Goal: Book appointment/travel/reservation

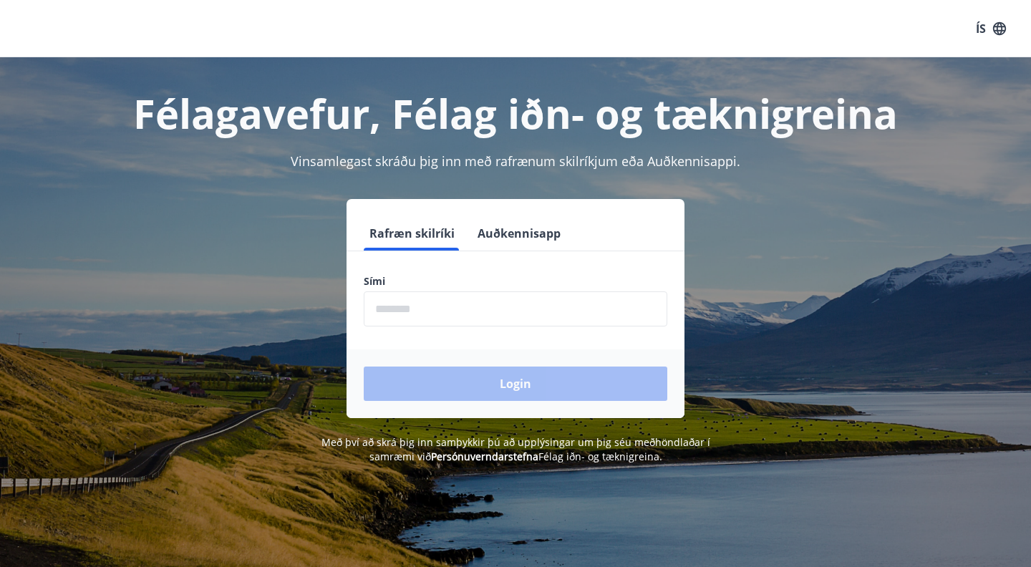
click at [519, 314] on input "phone" at bounding box center [516, 309] width 304 height 35
type input "********"
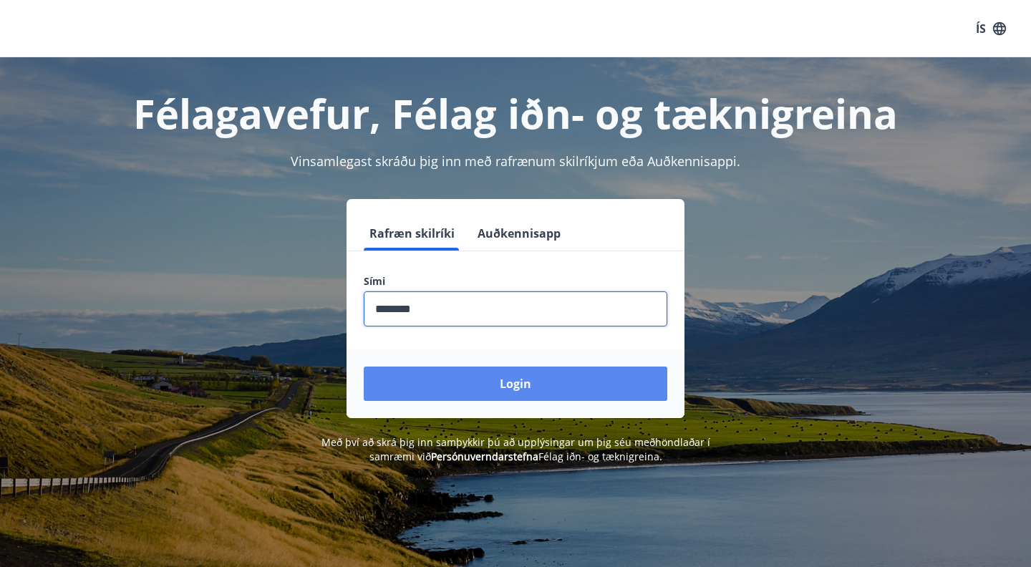
click at [494, 387] on button "Login" at bounding box center [516, 384] width 304 height 34
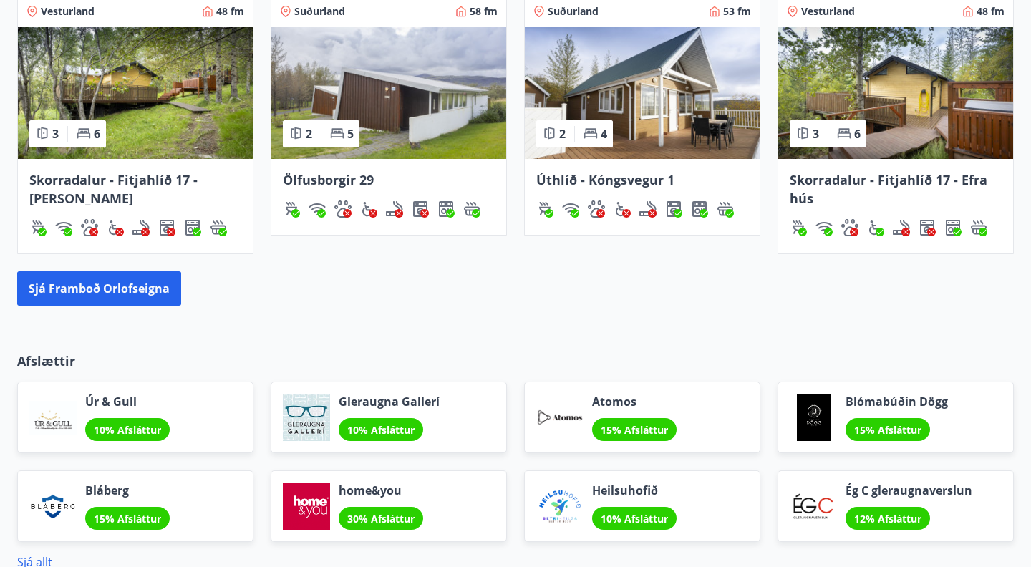
scroll to position [1003, 0]
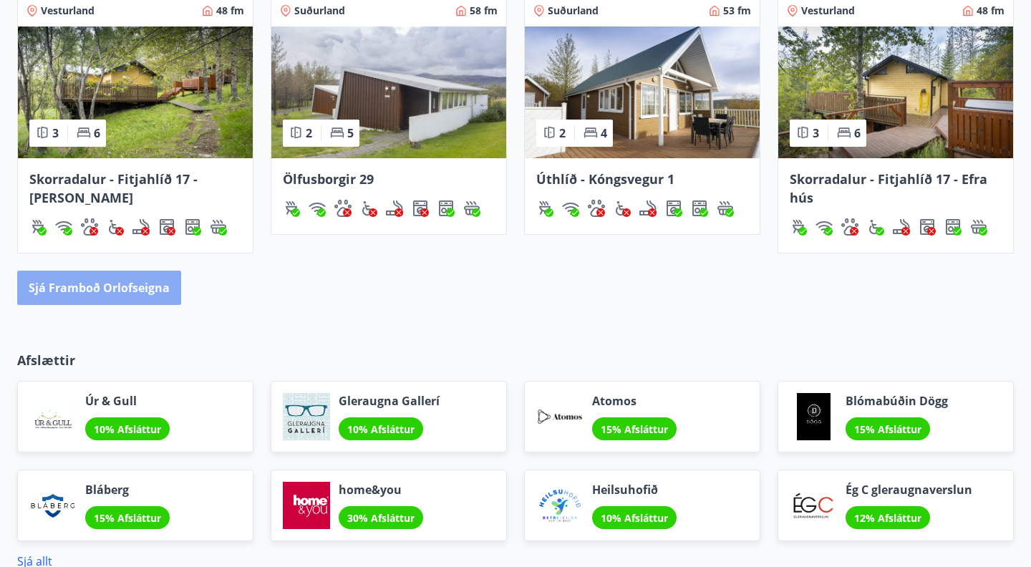
click at [127, 284] on button "Sjá framboð orlofseigna" at bounding box center [99, 288] width 164 height 34
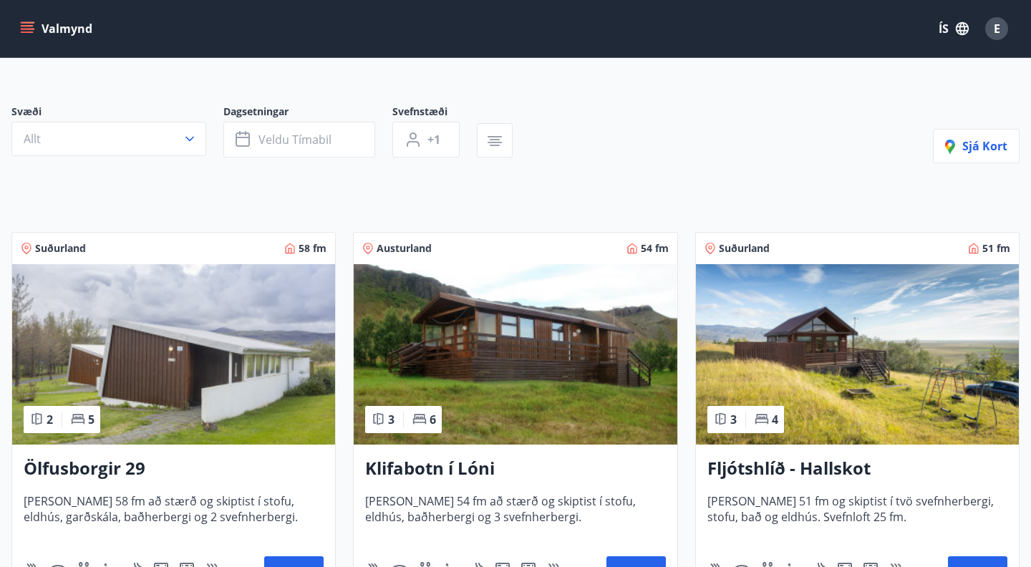
scroll to position [92, 0]
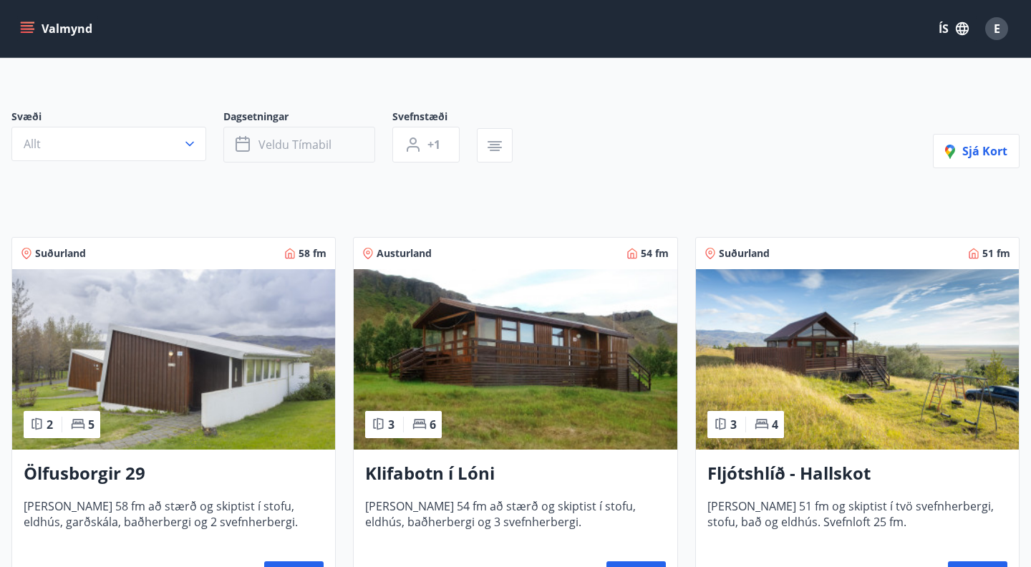
click at [279, 148] on span "Veldu tímabil" at bounding box center [295, 145] width 73 height 16
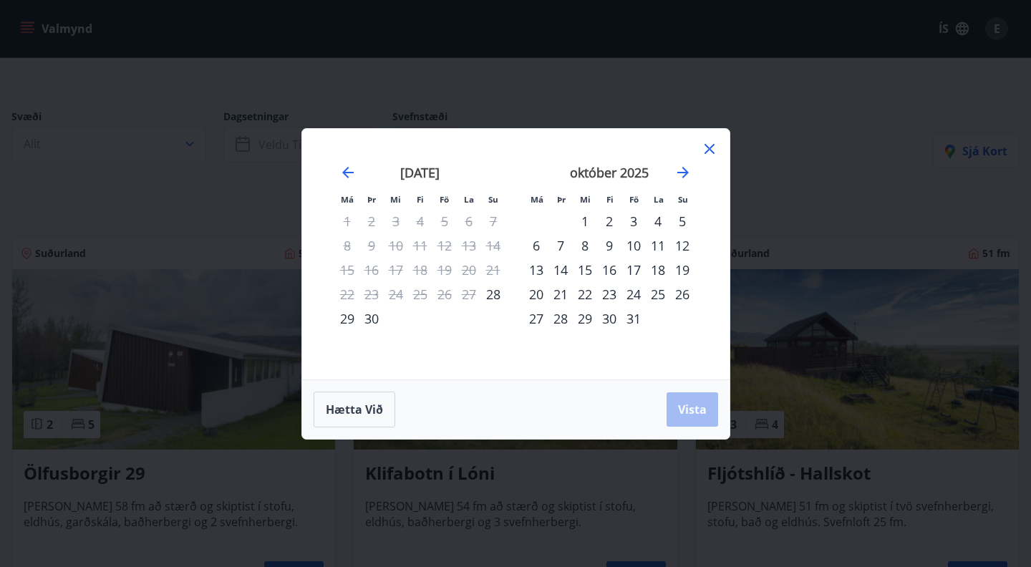
click at [633, 292] on div "24" at bounding box center [634, 294] width 24 height 24
click at [686, 413] on span "Vista" at bounding box center [692, 410] width 29 height 16
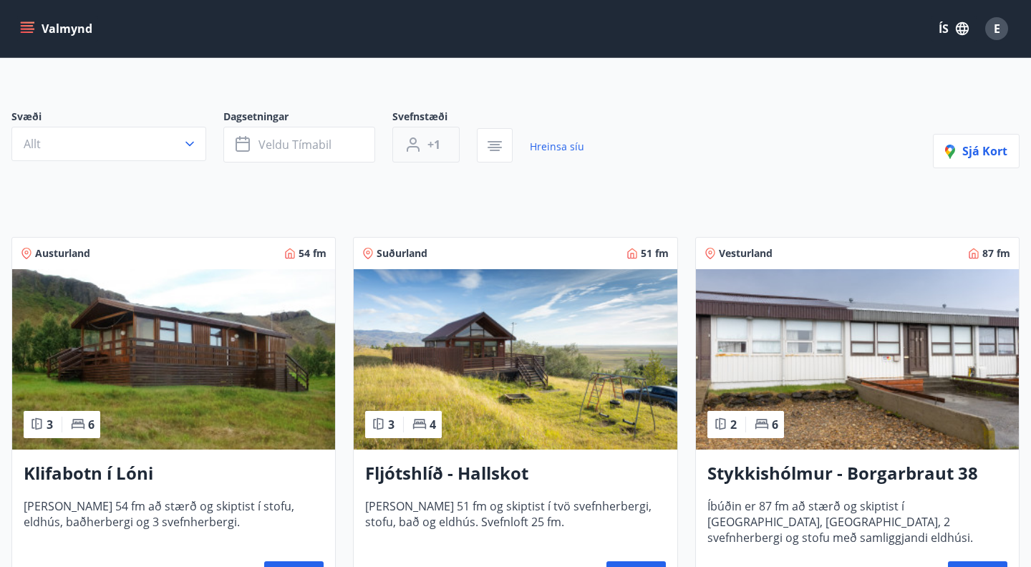
click at [438, 149] on span "+1" at bounding box center [434, 145] width 13 height 16
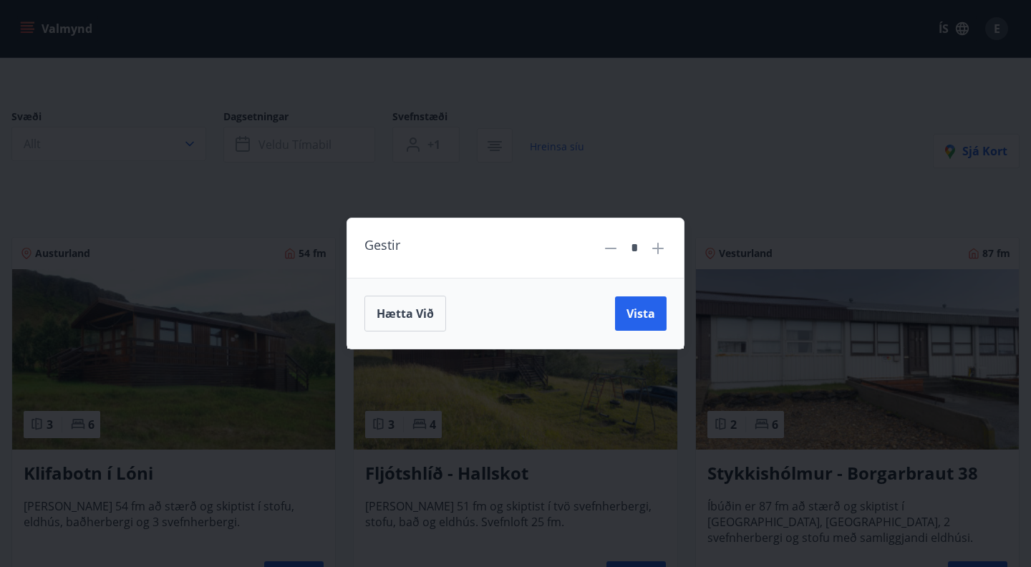
click at [657, 251] on icon at bounding box center [658, 248] width 17 height 17
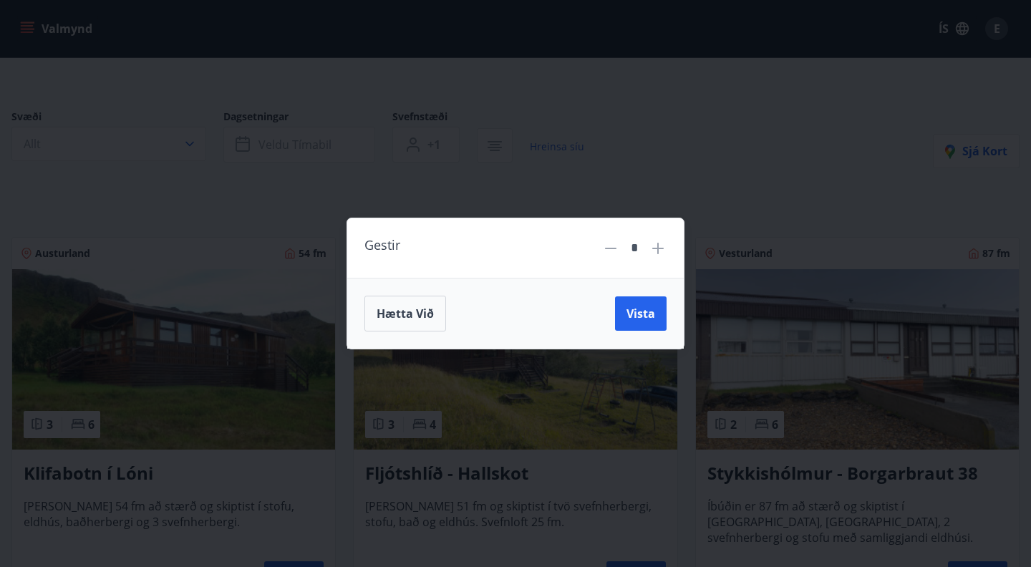
type input "*"
click at [640, 311] on span "Vista" at bounding box center [641, 314] width 29 height 16
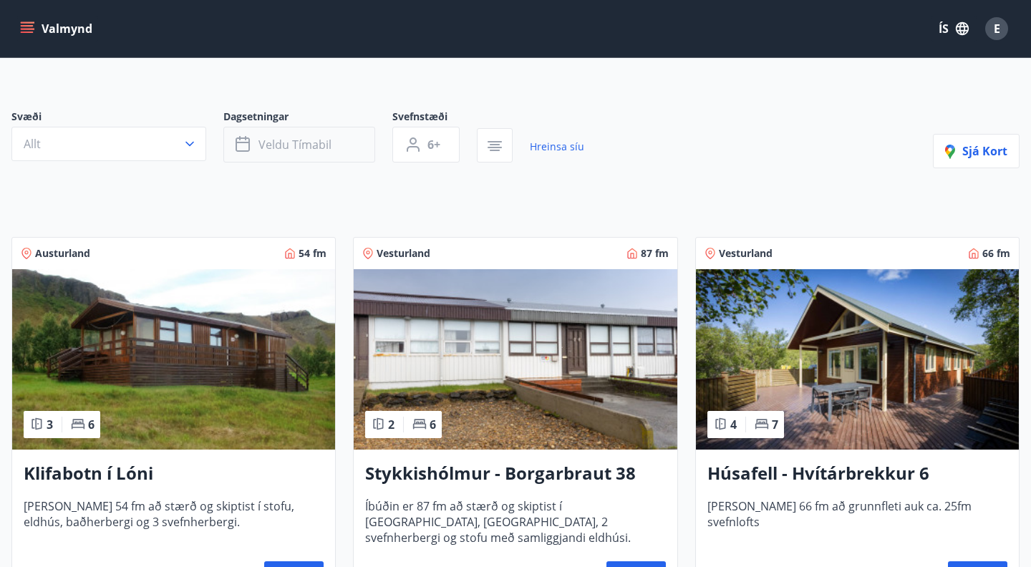
click at [327, 152] on span "Veldu tímabil" at bounding box center [295, 145] width 73 height 16
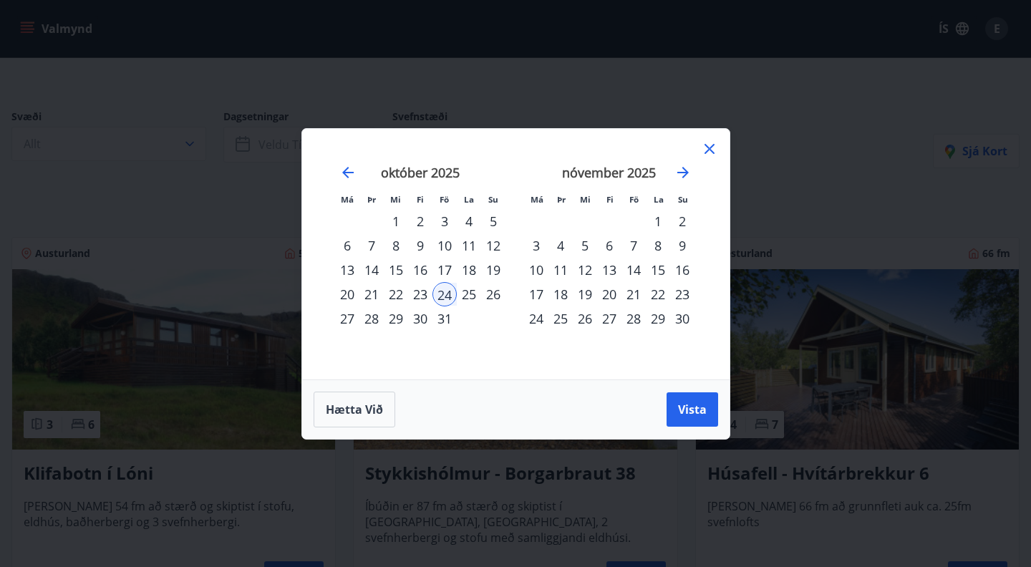
click at [400, 318] on div "29" at bounding box center [396, 319] width 24 height 24
click at [705, 410] on span "Vista" at bounding box center [692, 410] width 29 height 16
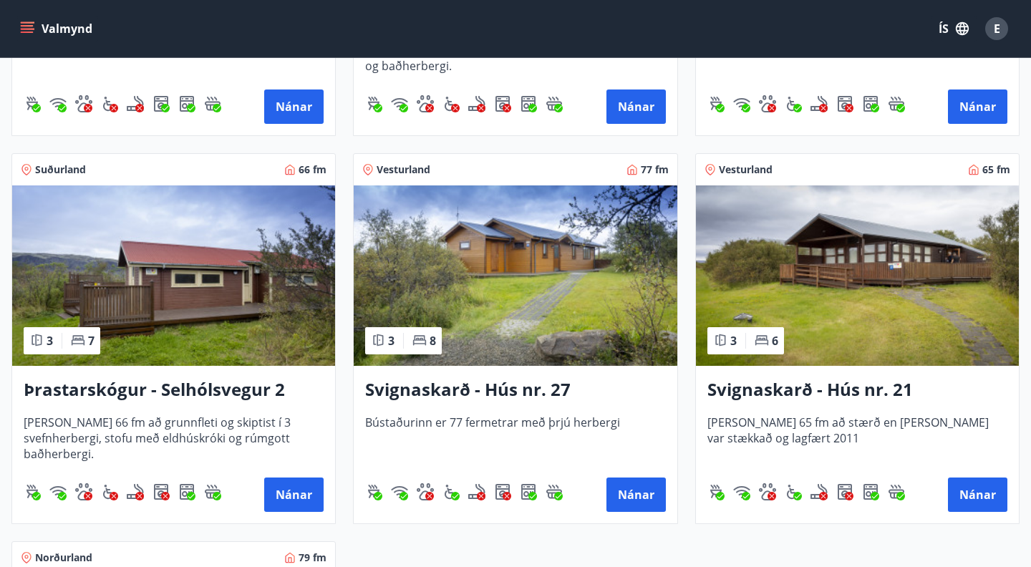
scroll to position [2127, 0]
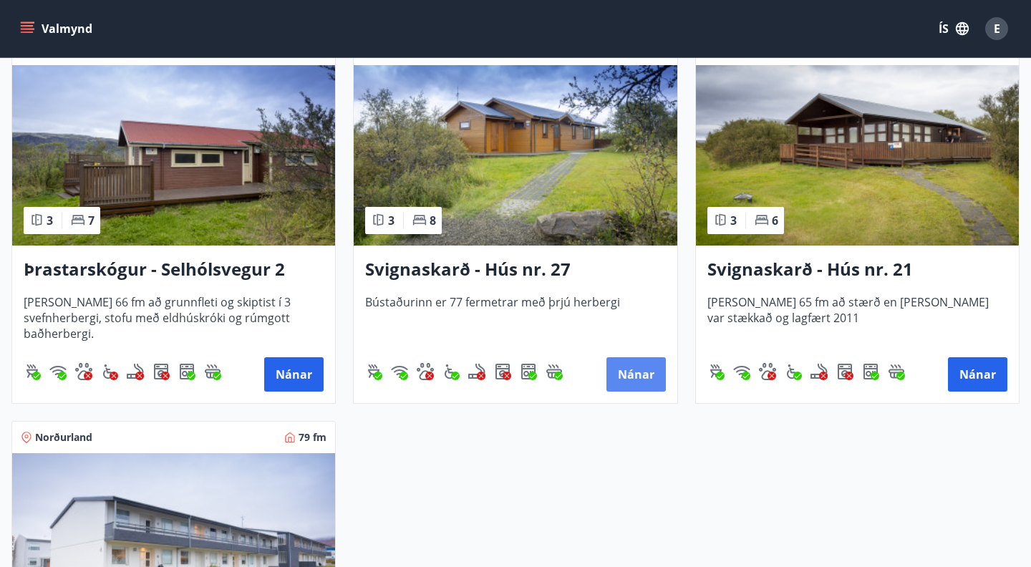
click at [641, 382] on button "Nánar" at bounding box center [636, 374] width 59 height 34
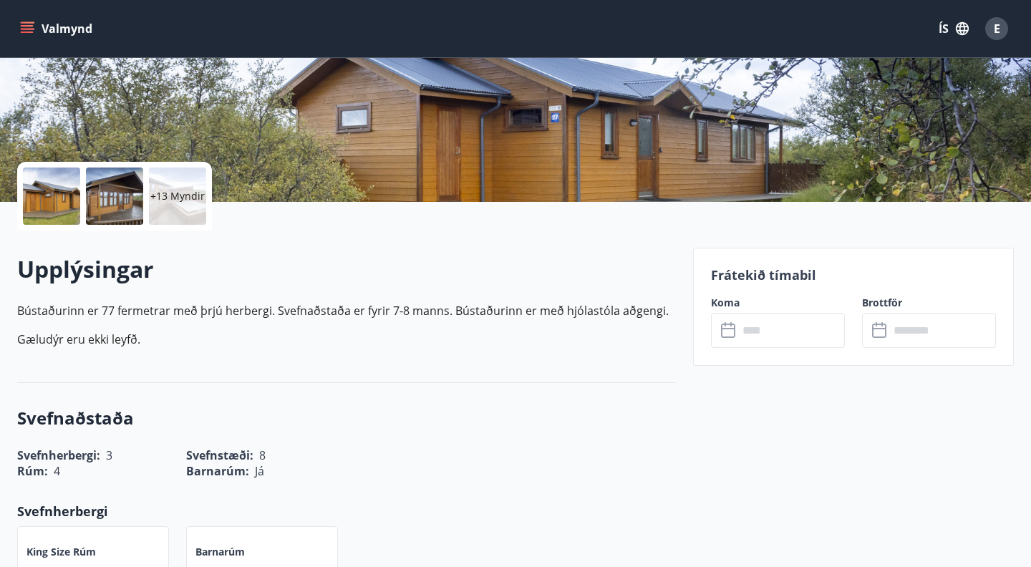
scroll to position [244, 0]
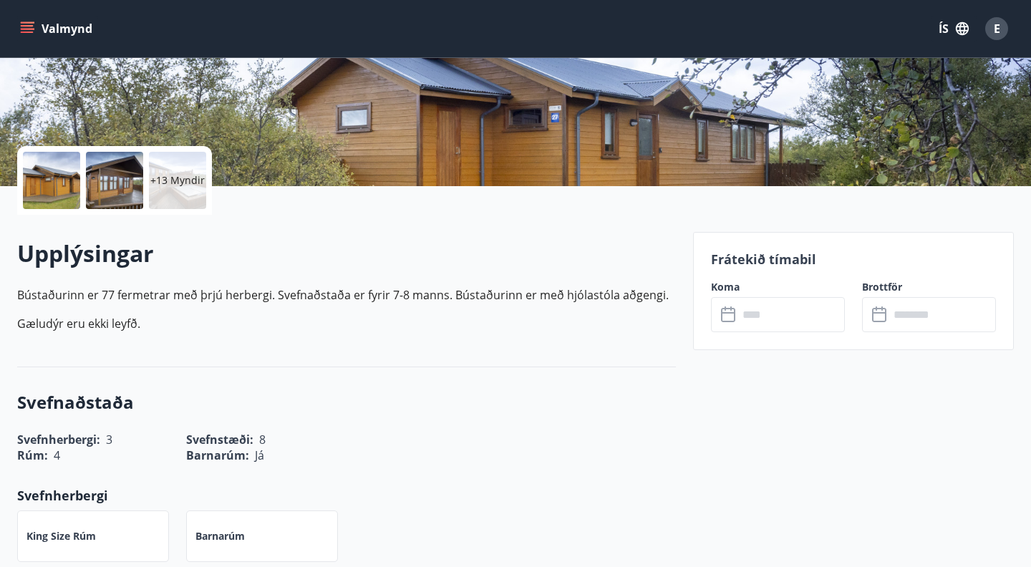
click at [772, 316] on input "text" at bounding box center [791, 314] width 107 height 35
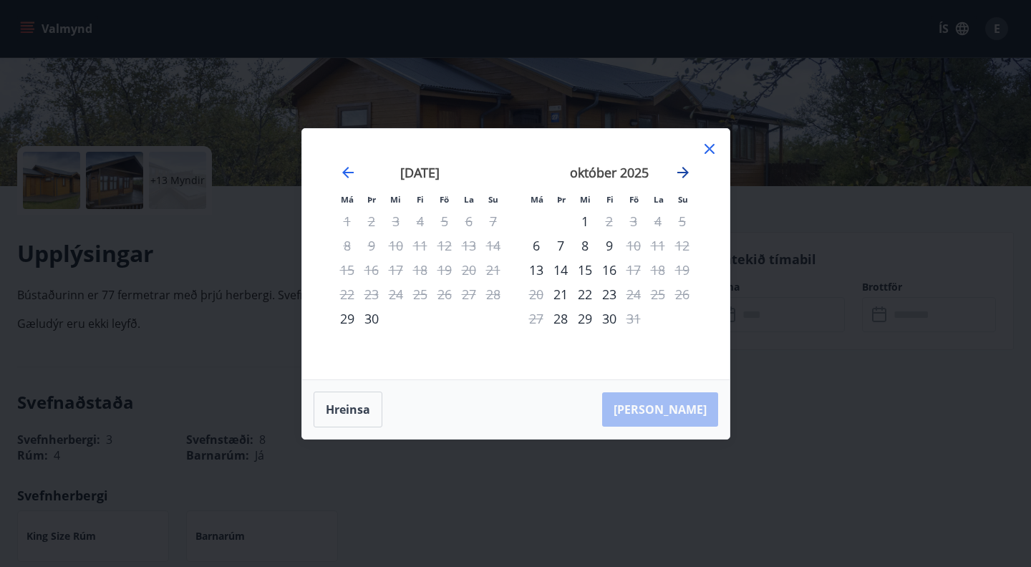
click at [682, 177] on icon "Move forward to switch to the next month." at bounding box center [683, 172] width 17 height 17
click at [713, 147] on icon at bounding box center [709, 148] width 17 height 17
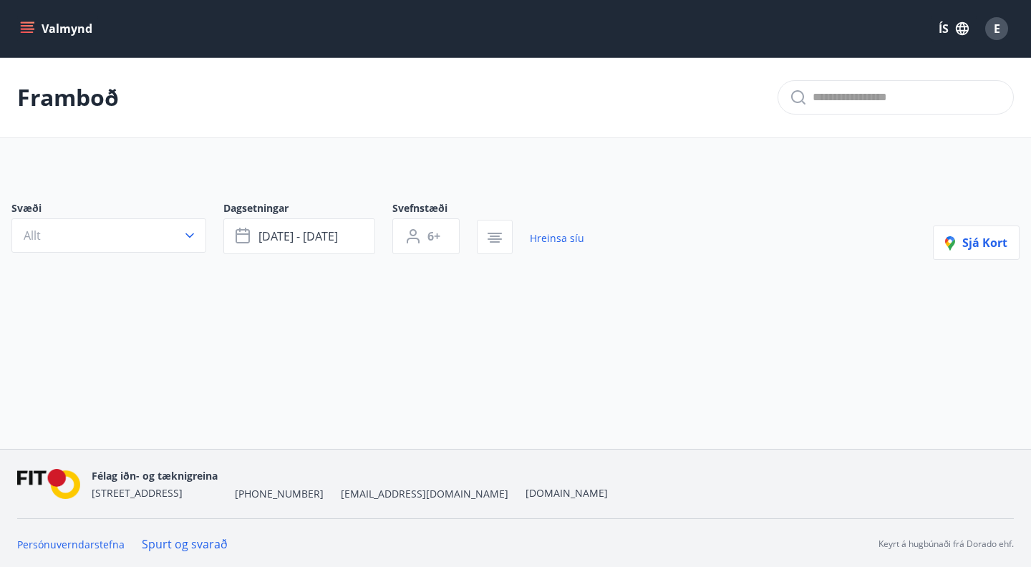
type input "*"
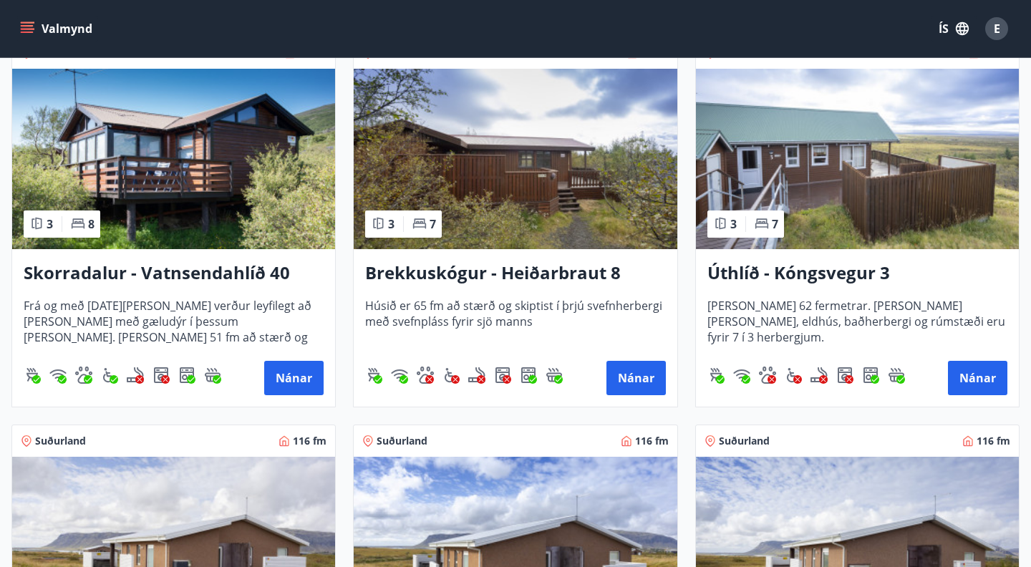
scroll to position [1063, 0]
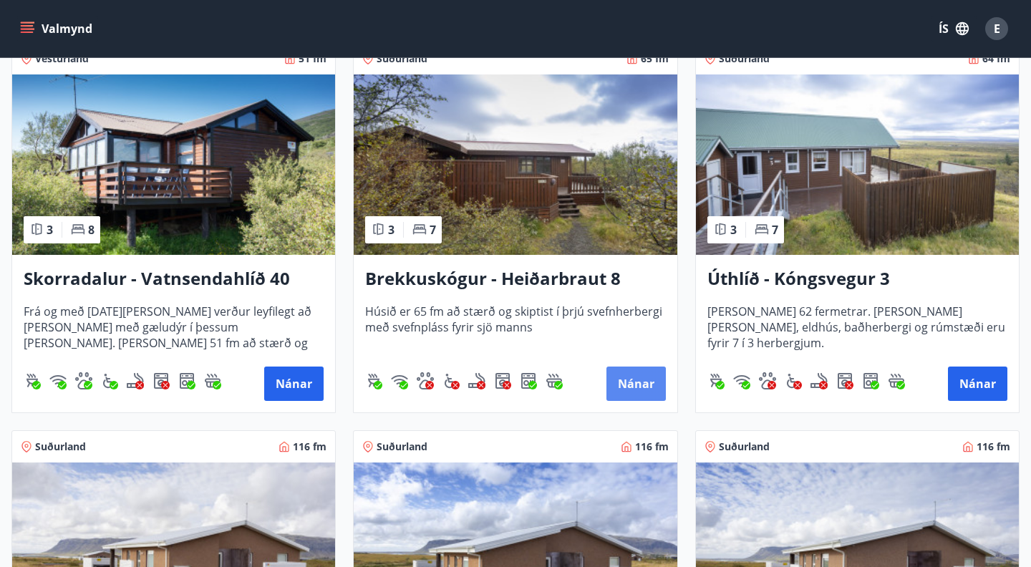
click at [622, 385] on button "Nánar" at bounding box center [636, 384] width 59 height 34
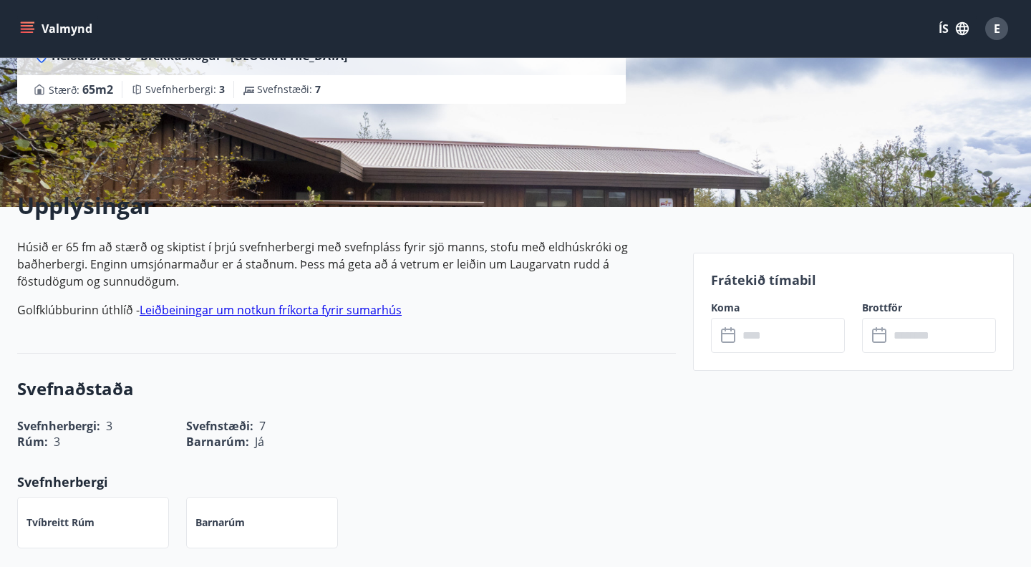
scroll to position [231, 0]
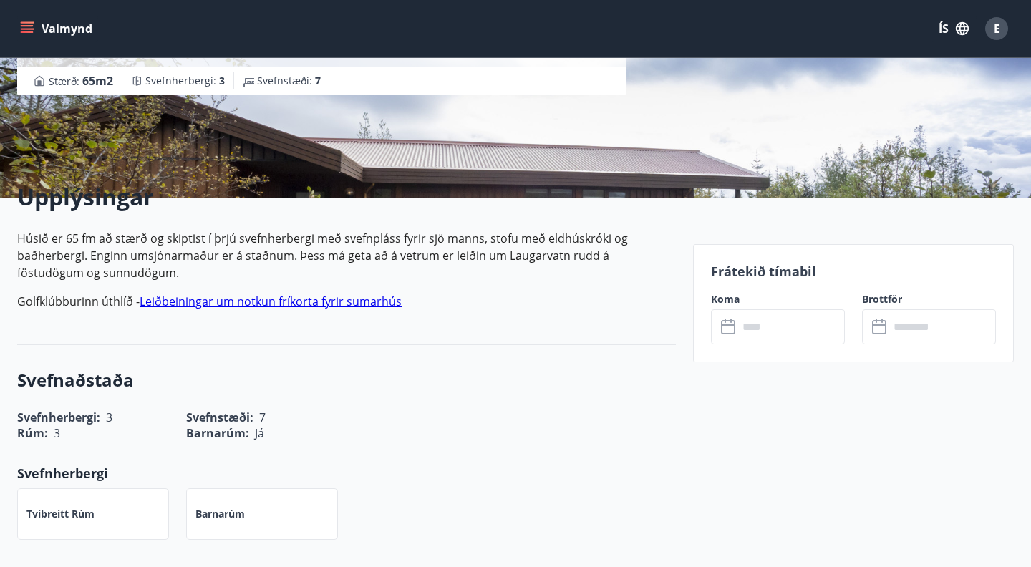
click at [766, 334] on input "text" at bounding box center [791, 326] width 107 height 35
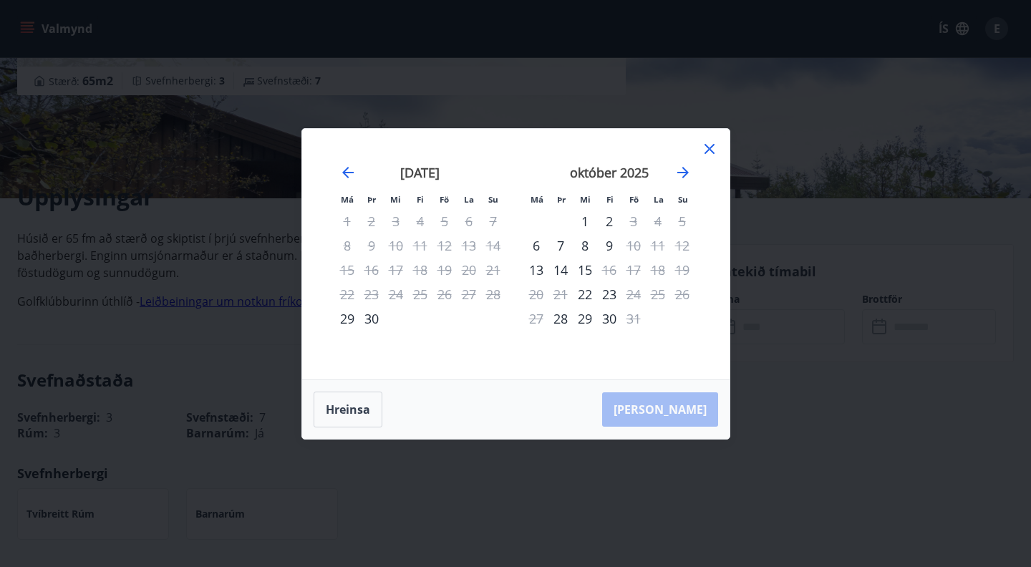
click at [713, 147] on icon at bounding box center [709, 148] width 17 height 17
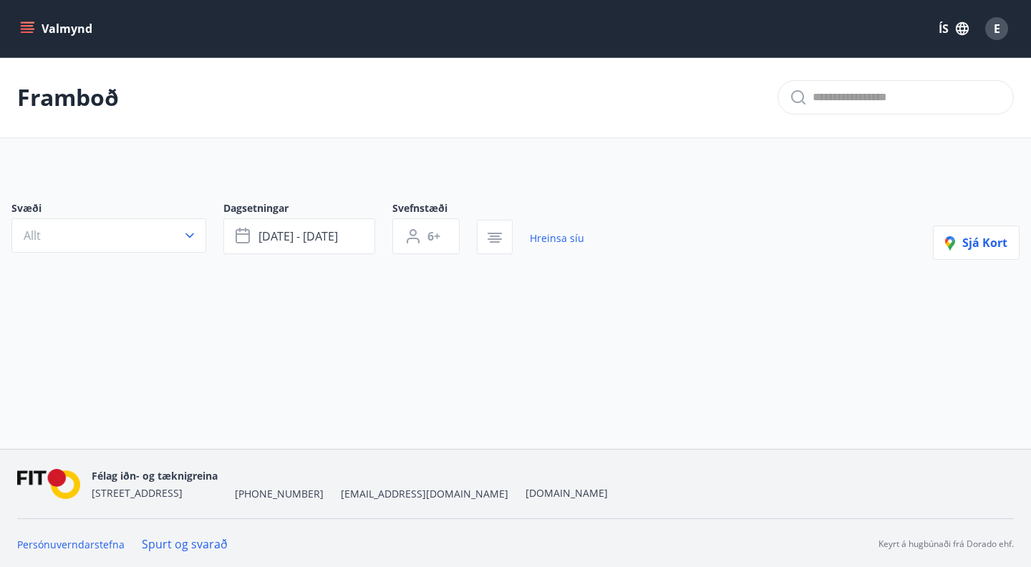
type input "*"
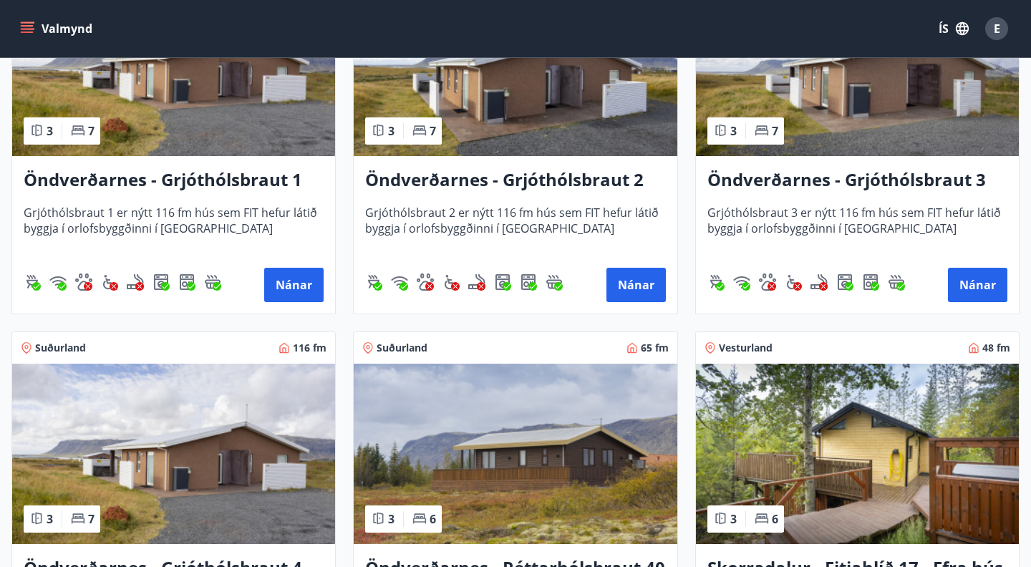
scroll to position [1518, 0]
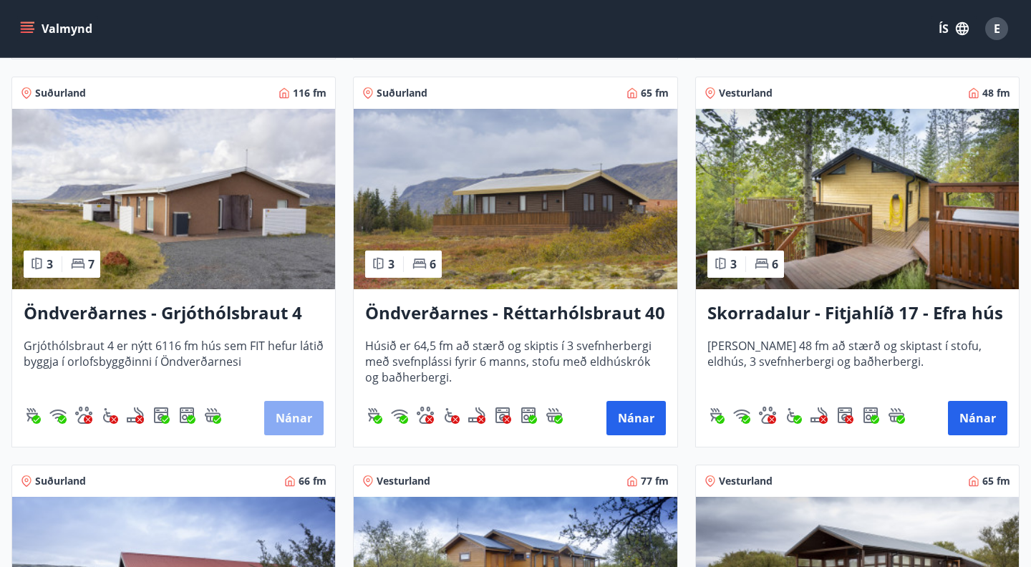
click at [290, 416] on button "Nánar" at bounding box center [293, 418] width 59 height 34
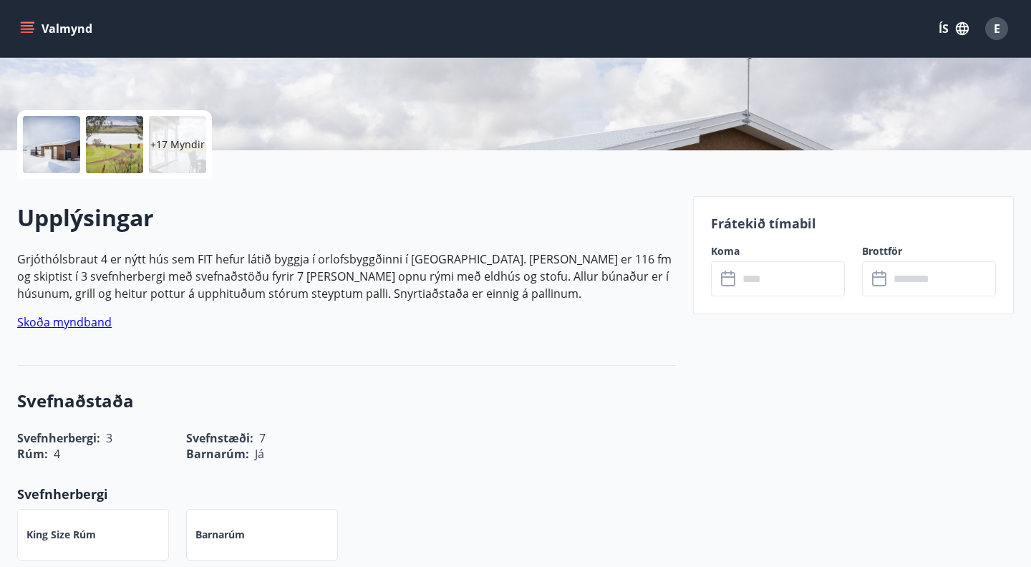
scroll to position [295, 0]
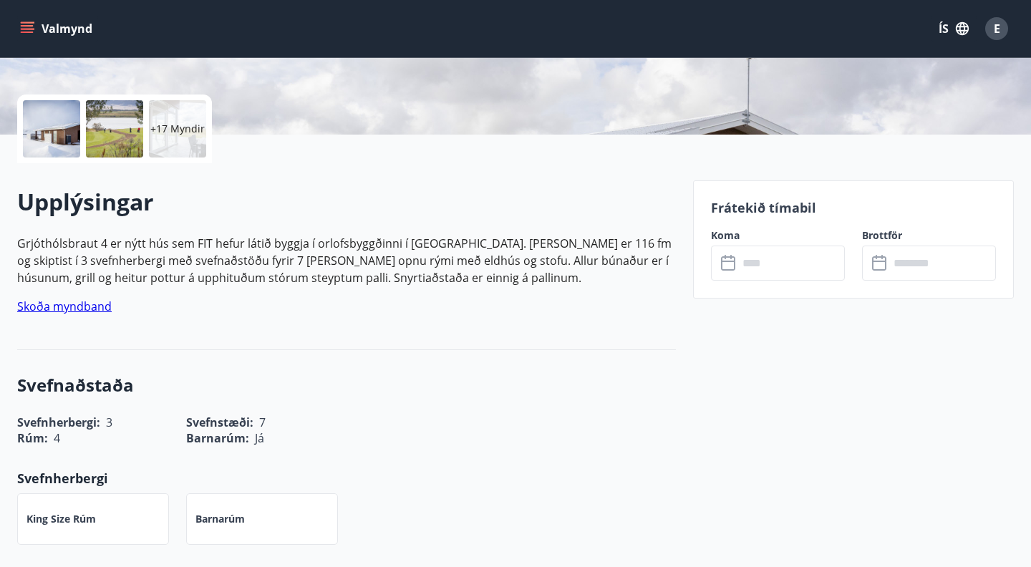
click at [762, 271] on input "text" at bounding box center [791, 263] width 107 height 35
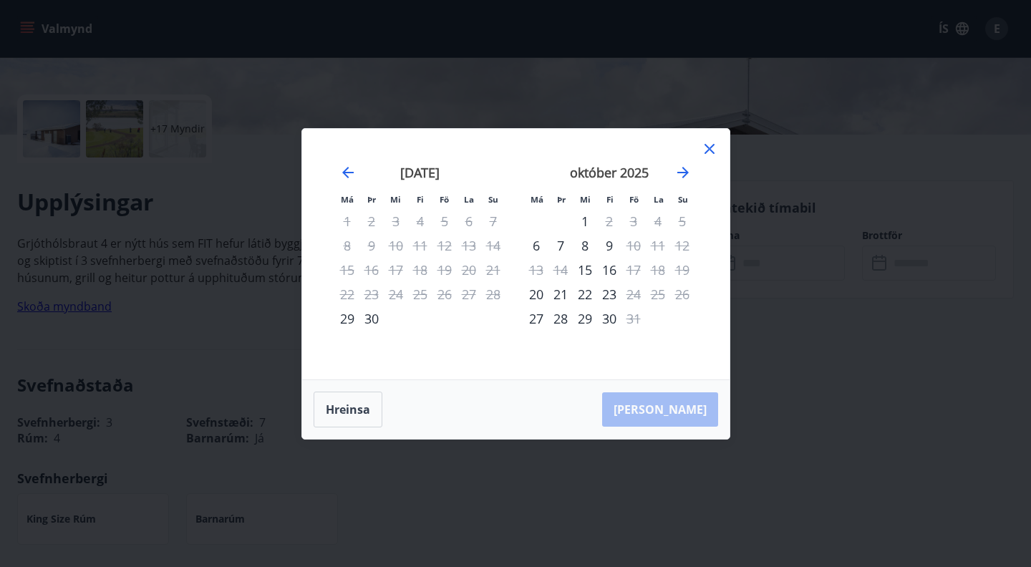
click at [713, 149] on icon at bounding box center [709, 148] width 17 height 17
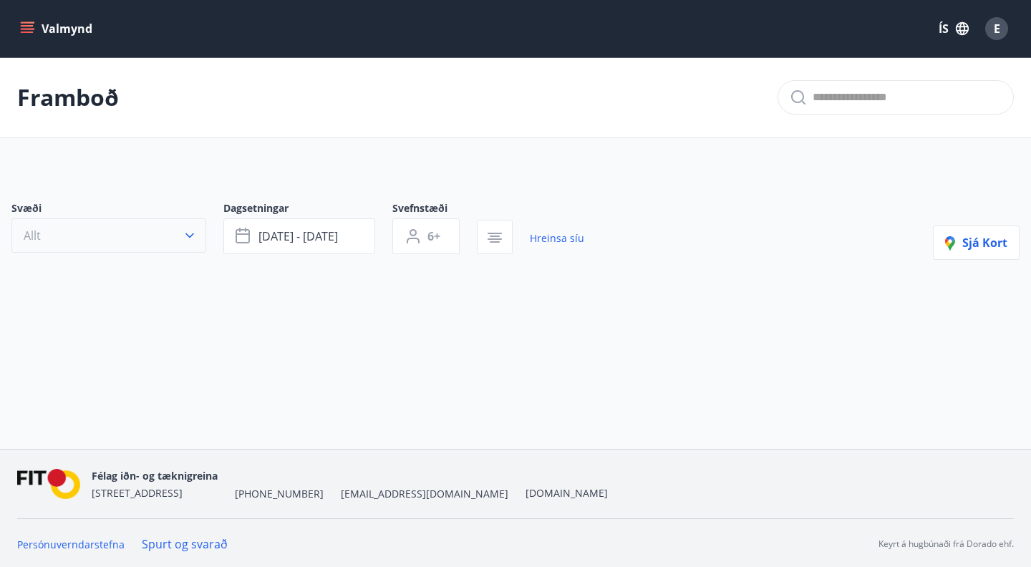
type input "*"
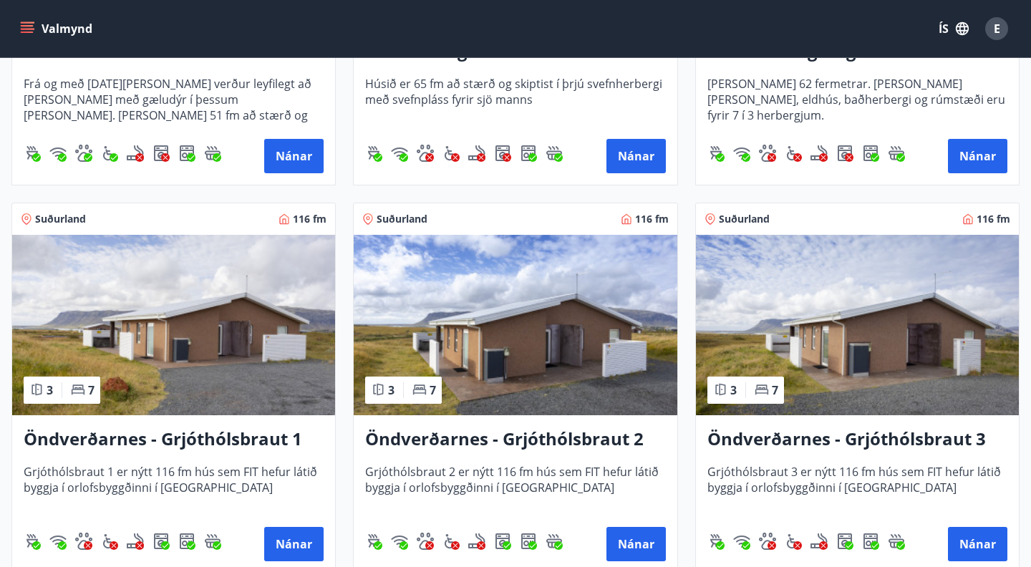
scroll to position [1353, 0]
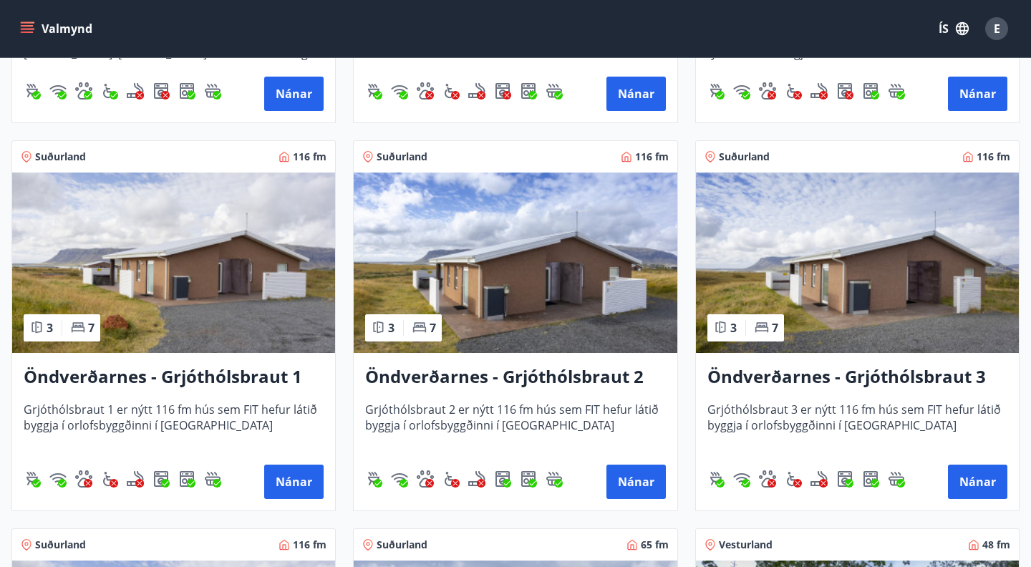
click at [442, 375] on h3 "Öndverðarnes - Grjóthólsbraut 2" at bounding box center [515, 378] width 300 height 26
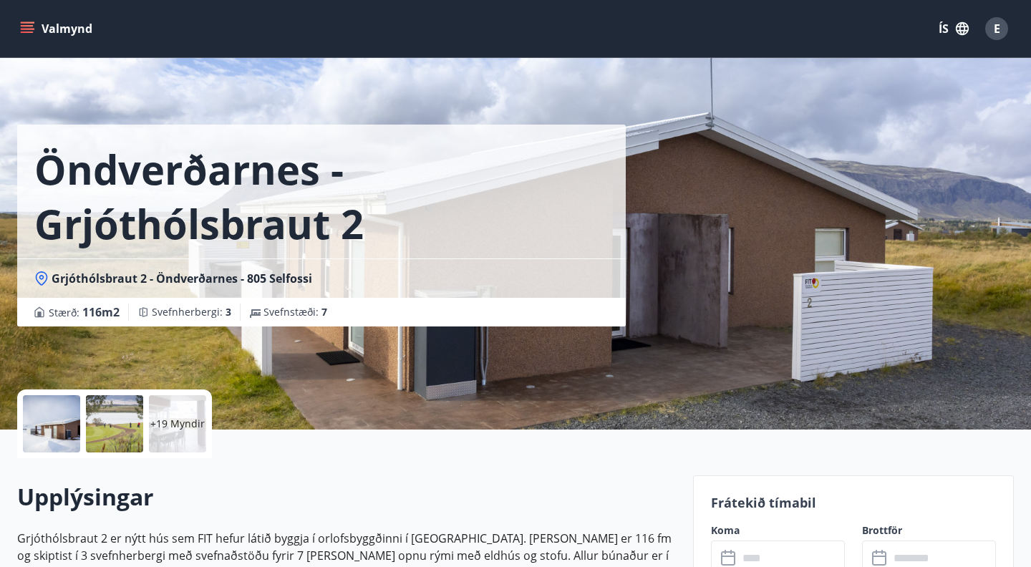
scroll to position [284, 0]
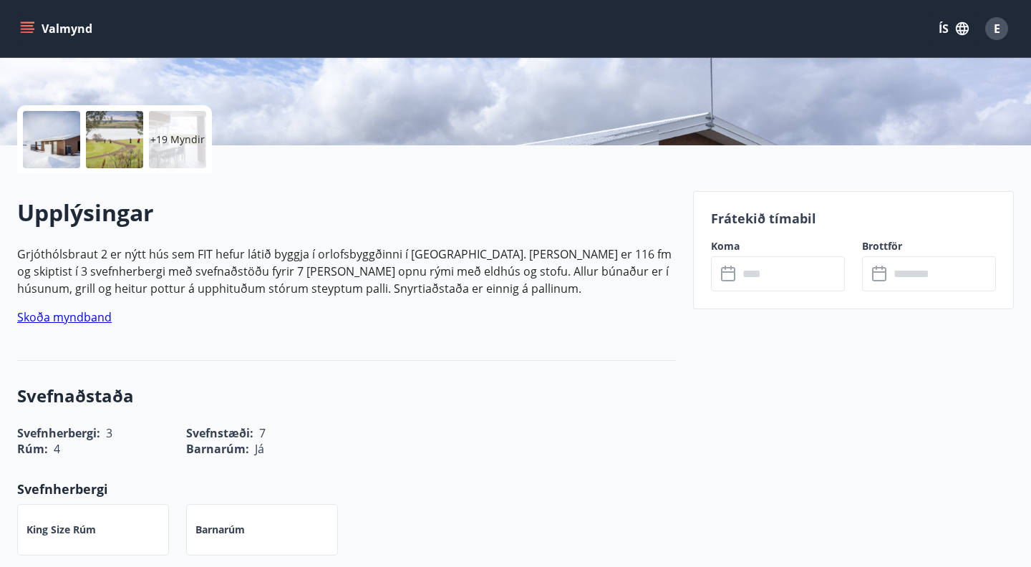
click at [768, 276] on input "text" at bounding box center [791, 273] width 107 height 35
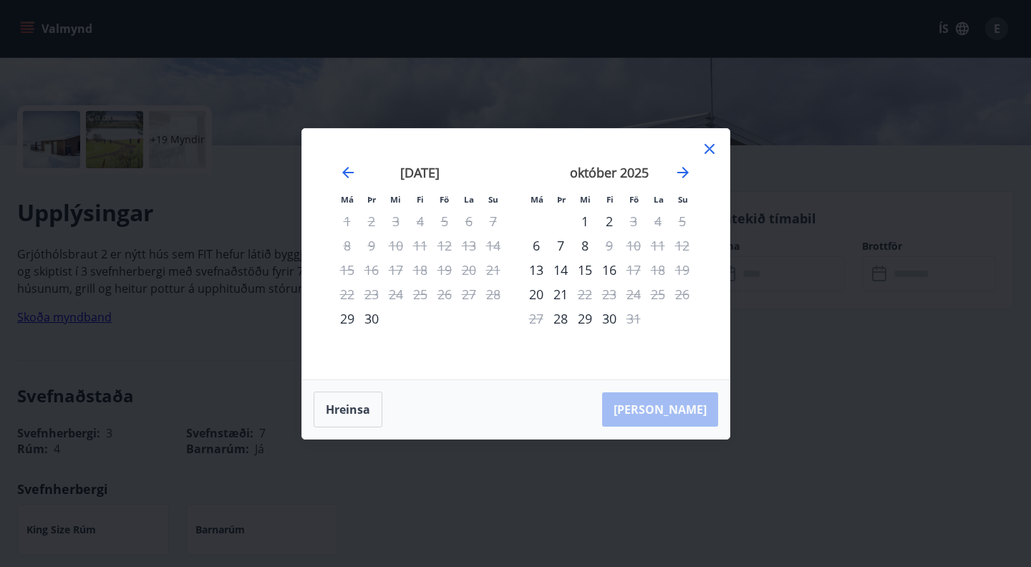
click at [710, 144] on icon at bounding box center [709, 148] width 17 height 17
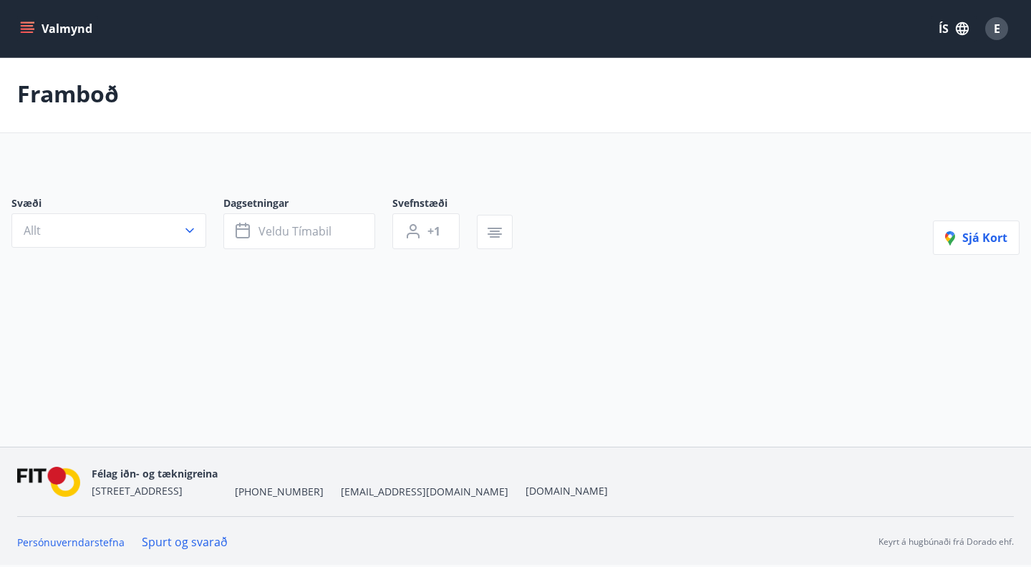
scroll to position [2, 0]
type input "*"
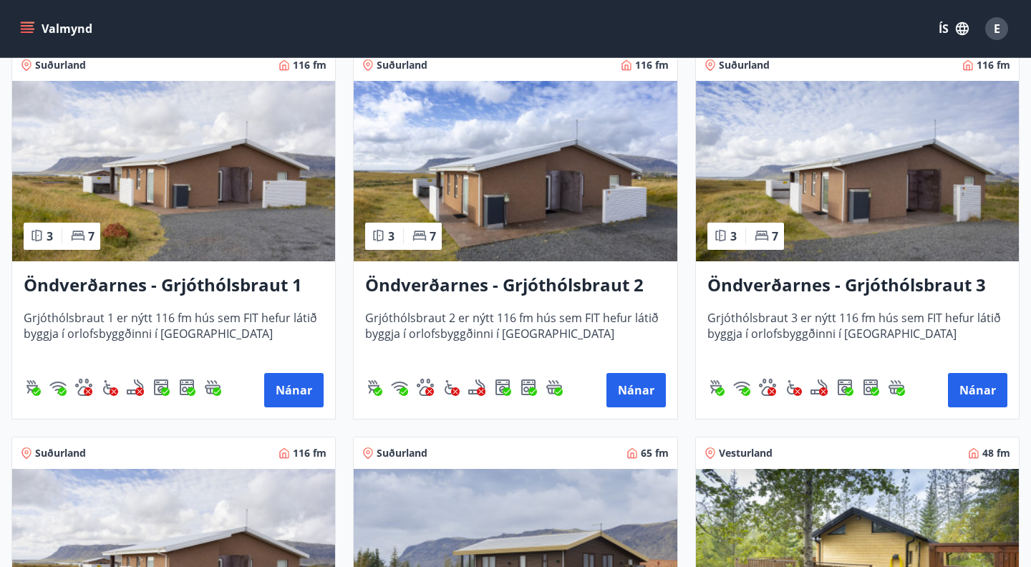
scroll to position [1455, 0]
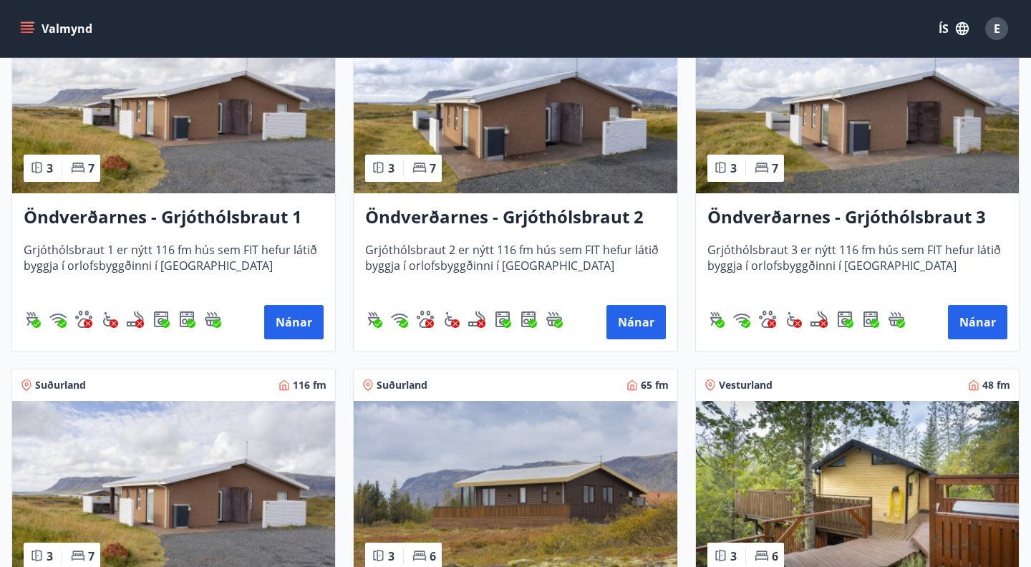
click at [577, 213] on h3 "Öndverðarnes - Grjóthólsbraut 2" at bounding box center [515, 218] width 300 height 26
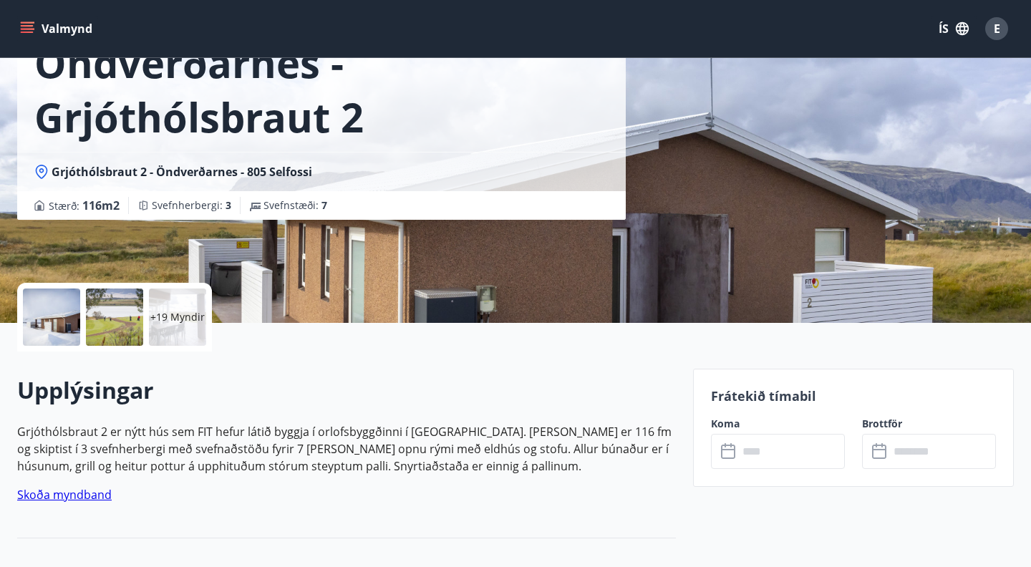
scroll to position [135, 0]
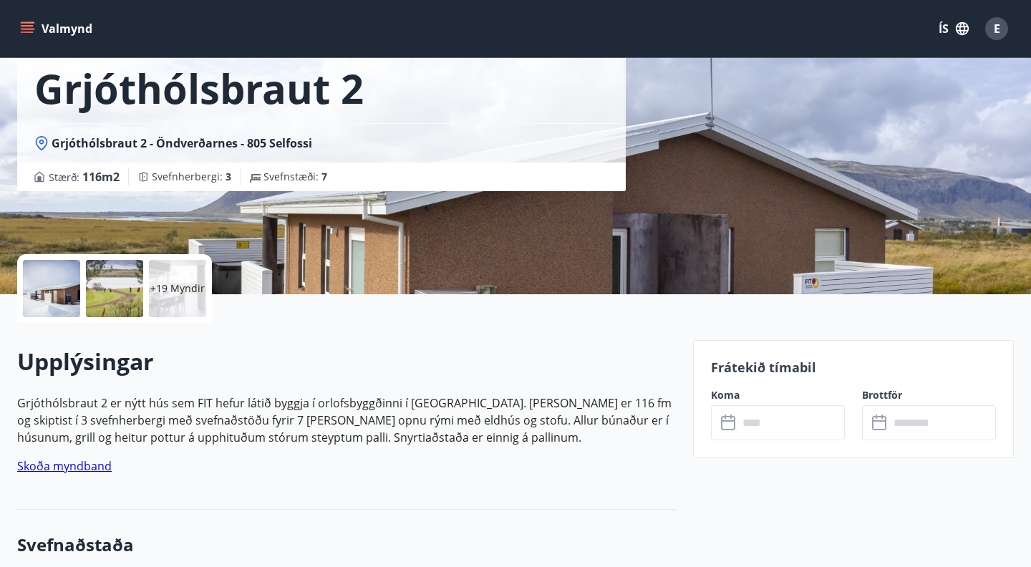
click at [757, 418] on input "text" at bounding box center [791, 422] width 107 height 35
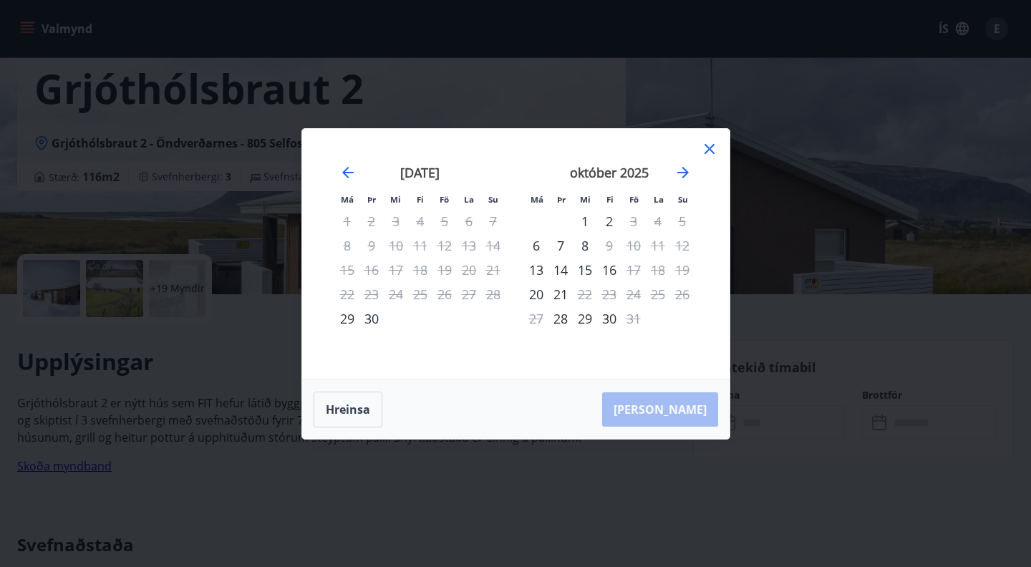
click at [713, 153] on icon at bounding box center [710, 149] width 10 height 10
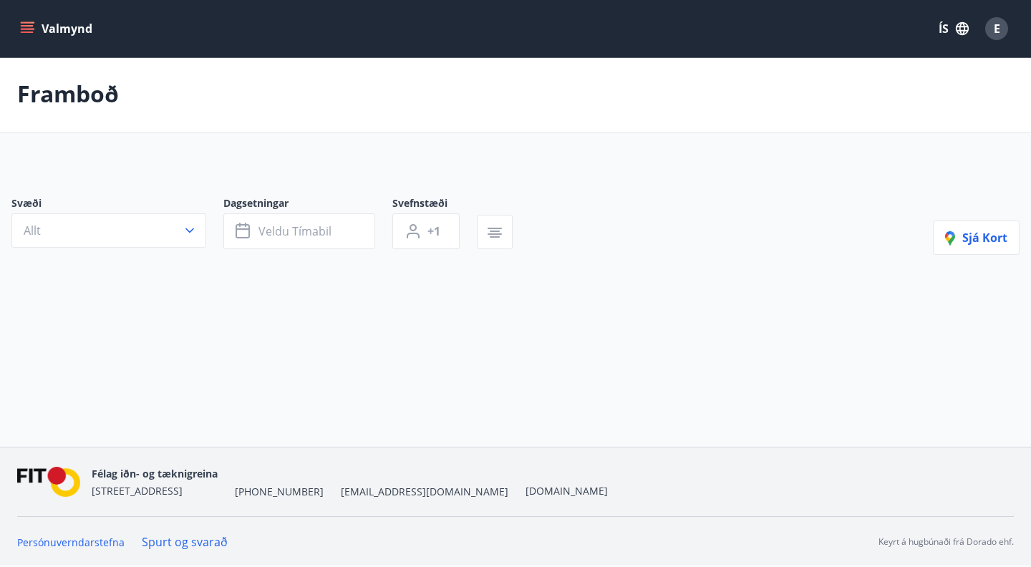
scroll to position [2, 0]
type input "*"
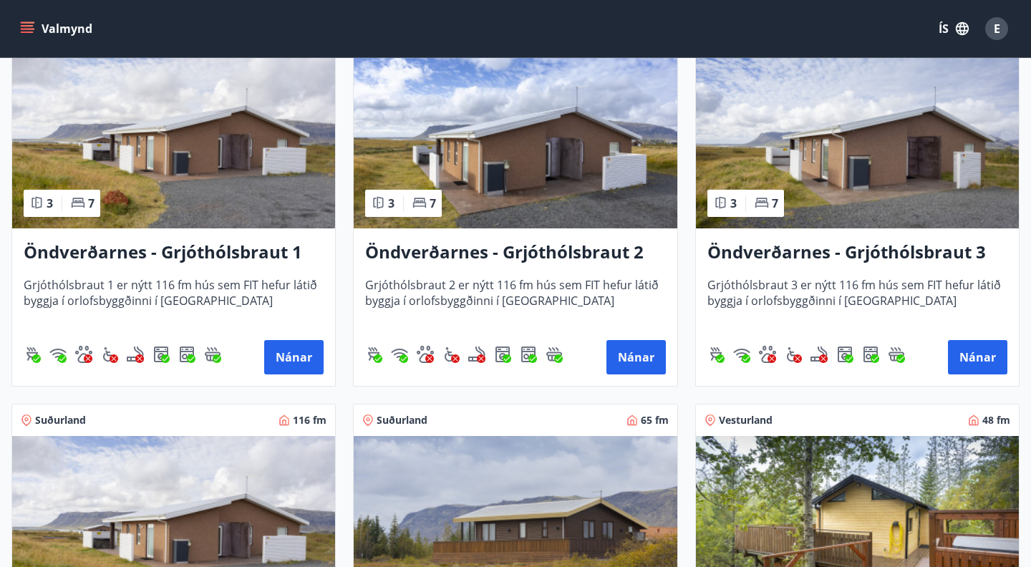
scroll to position [1493, 0]
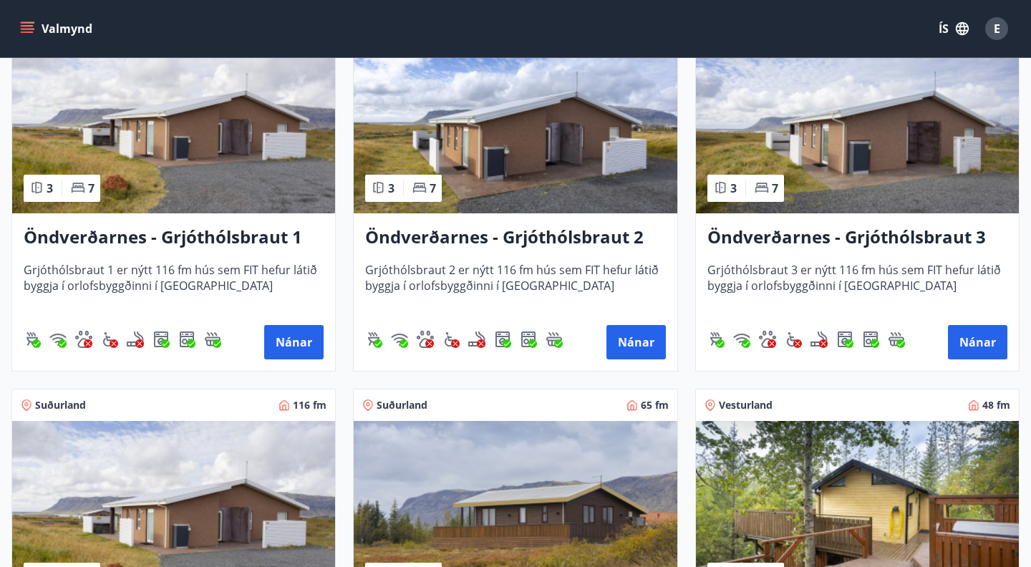
click at [754, 236] on h3 "Öndverðarnes - Grjóthólsbraut 3" at bounding box center [858, 238] width 300 height 26
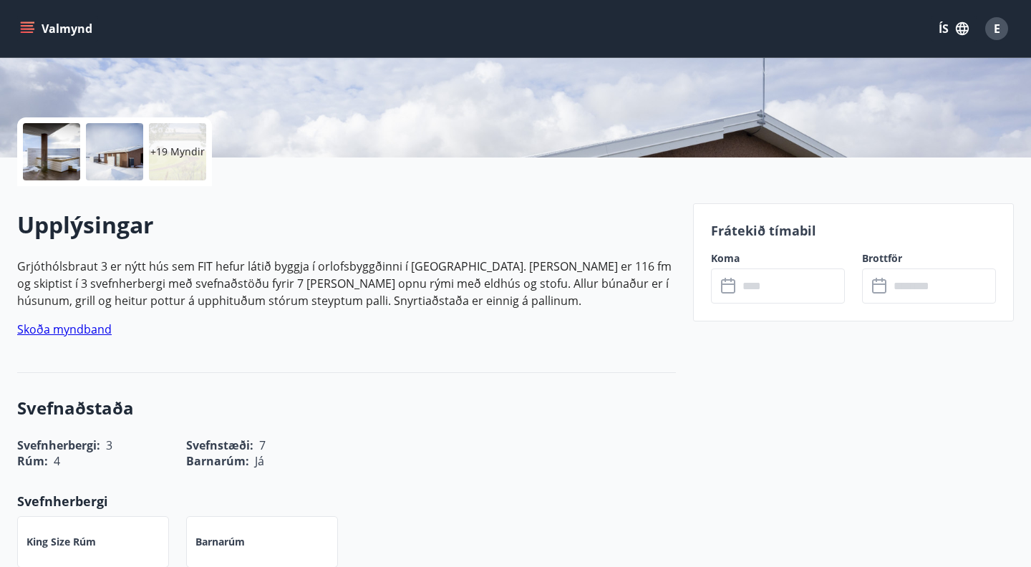
scroll to position [274, 0]
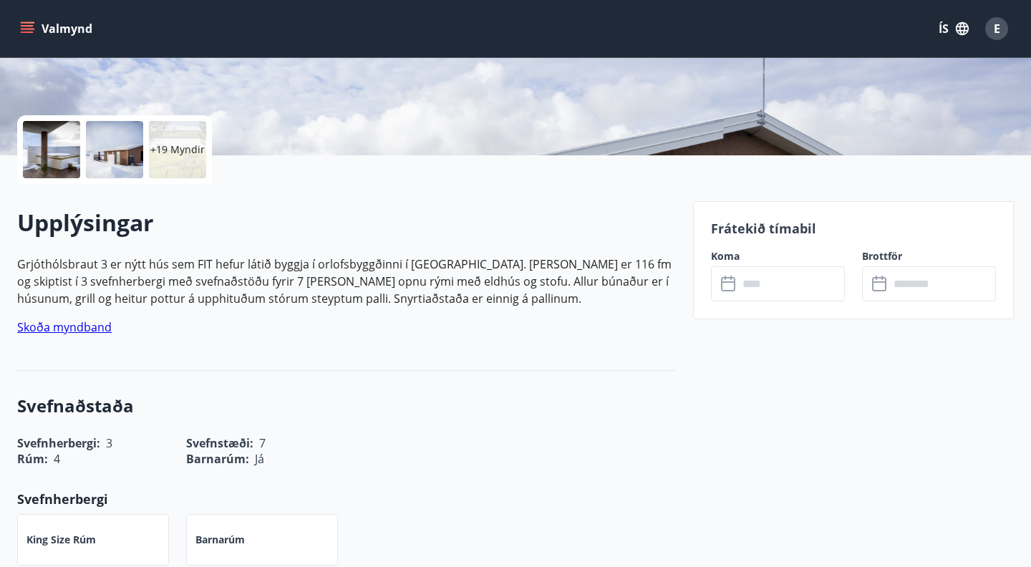
click at [770, 285] on input "text" at bounding box center [791, 283] width 107 height 35
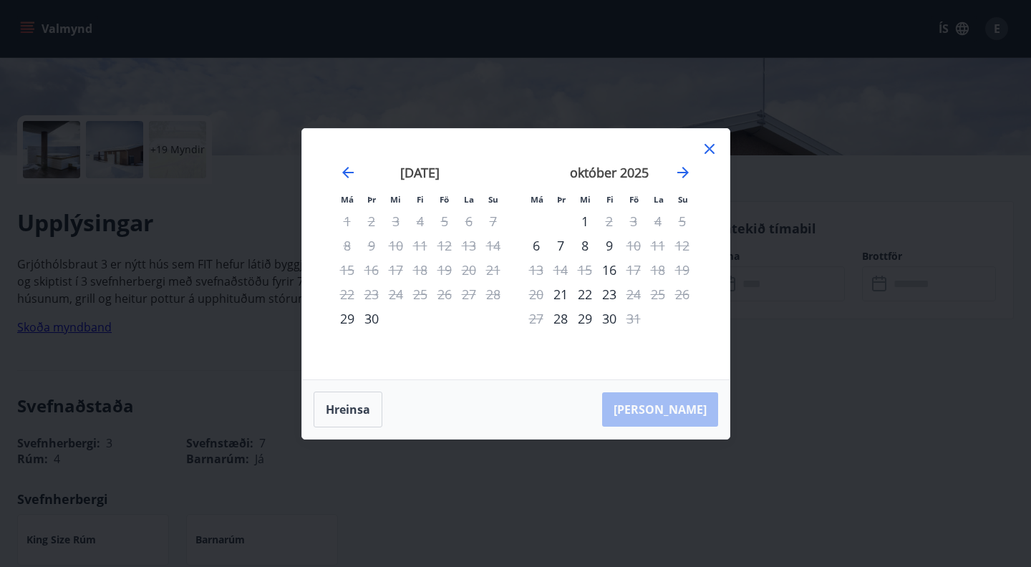
click at [713, 147] on icon at bounding box center [709, 148] width 17 height 17
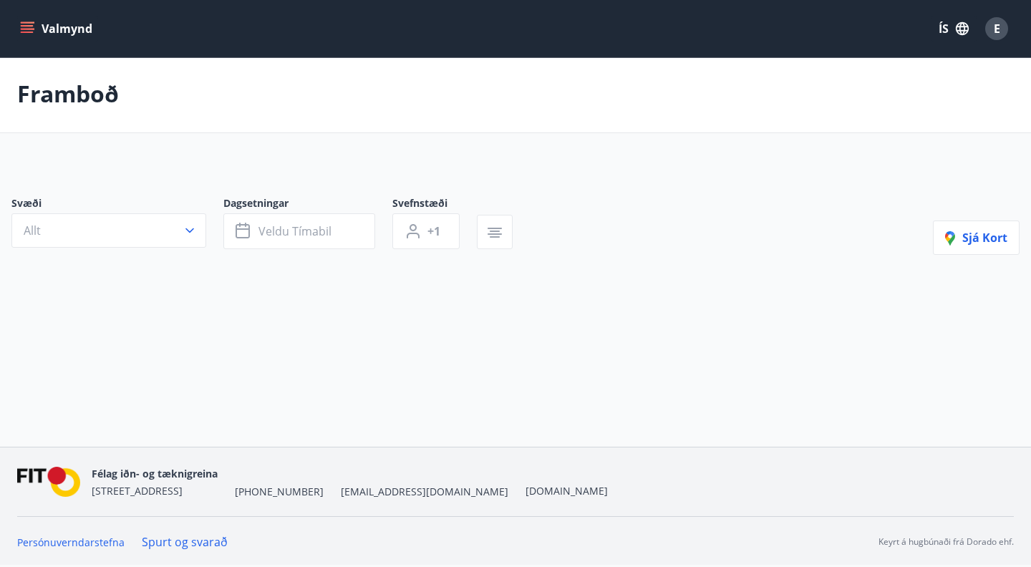
scroll to position [2, 0]
type input "*"
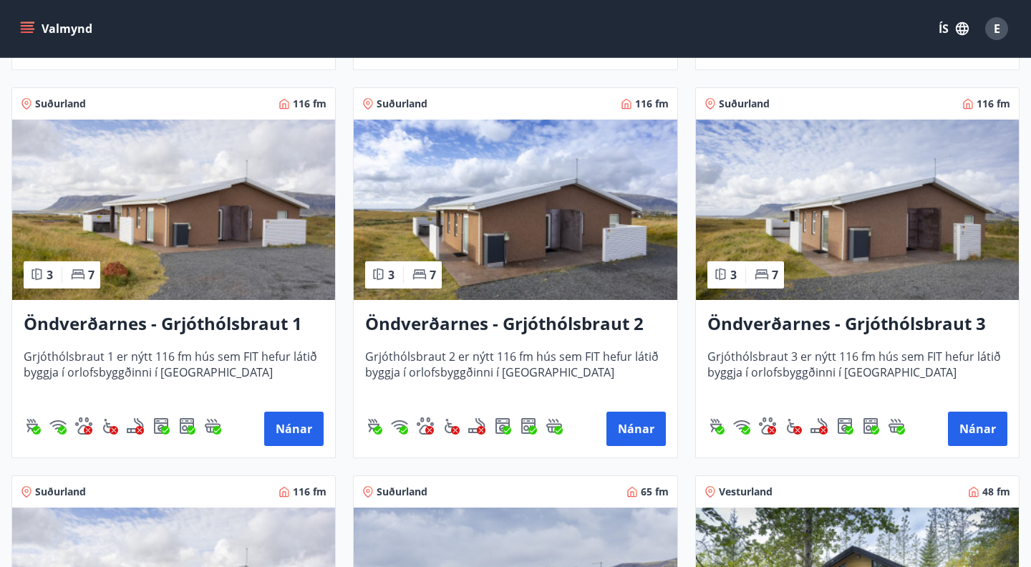
scroll to position [1409, 0]
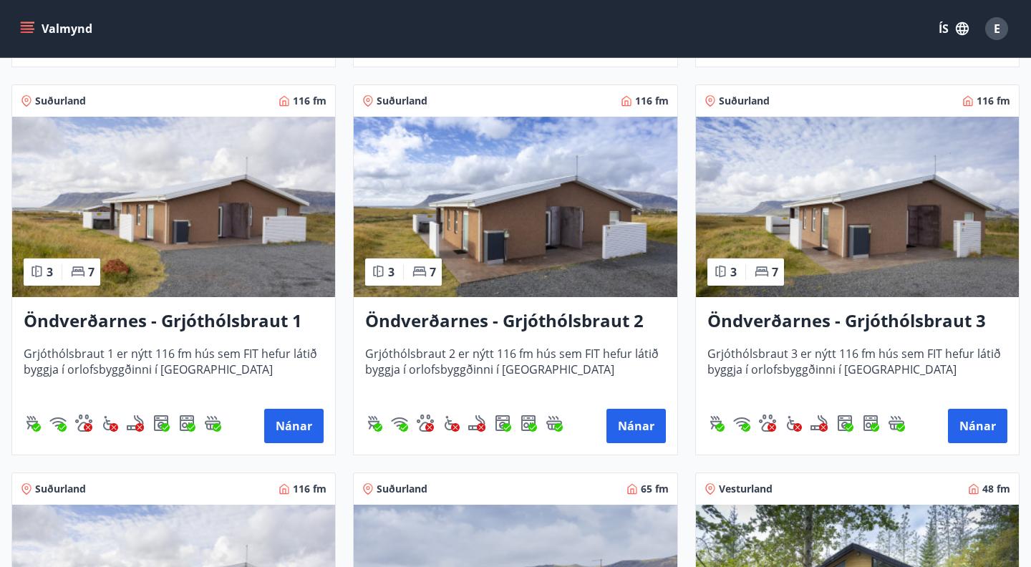
click at [743, 319] on h3 "Öndverðarnes - Grjóthólsbraut 3" at bounding box center [858, 322] width 300 height 26
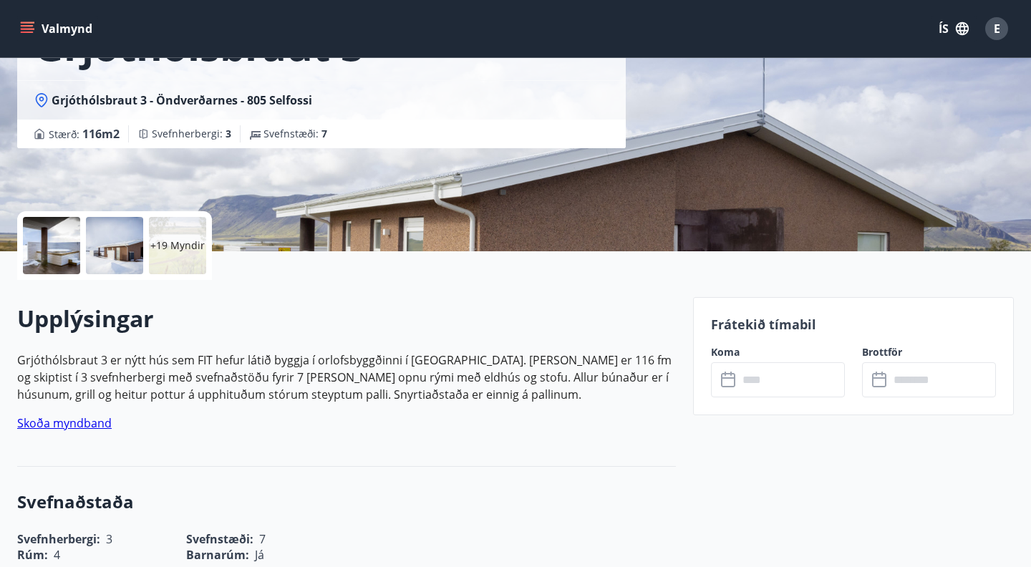
scroll to position [213, 0]
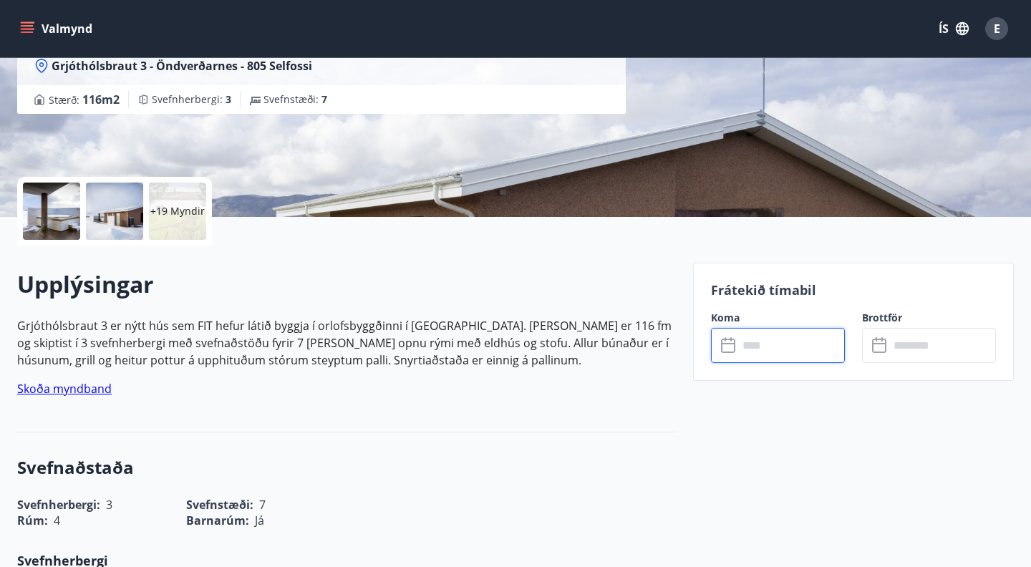
click at [751, 355] on input "text" at bounding box center [791, 345] width 107 height 35
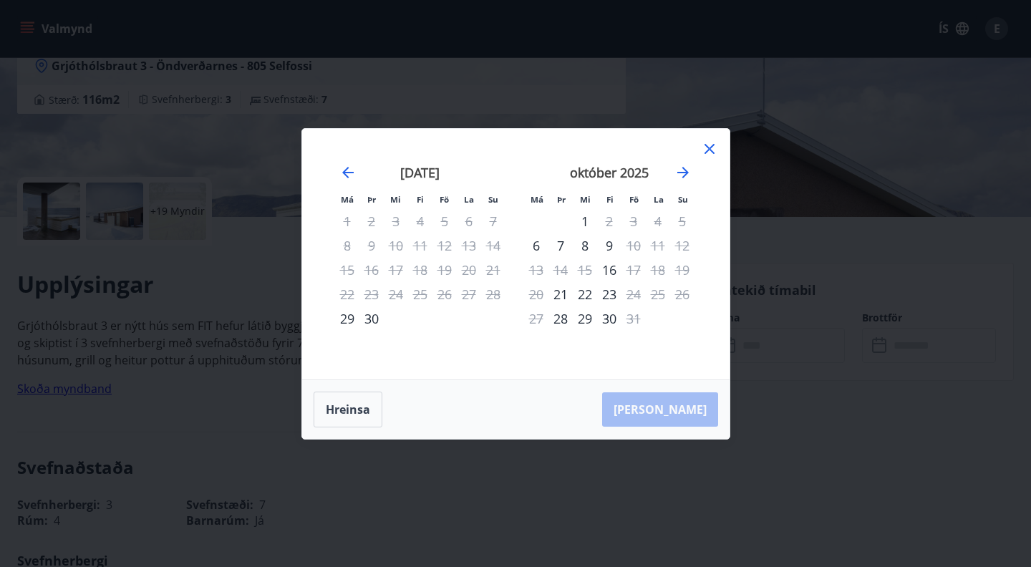
click at [710, 155] on icon at bounding box center [709, 148] width 17 height 17
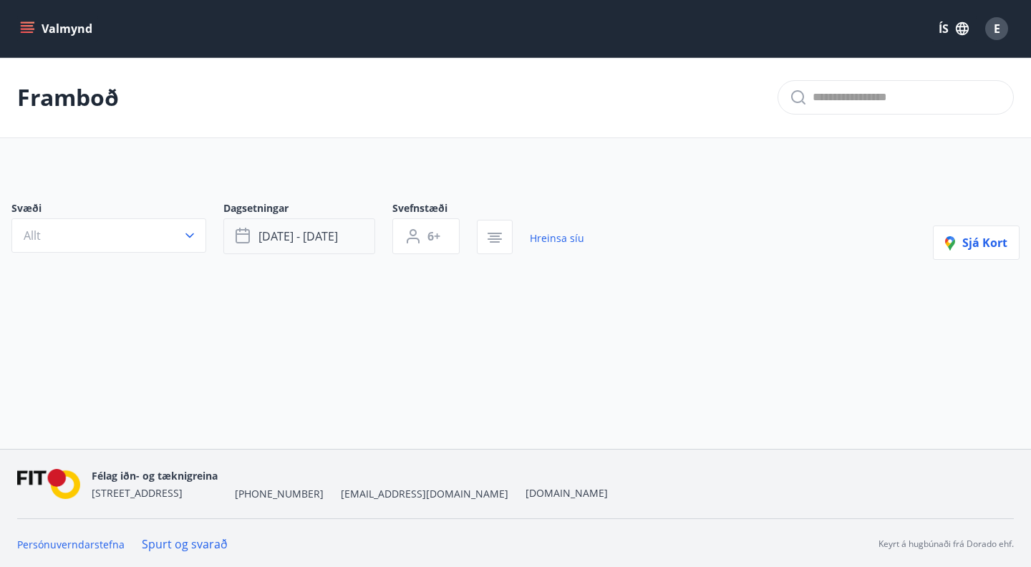
type input "*"
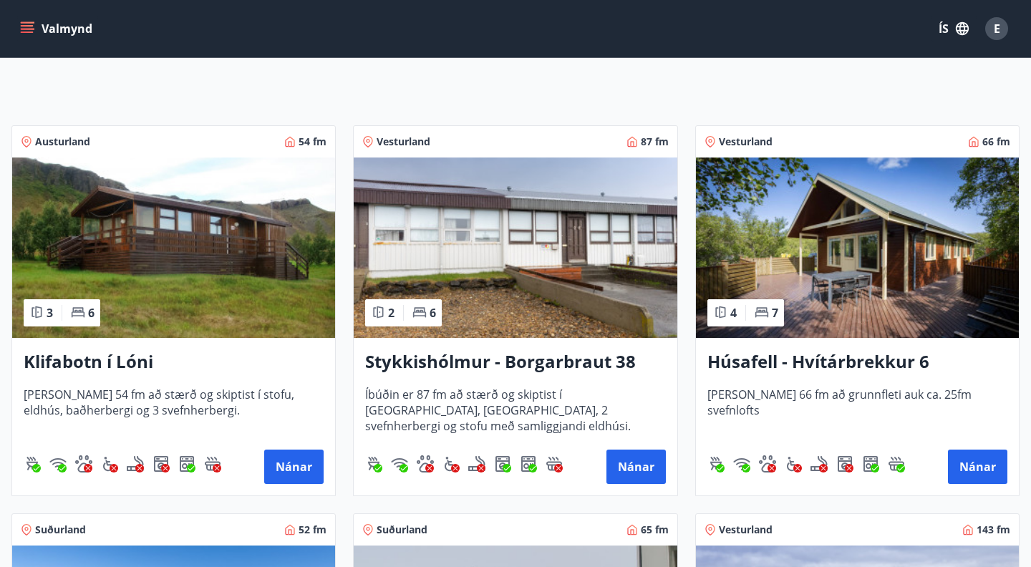
scroll to position [204, 0]
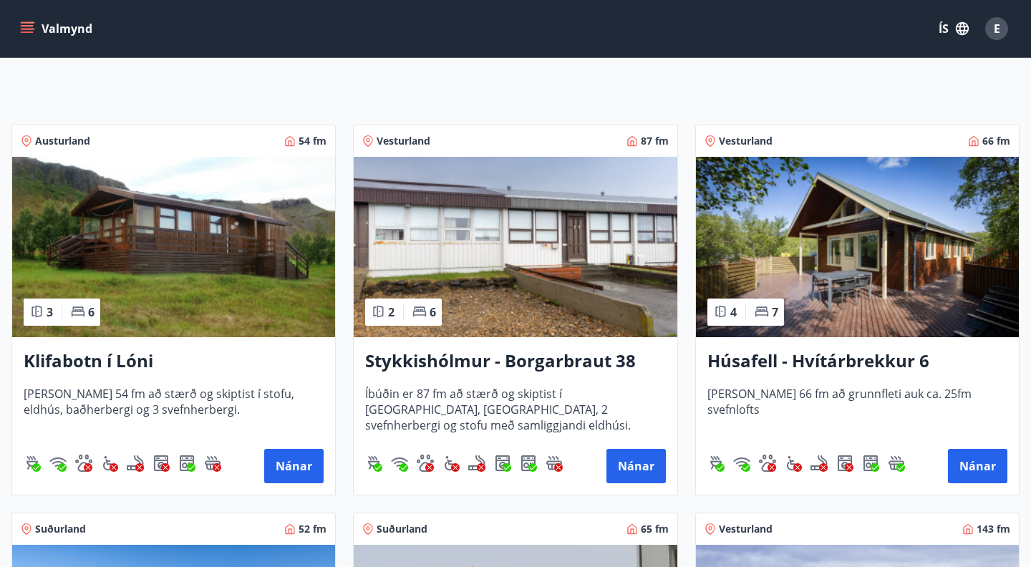
click at [758, 317] on icon at bounding box center [762, 311] width 14 height 14
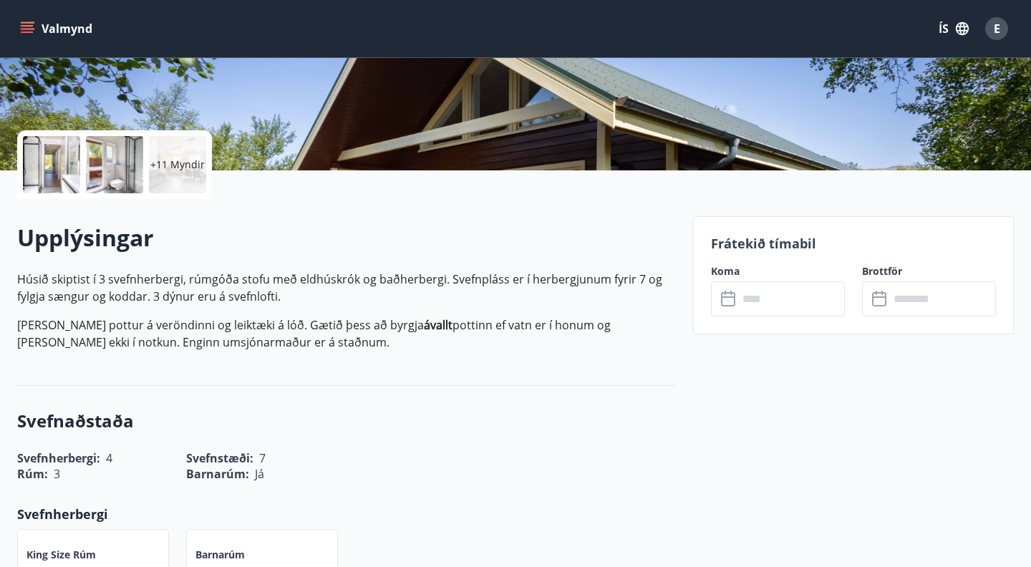
scroll to position [302, 0]
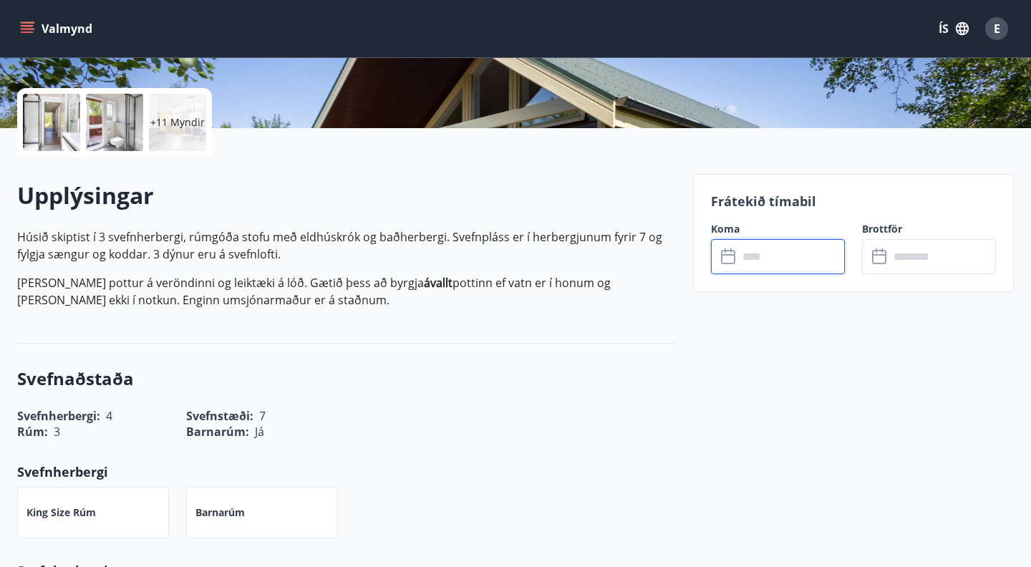
click at [767, 249] on input "text" at bounding box center [791, 256] width 107 height 35
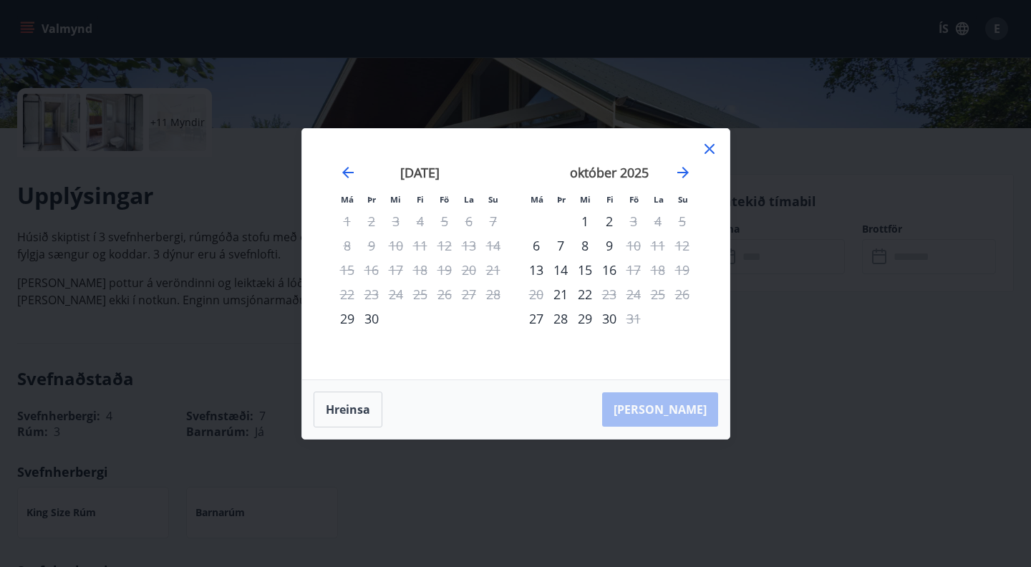
click at [710, 150] on icon at bounding box center [710, 149] width 10 height 10
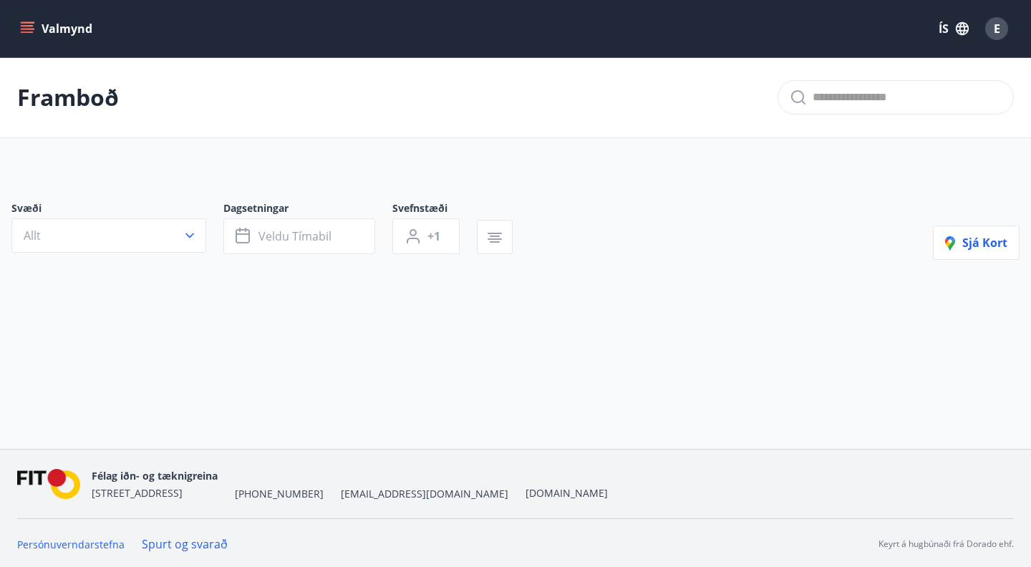
type input "*"
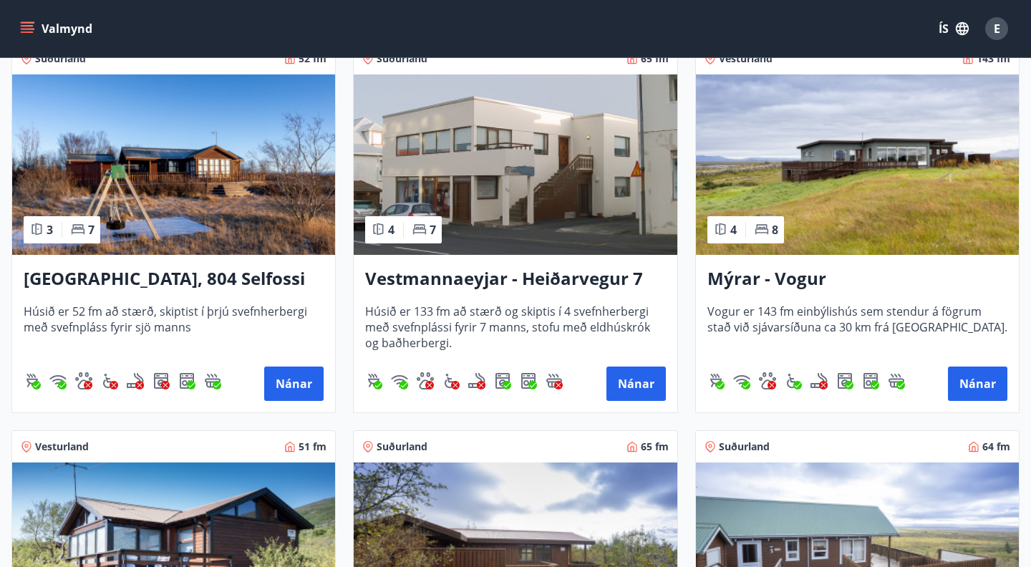
scroll to position [676, 0]
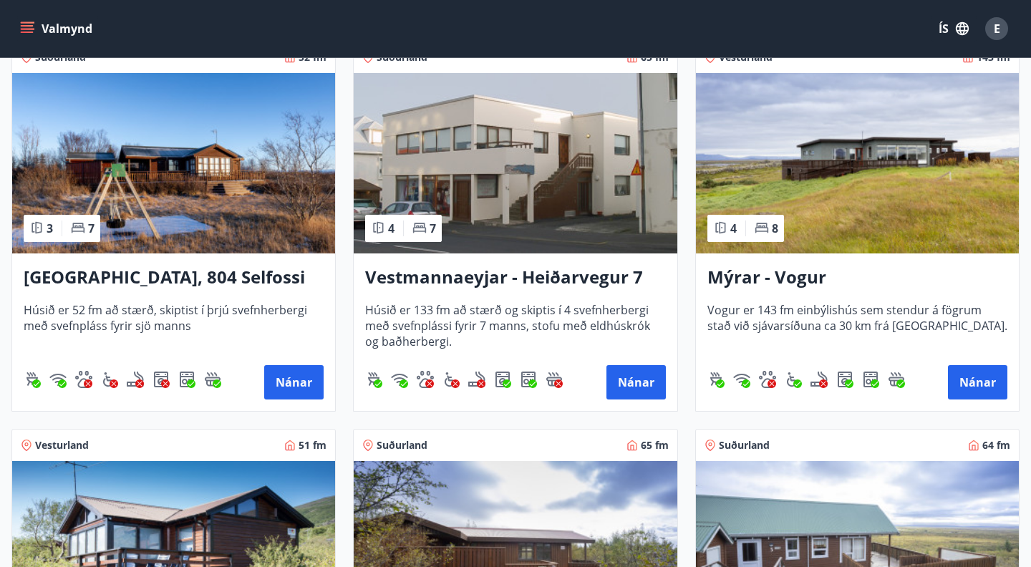
click at [185, 276] on h3 "[GEOGRAPHIC_DATA], 804 Selfossi" at bounding box center [174, 278] width 300 height 26
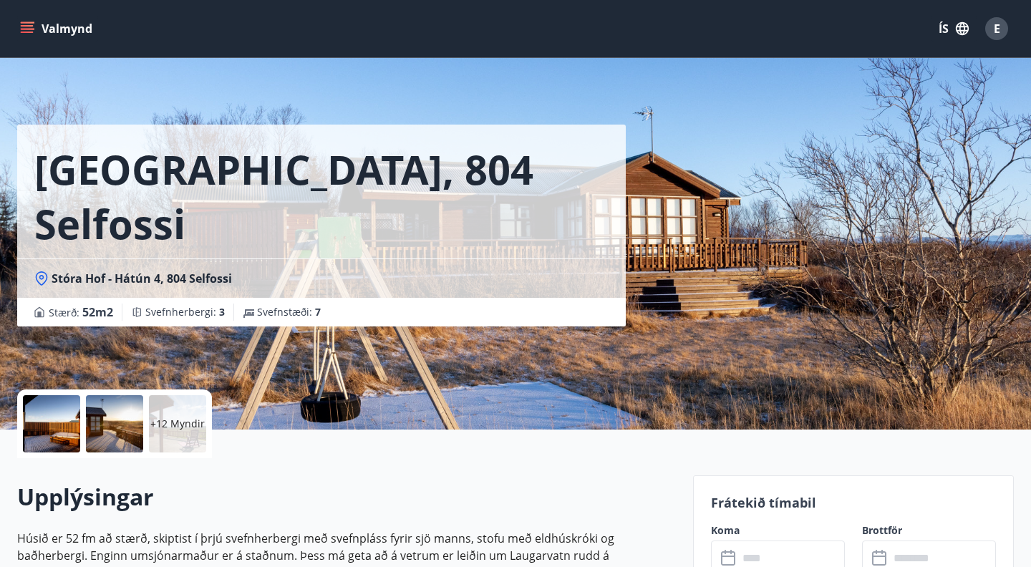
scroll to position [105, 0]
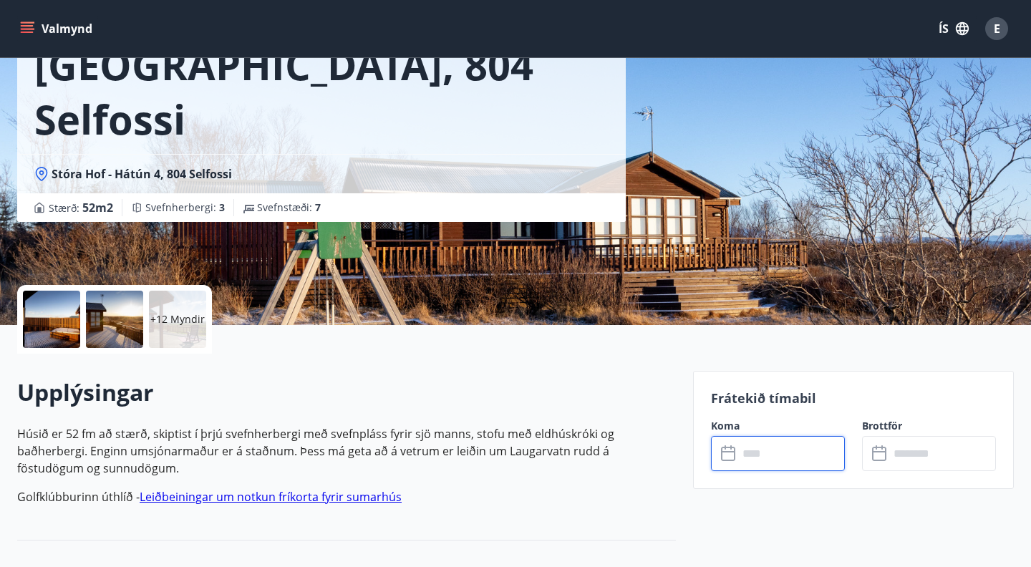
click at [753, 445] on input "text" at bounding box center [791, 453] width 107 height 35
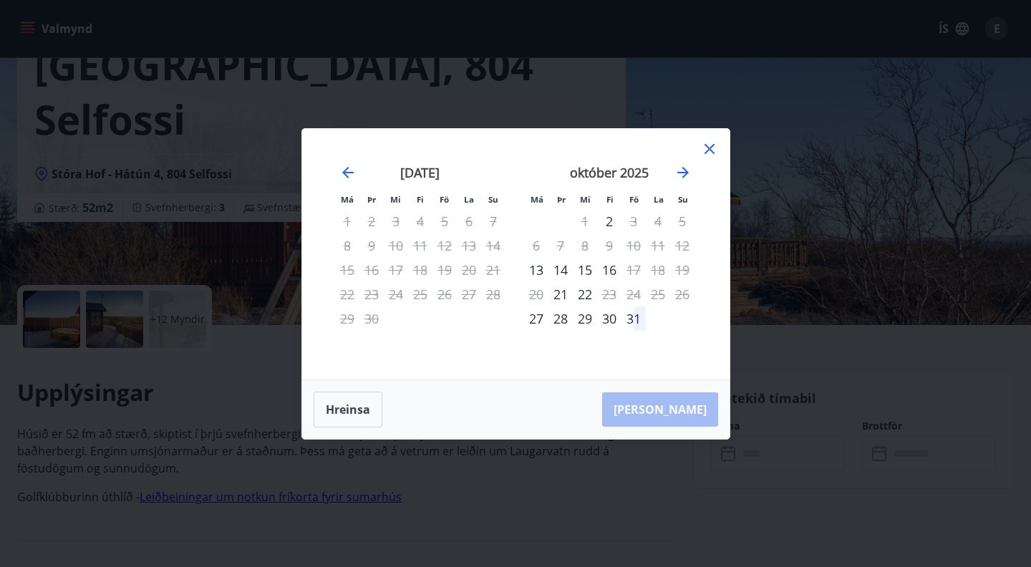
click at [711, 147] on icon at bounding box center [710, 149] width 10 height 10
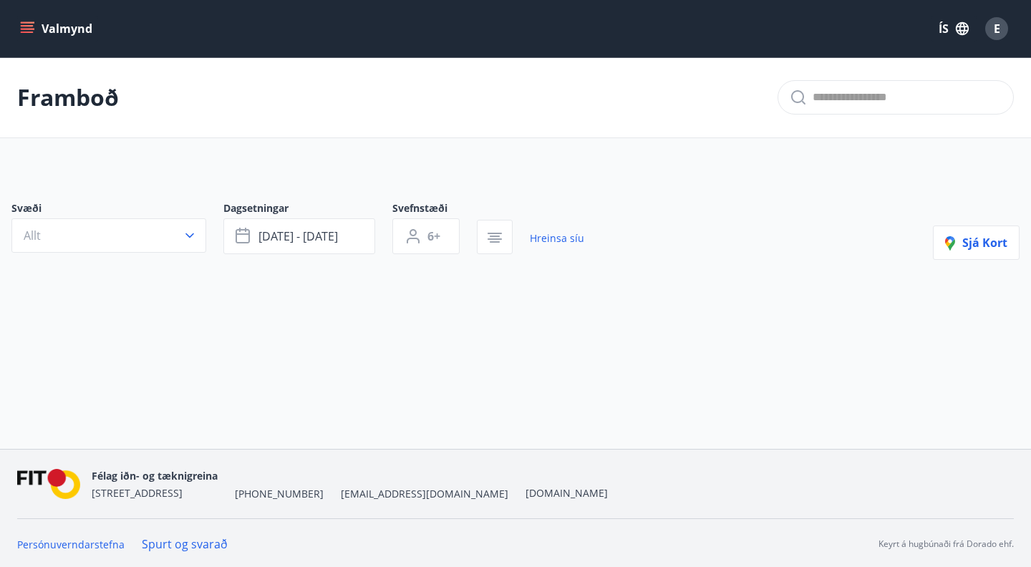
type input "*"
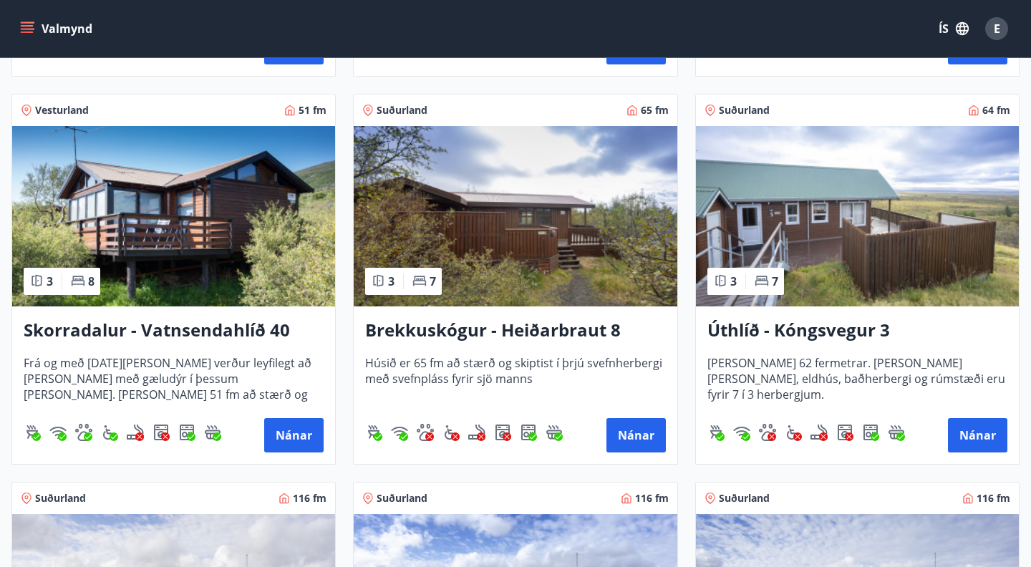
scroll to position [1013, 0]
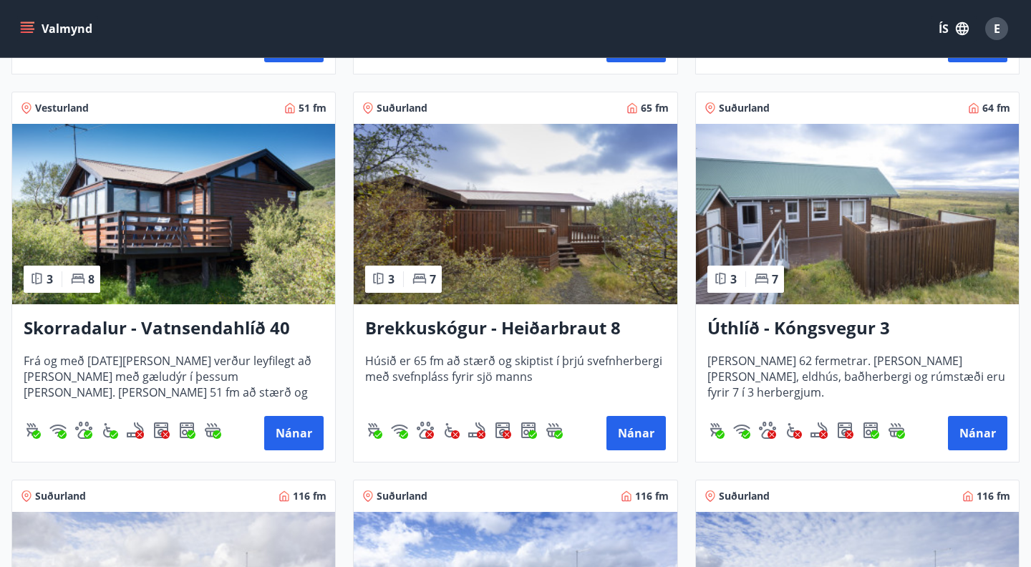
click at [211, 320] on h3 "Skorradalur - Vatnsendahlíð 40" at bounding box center [174, 329] width 300 height 26
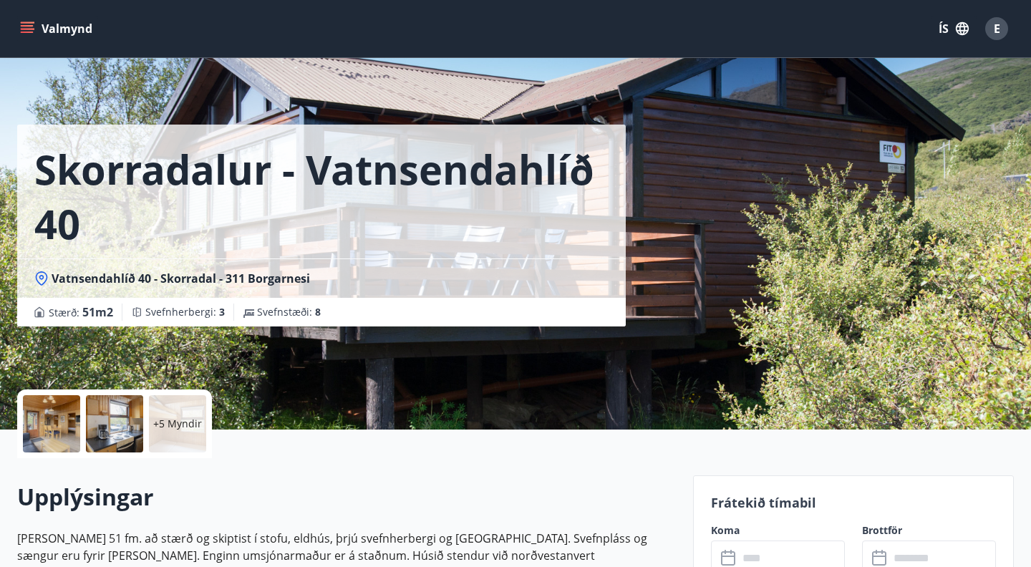
click at [532, 271] on div "Vatnsendahlíð 40 - Skorradal - 311 Borgarnesi" at bounding box center [321, 279] width 574 height 16
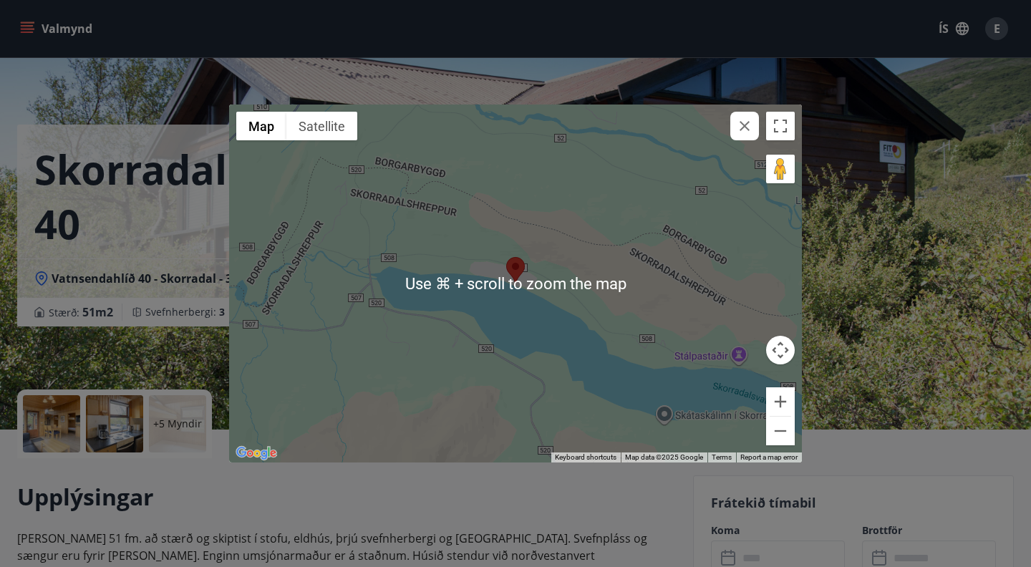
click at [744, 138] on button "button" at bounding box center [745, 126] width 29 height 29
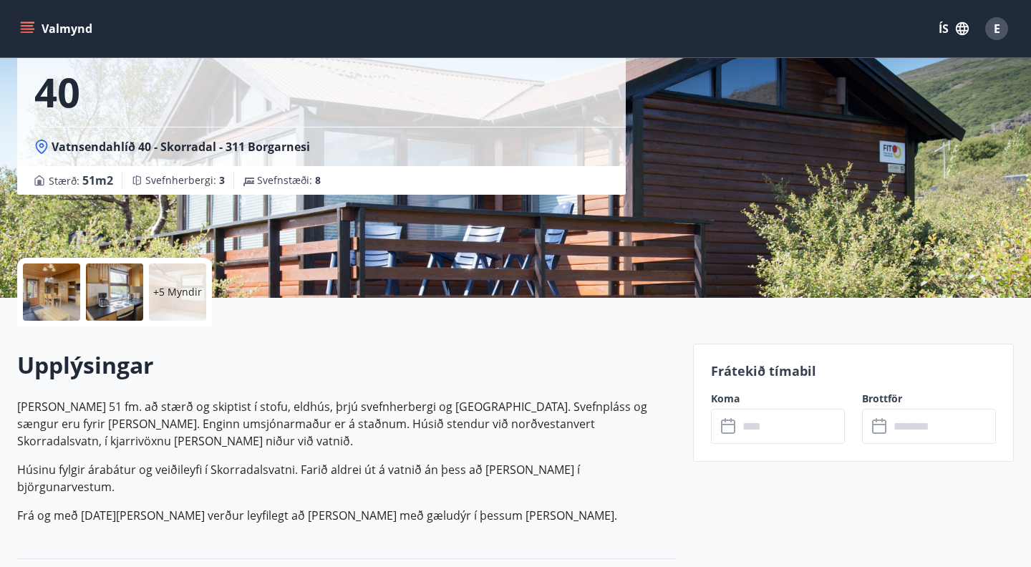
scroll to position [143, 0]
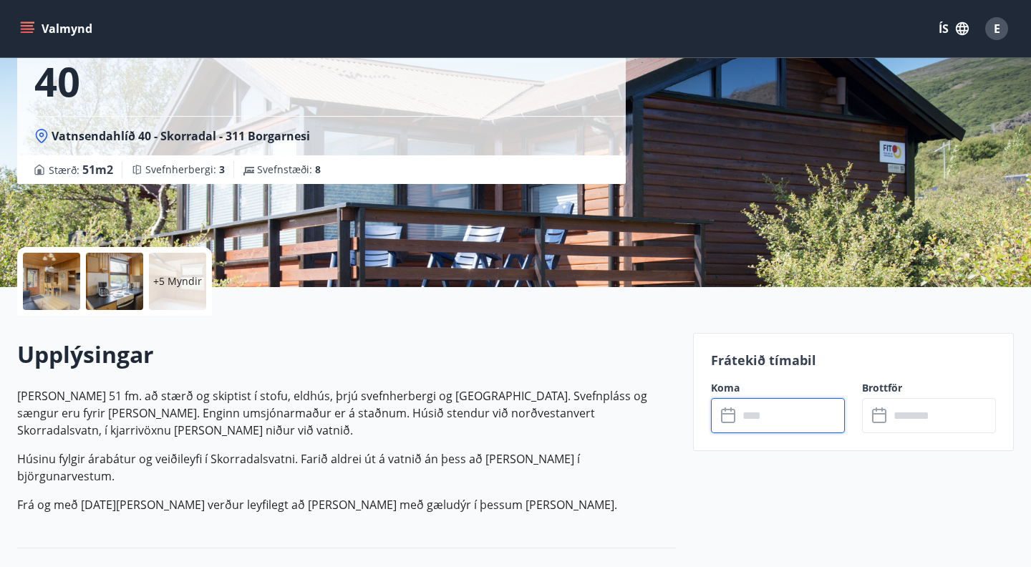
click at [754, 417] on input "text" at bounding box center [791, 415] width 107 height 35
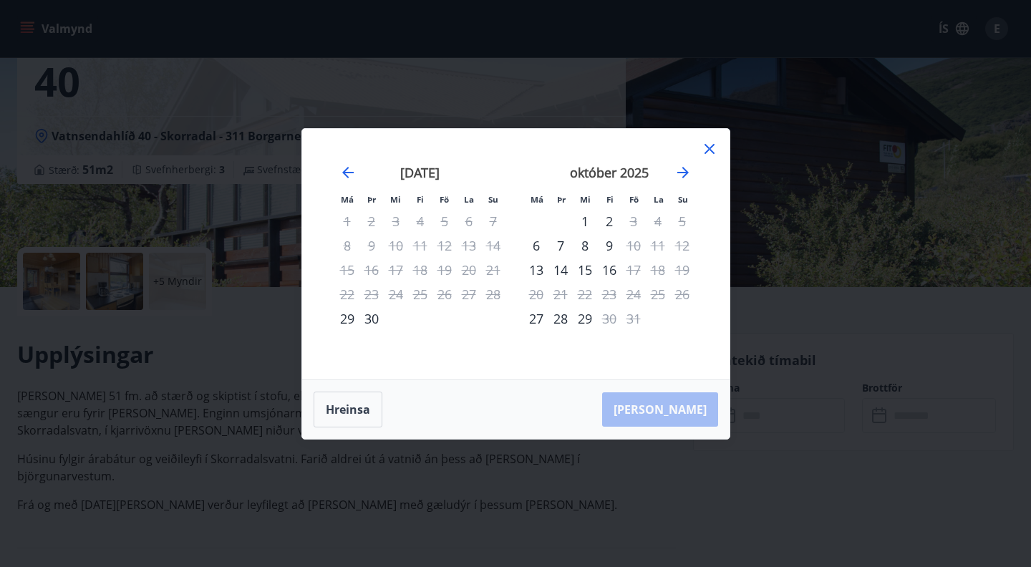
click at [709, 152] on icon at bounding box center [709, 148] width 17 height 17
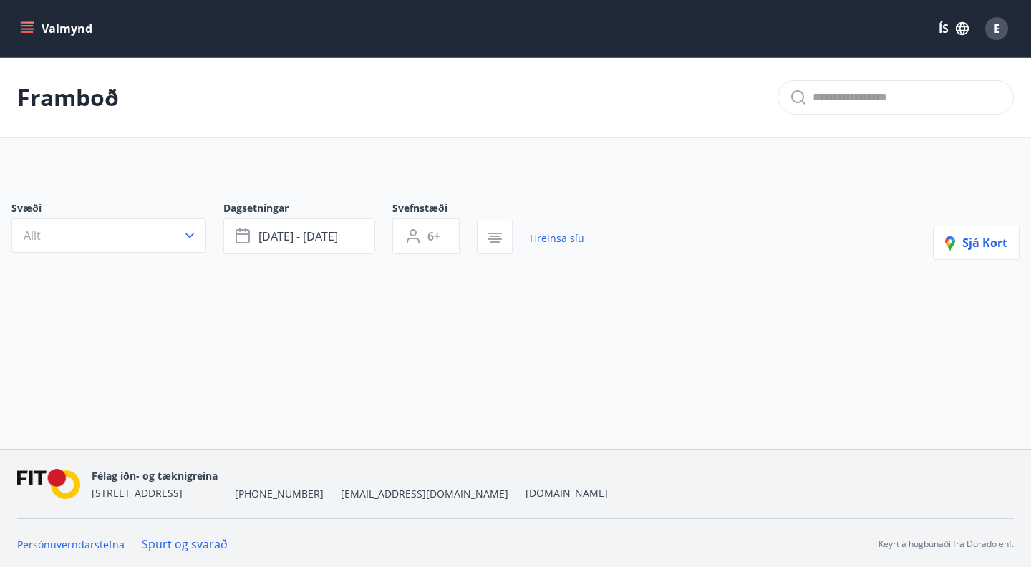
type input "*"
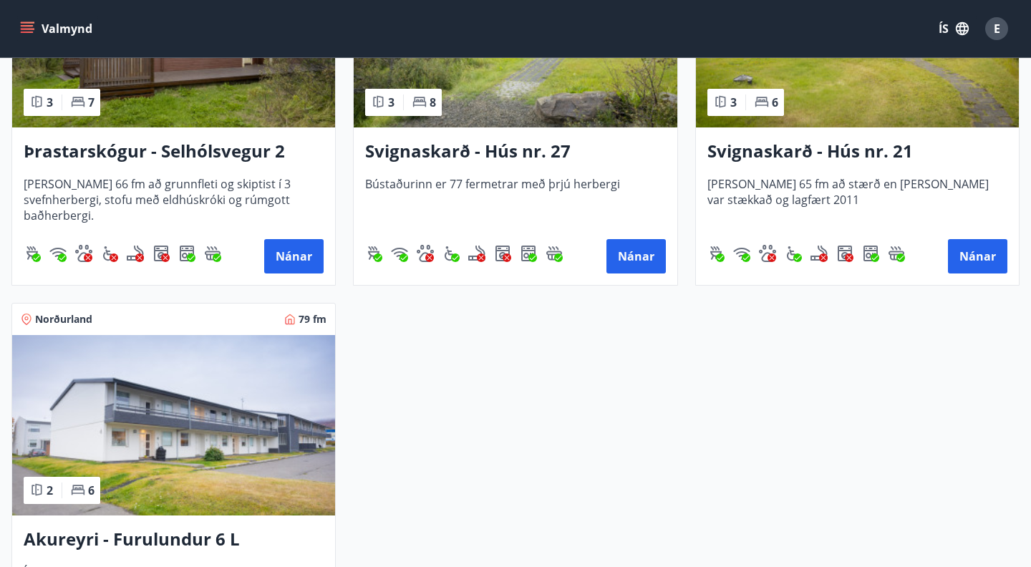
scroll to position [2366, 0]
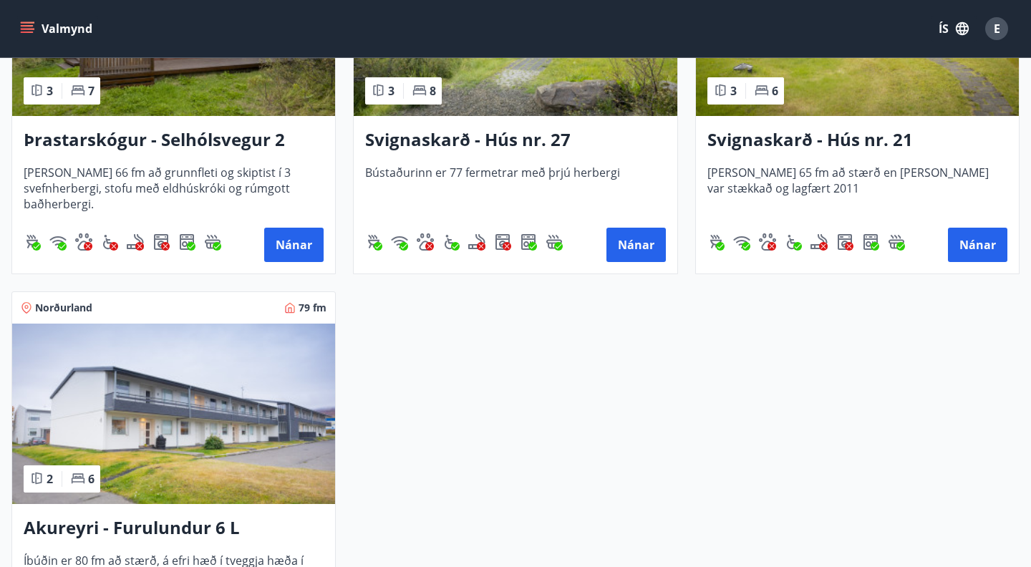
click at [852, 140] on h3 "Svignaskarð - Hús nr. 21" at bounding box center [858, 140] width 300 height 26
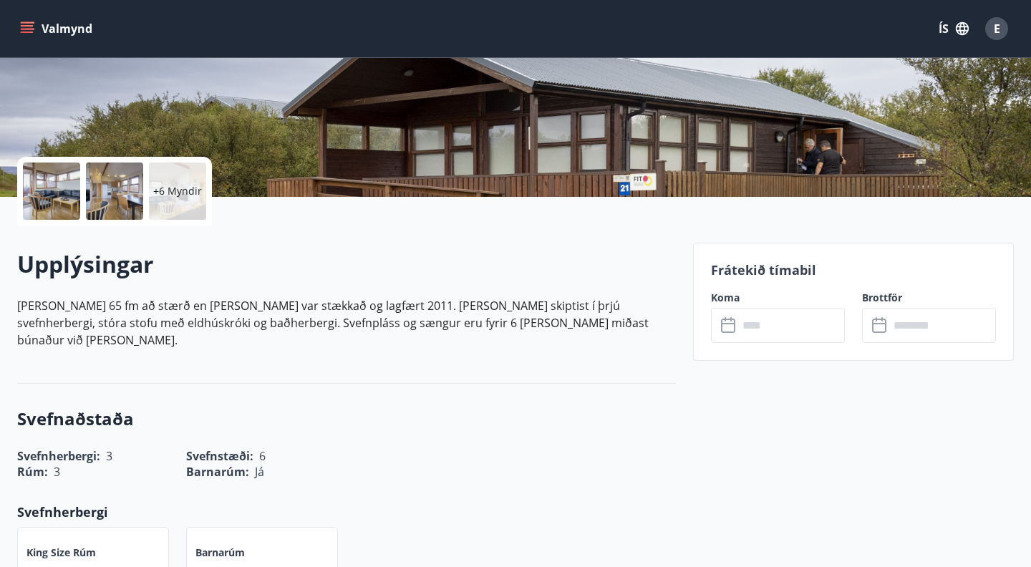
scroll to position [253, 0]
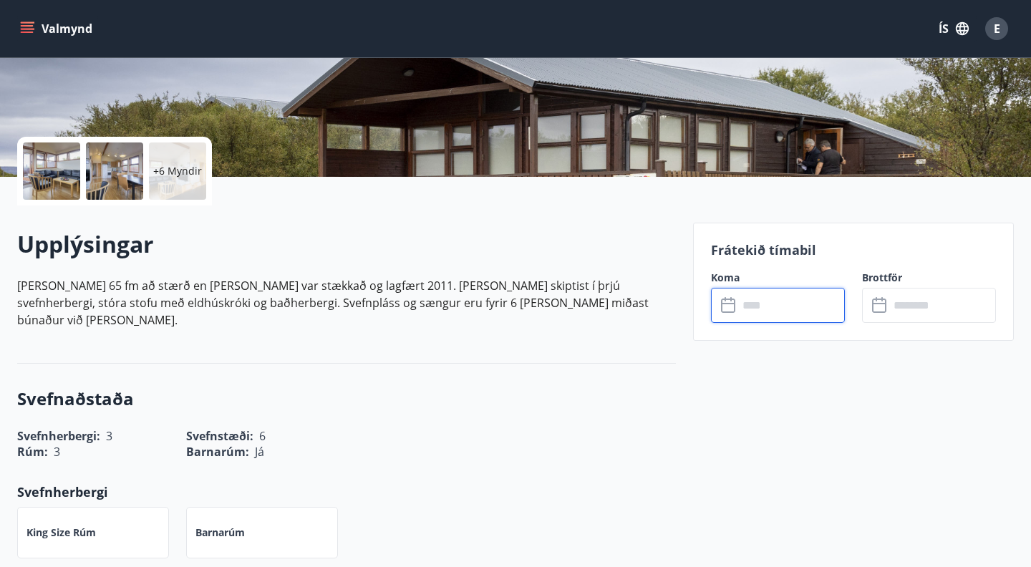
click at [779, 300] on input "text" at bounding box center [791, 305] width 107 height 35
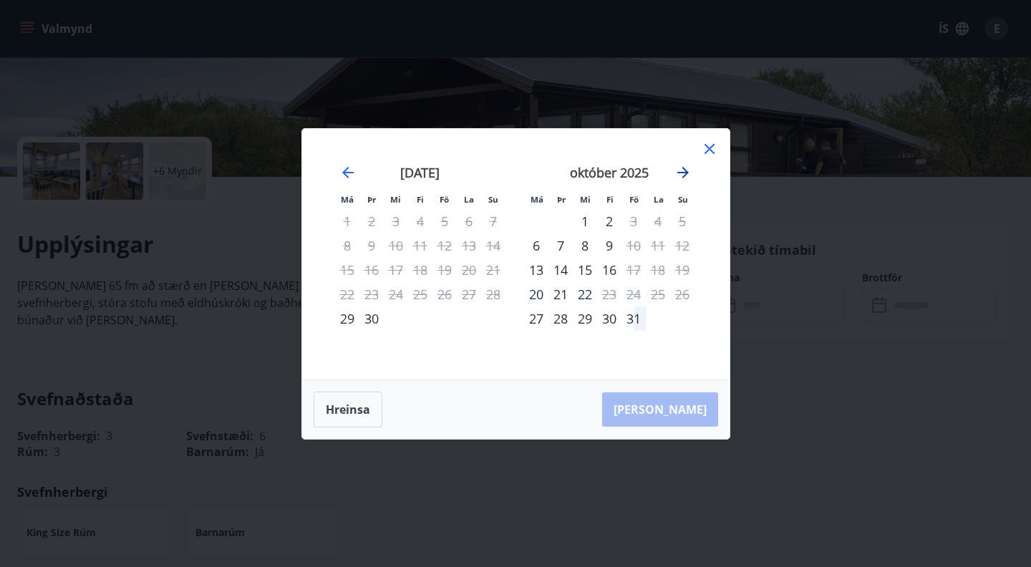
click at [683, 170] on icon "Move forward to switch to the next month." at bounding box center [683, 172] width 17 height 17
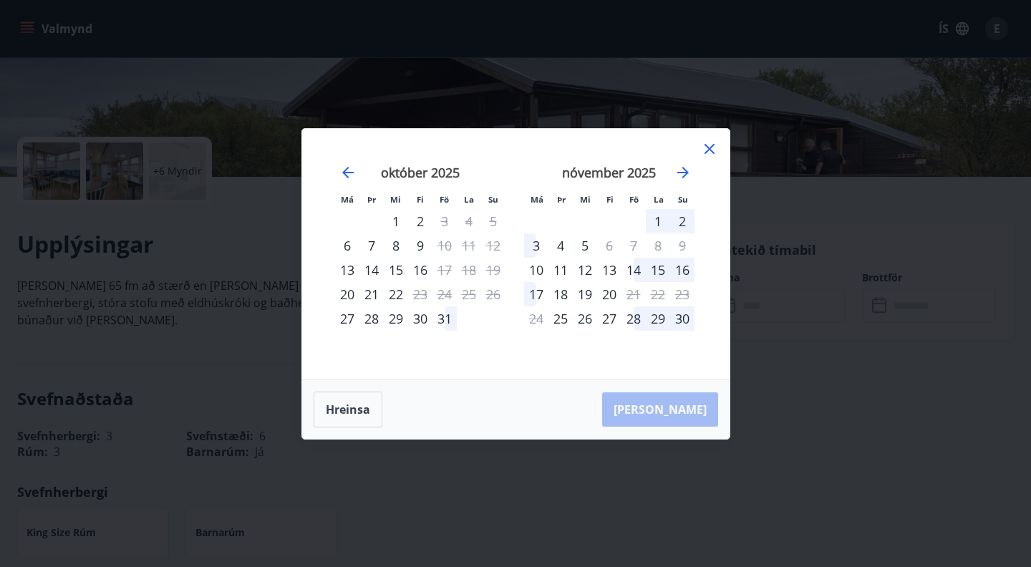
click at [709, 150] on icon at bounding box center [709, 148] width 17 height 17
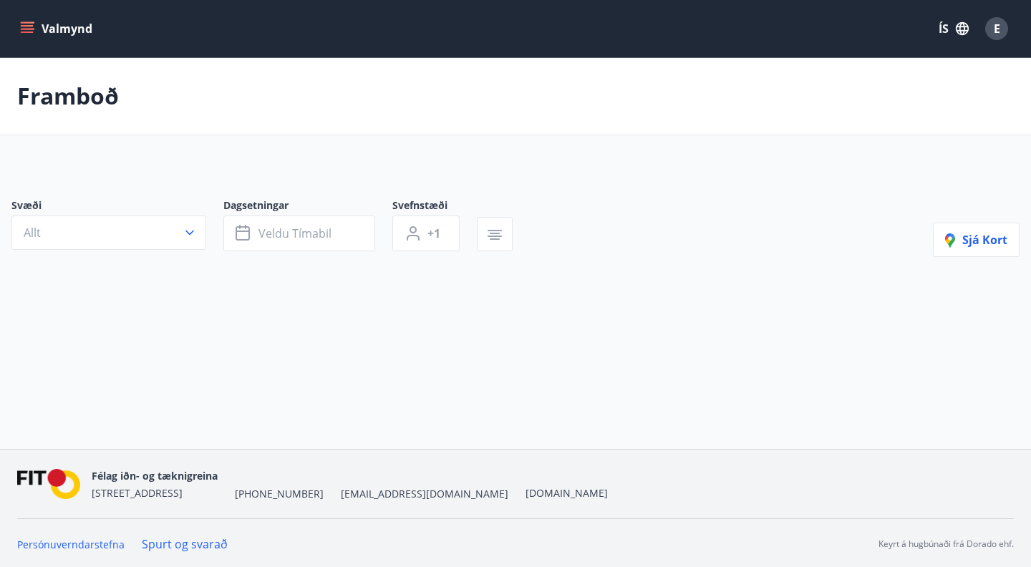
type input "*"
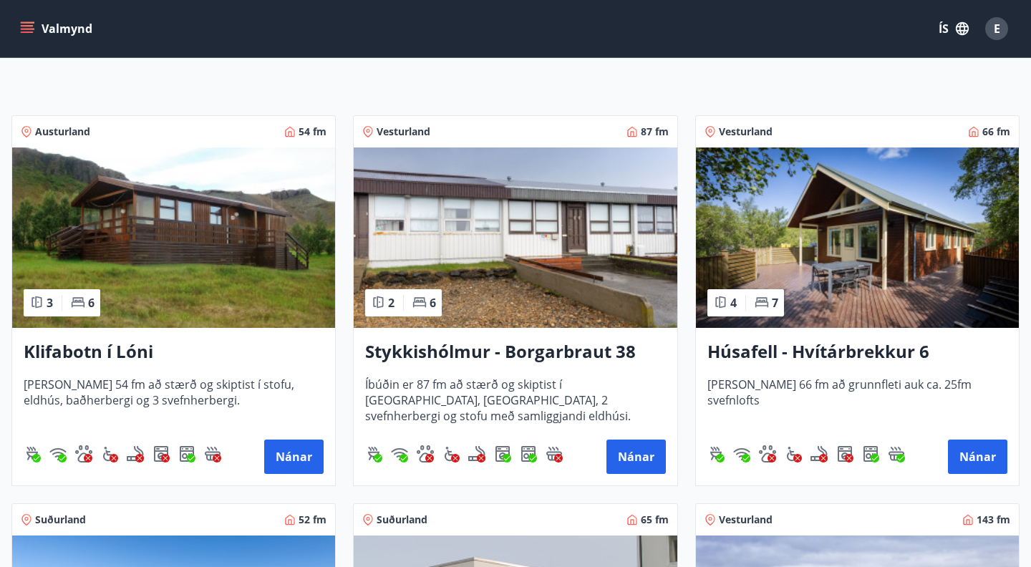
scroll to position [222, 0]
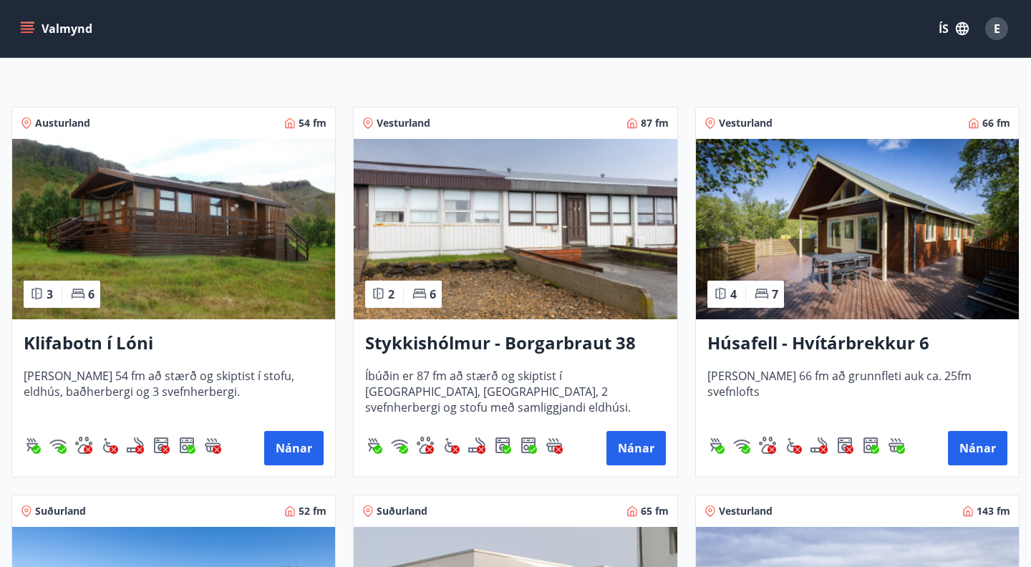
click at [153, 377] on span "[PERSON_NAME] 54 fm að stærð og skiptist í stofu, eldhús, baðherbergi og 3 svef…" at bounding box center [174, 391] width 300 height 47
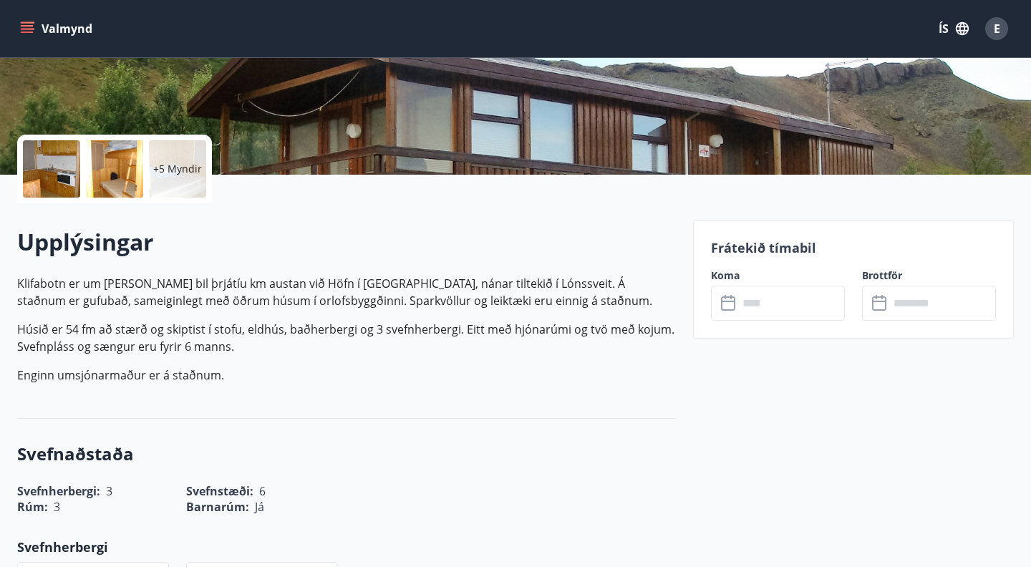
scroll to position [268, 0]
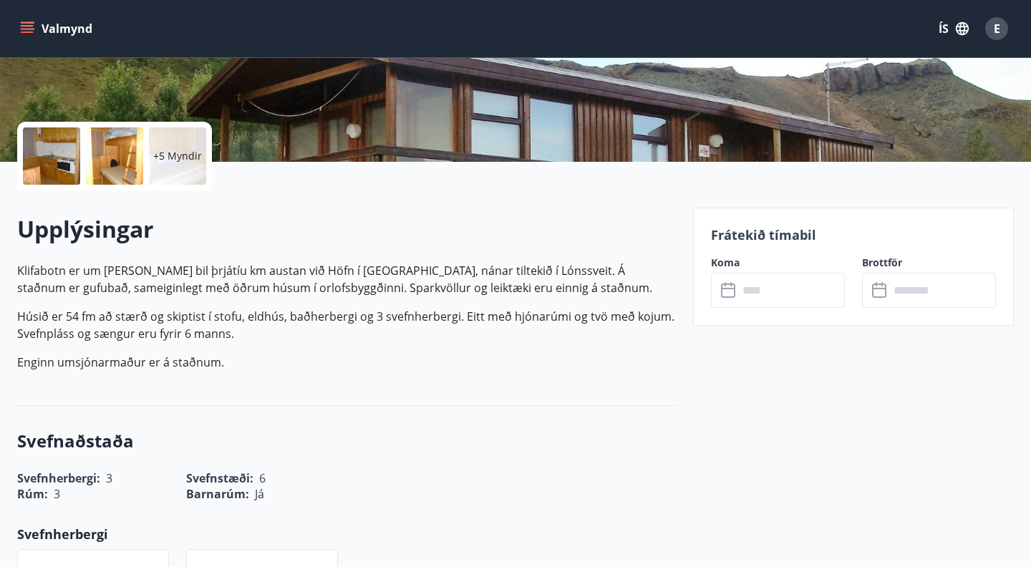
click at [770, 294] on input "text" at bounding box center [791, 290] width 107 height 35
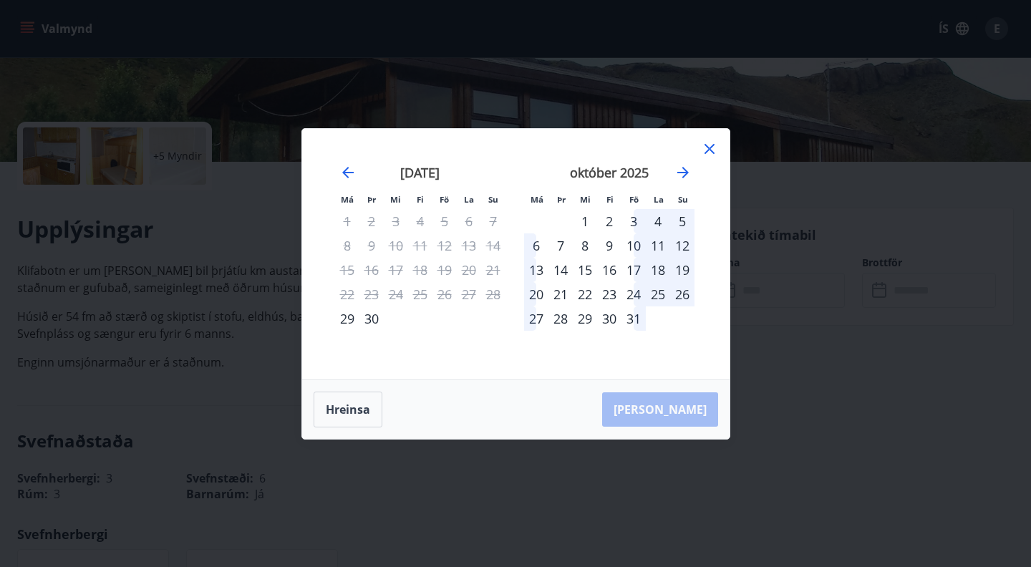
click at [710, 150] on icon at bounding box center [710, 149] width 10 height 10
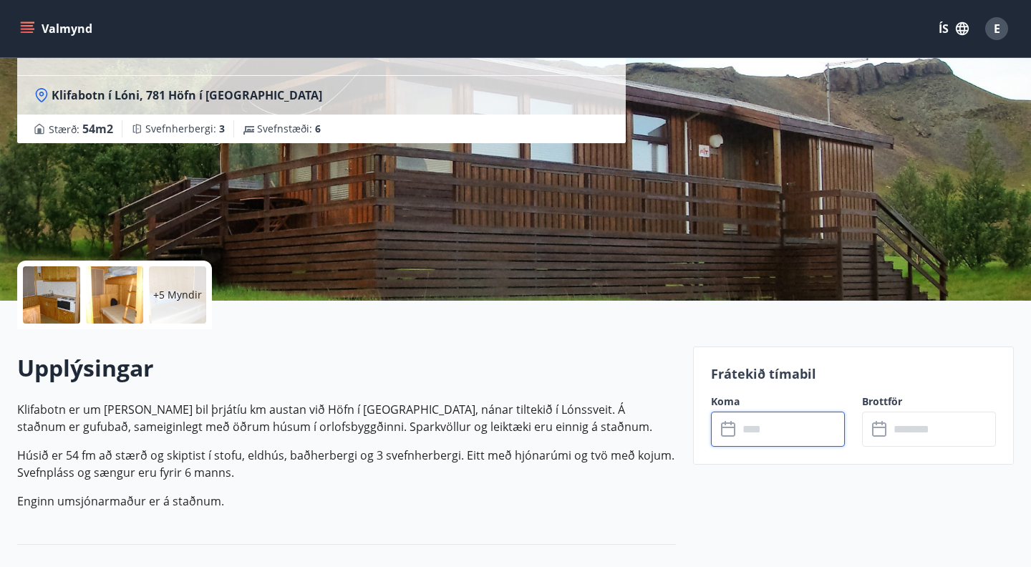
scroll to position [128, 0]
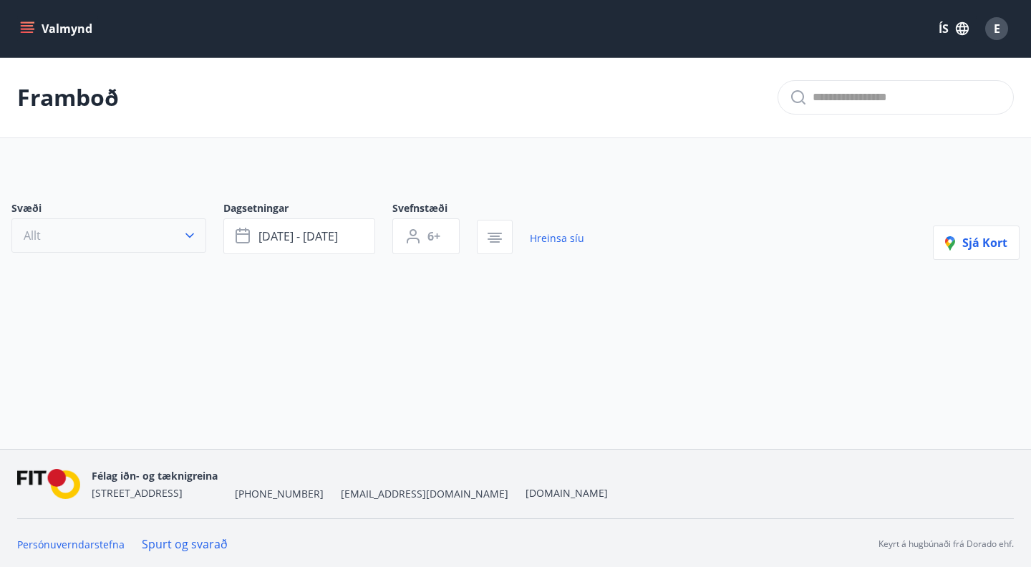
type input "*"
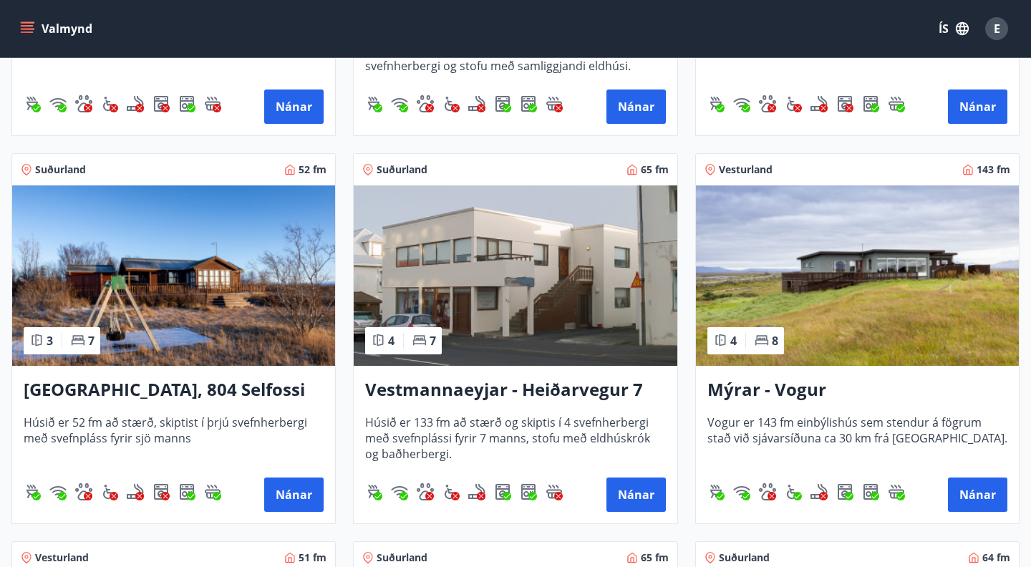
scroll to position [564, 0]
click at [747, 342] on div "4 8" at bounding box center [746, 340] width 77 height 27
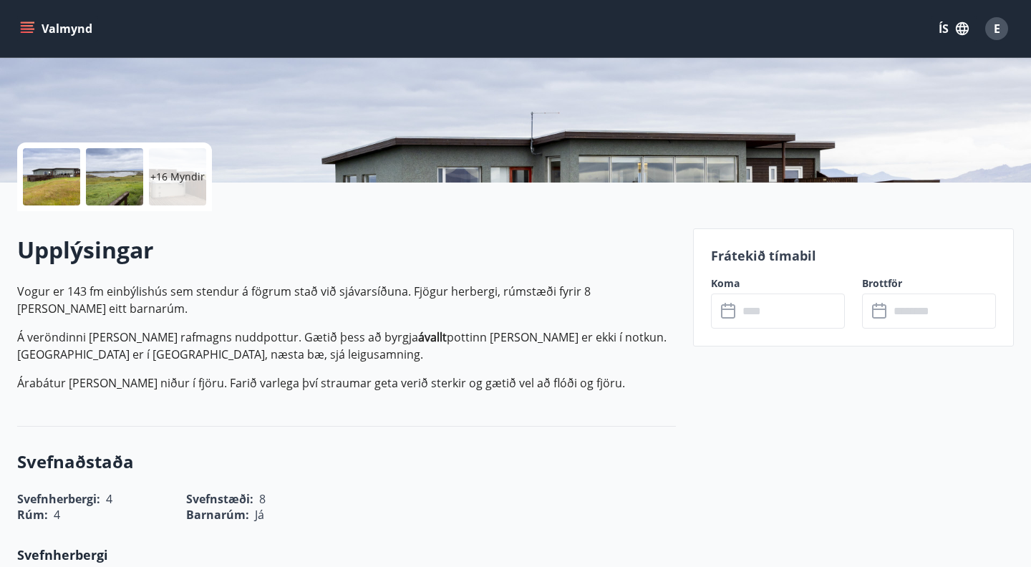
scroll to position [248, 0]
click at [752, 318] on input "text" at bounding box center [791, 310] width 107 height 35
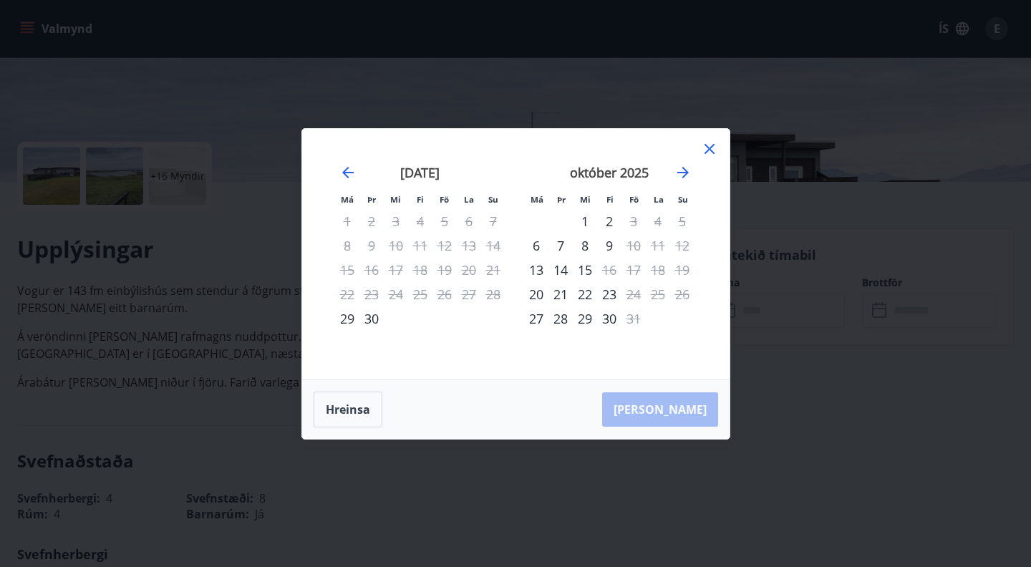
click at [713, 148] on icon at bounding box center [709, 148] width 17 height 17
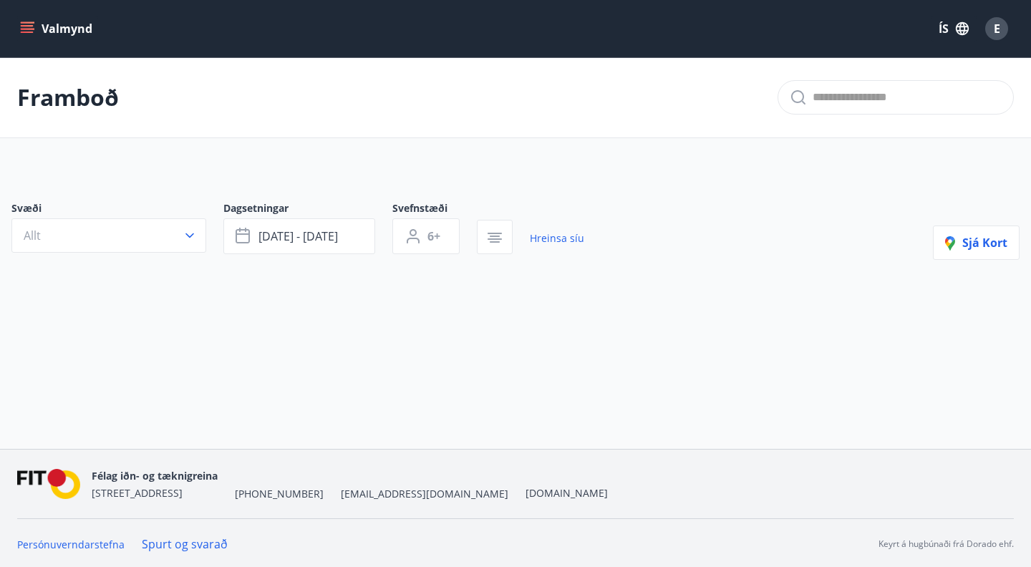
type input "*"
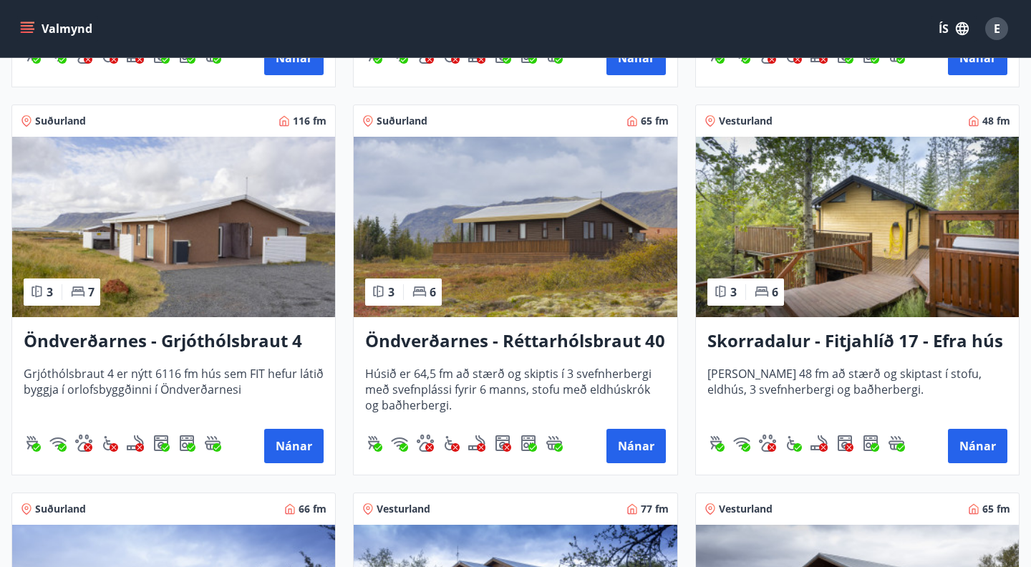
scroll to position [1778, 0]
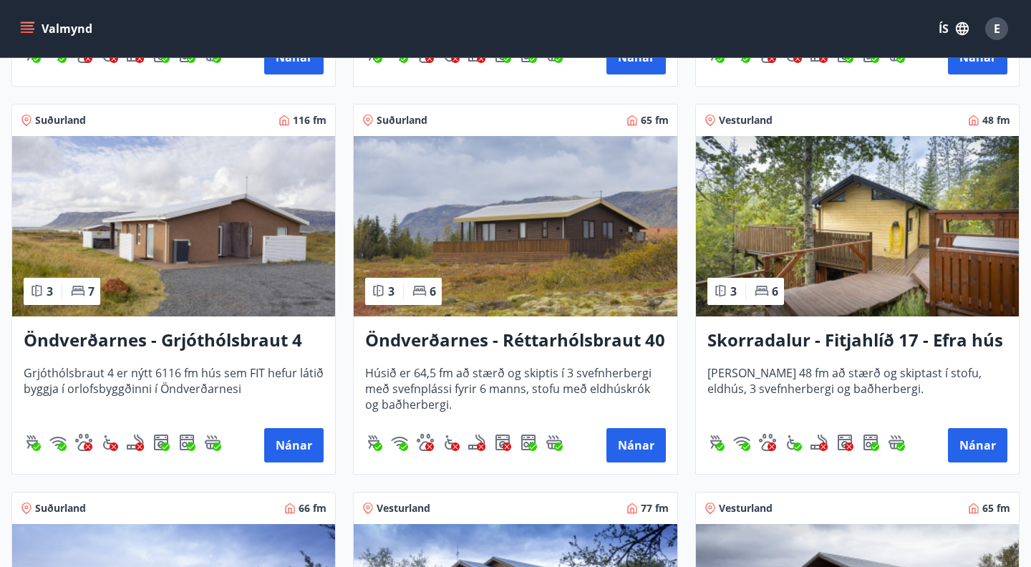
click at [468, 344] on h3 "Öndverðarnes - Réttarhólsbraut 40" at bounding box center [515, 341] width 300 height 26
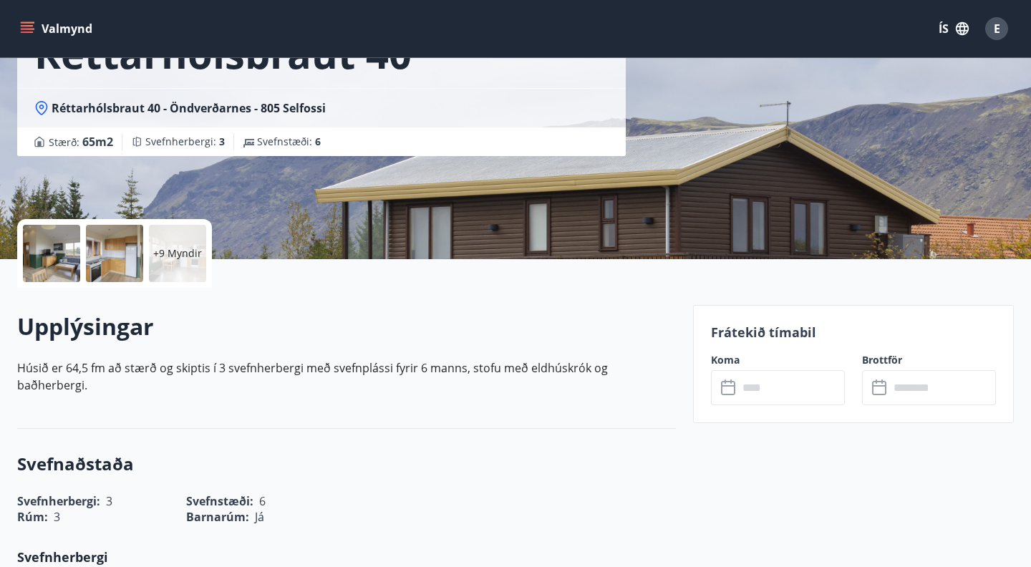
scroll to position [186, 0]
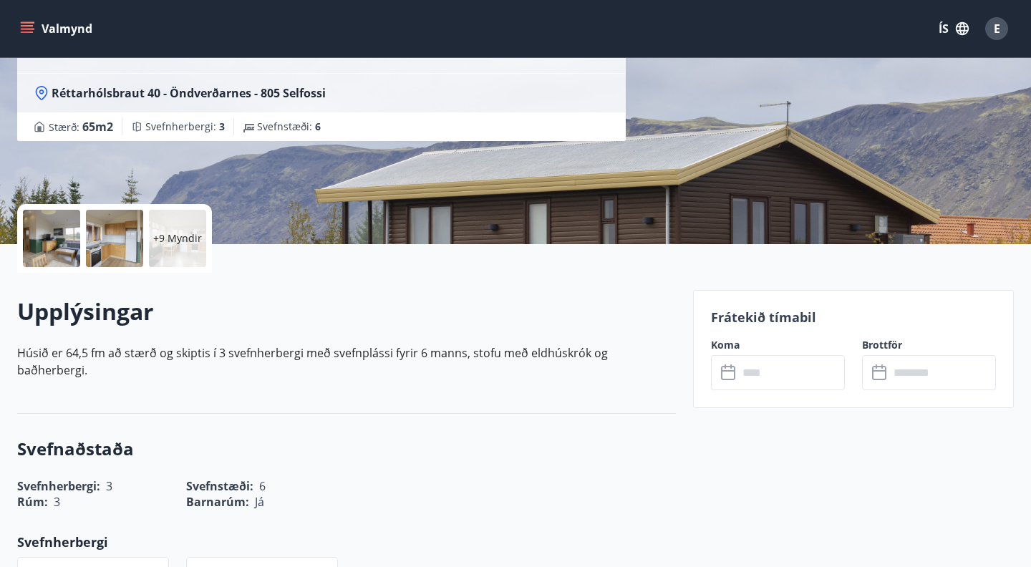
click at [749, 373] on input "text" at bounding box center [791, 372] width 107 height 35
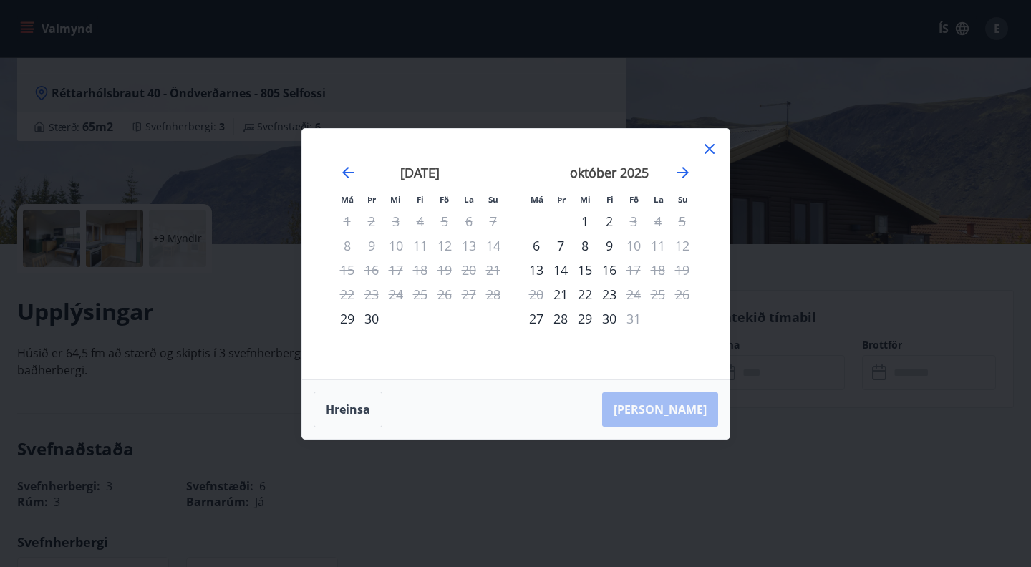
click at [715, 145] on icon at bounding box center [709, 148] width 17 height 17
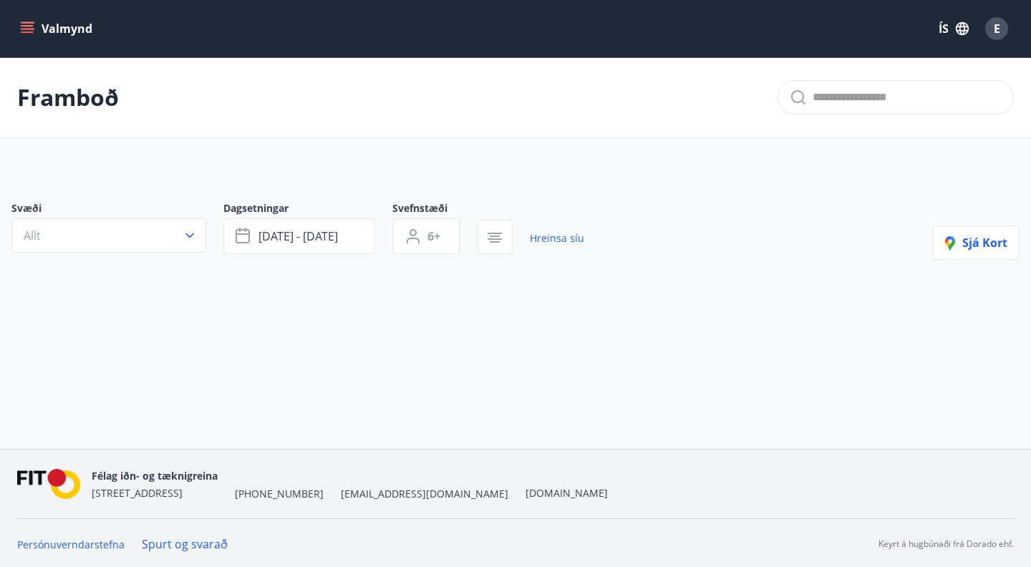
type input "*"
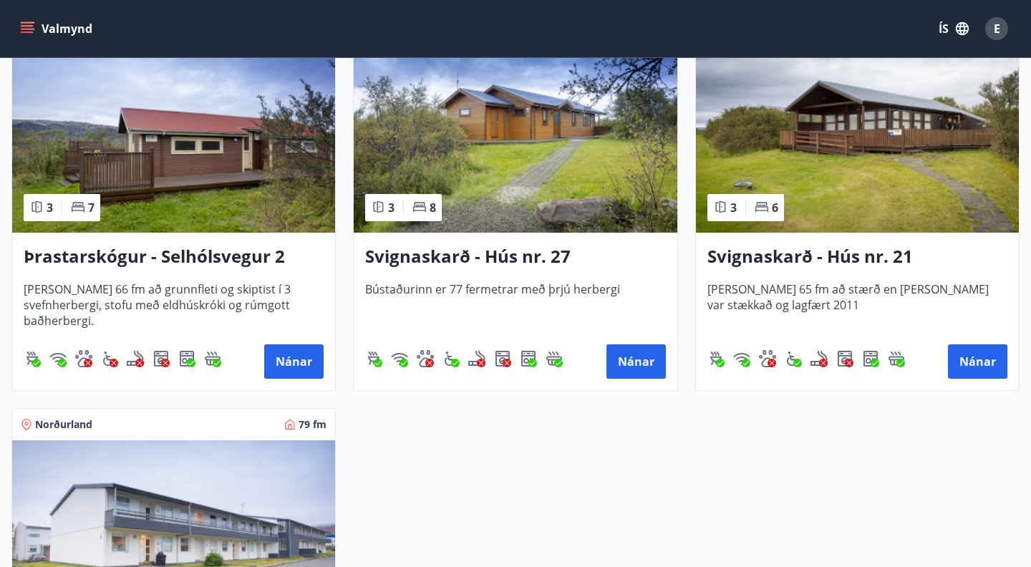
scroll to position [2238, 0]
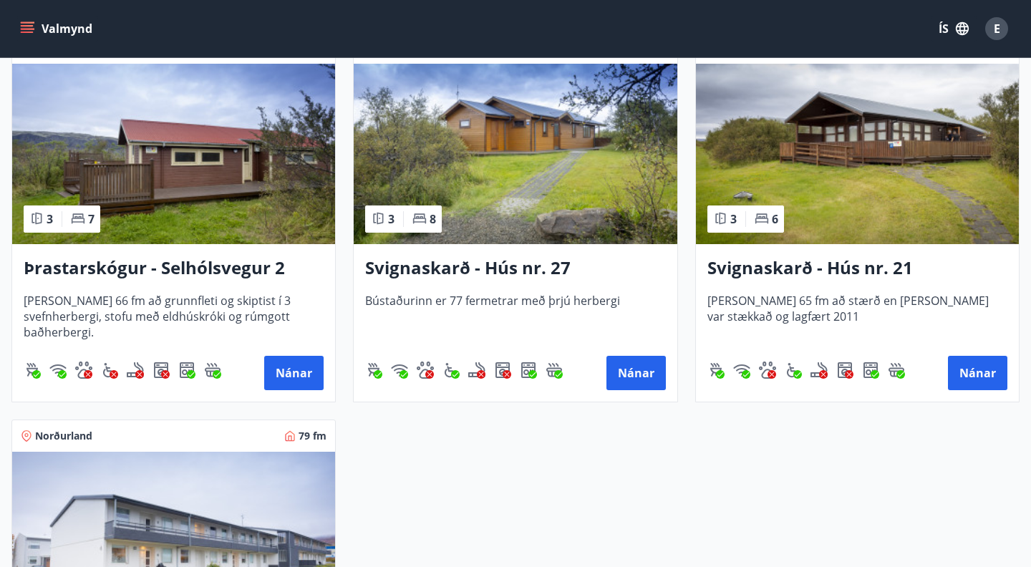
click at [180, 267] on h3 "Þrastarskógur - Selhólsvegur 2" at bounding box center [174, 269] width 300 height 26
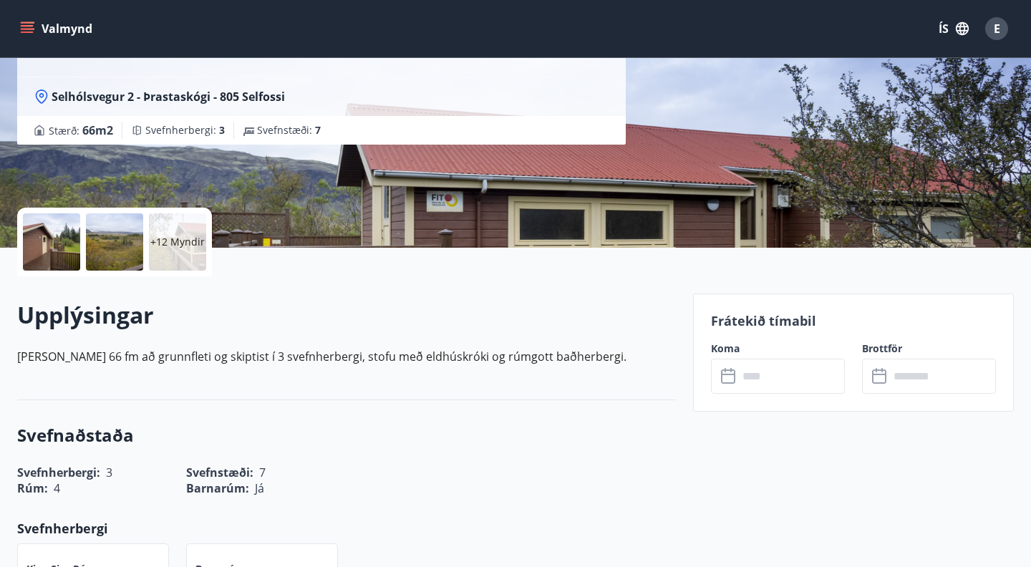
scroll to position [183, 0]
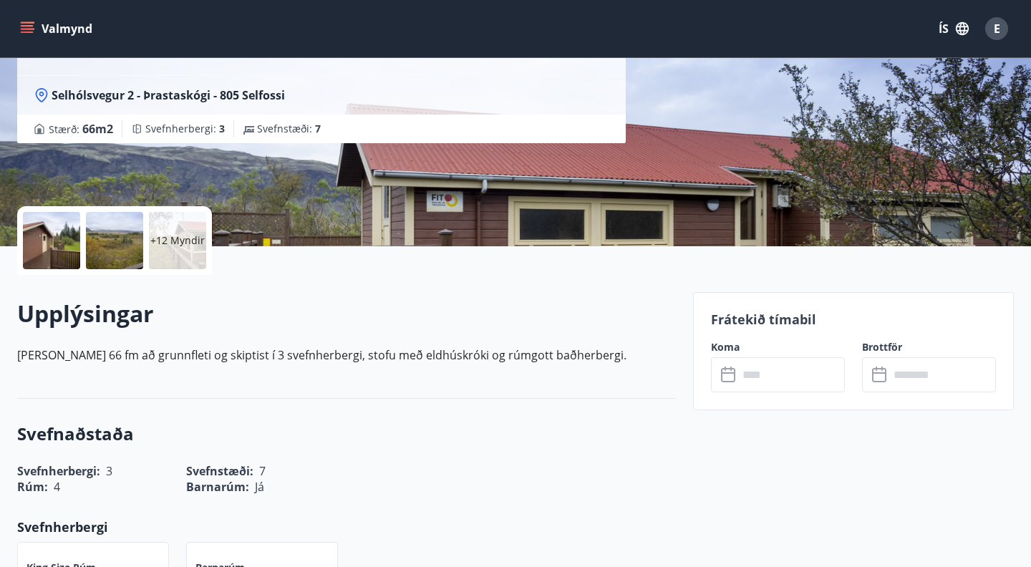
click at [756, 383] on input "text" at bounding box center [791, 374] width 107 height 35
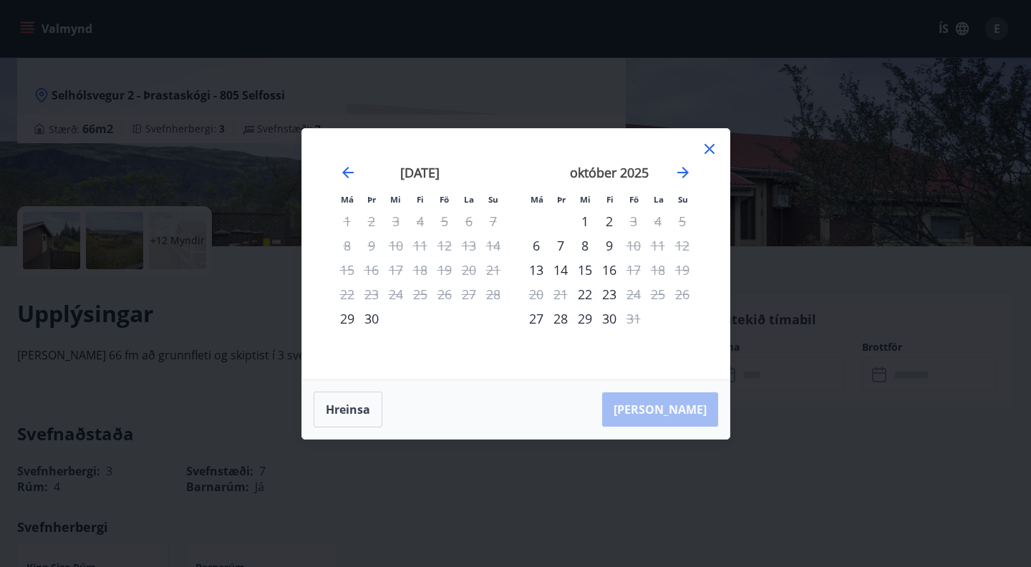
click at [710, 153] on icon at bounding box center [709, 148] width 17 height 17
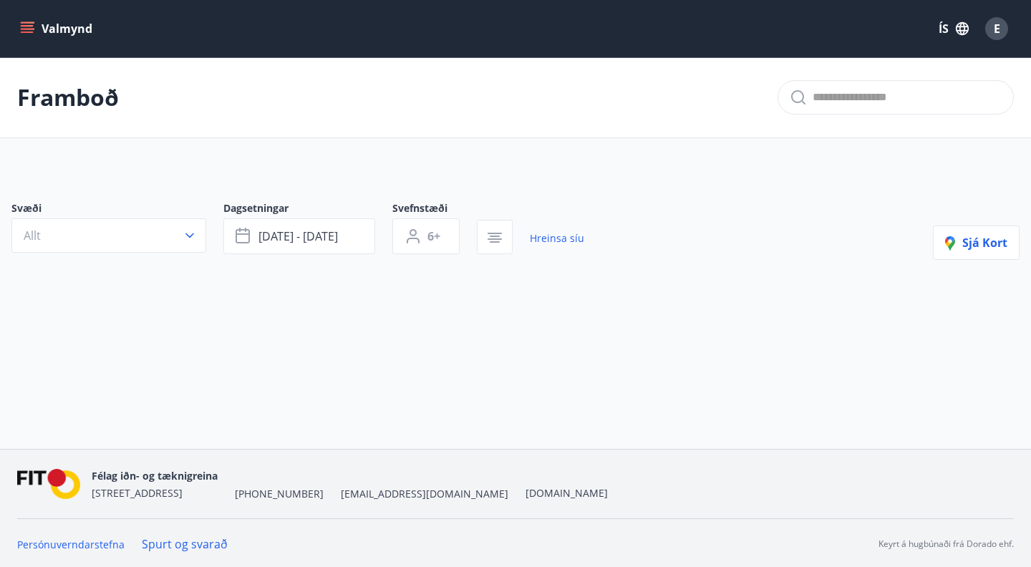
type input "*"
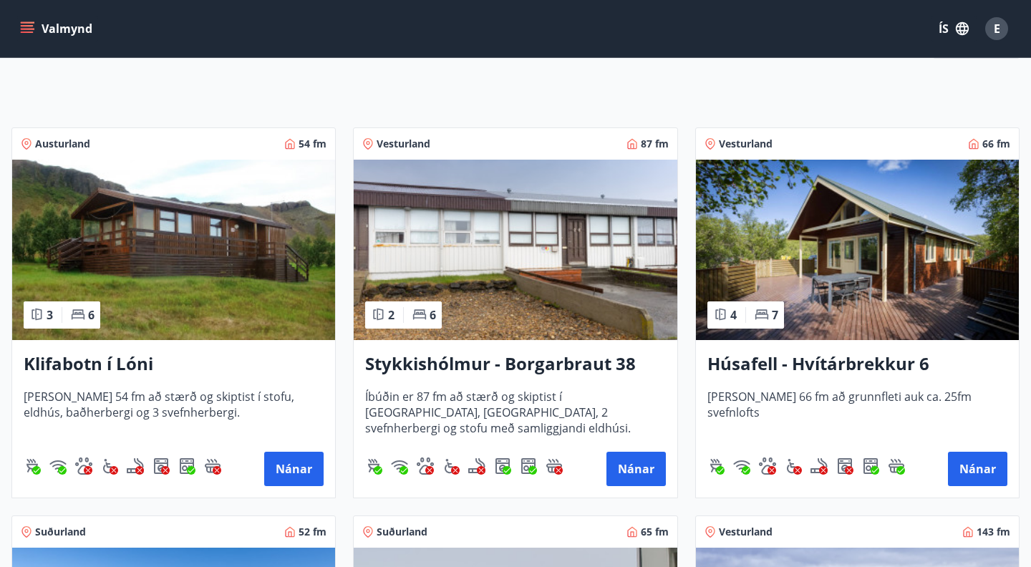
scroll to position [217, 0]
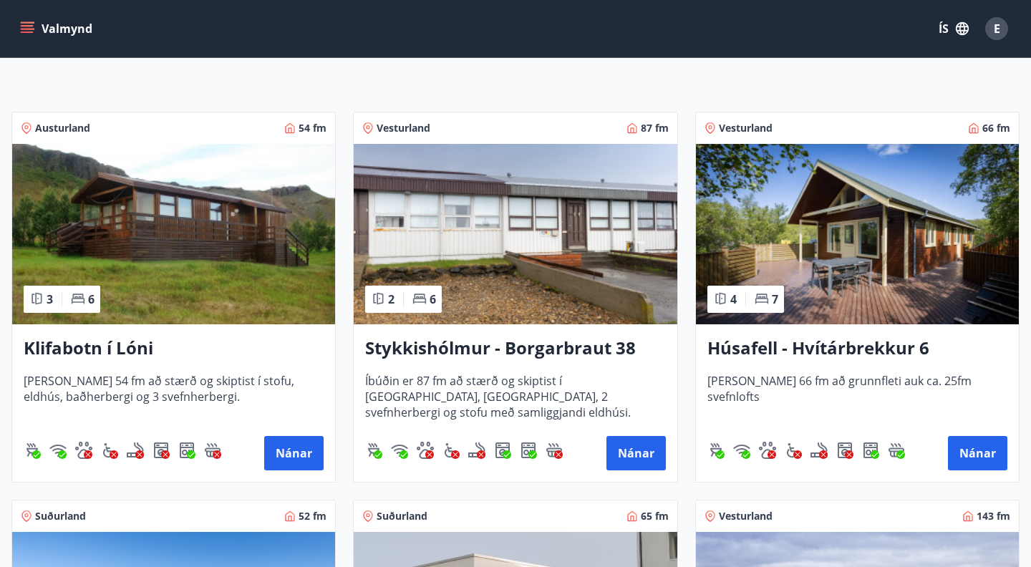
click at [420, 378] on span "Íbúðin er 87 fm að stærð og skiptist í [GEOGRAPHIC_DATA], [GEOGRAPHIC_DATA], 2 …" at bounding box center [515, 396] width 300 height 47
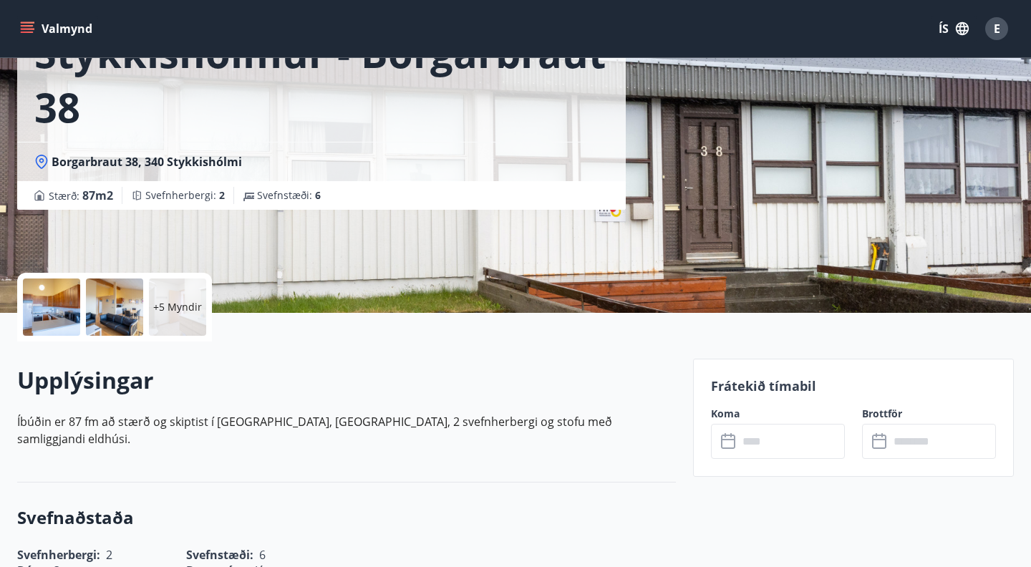
scroll to position [163, 0]
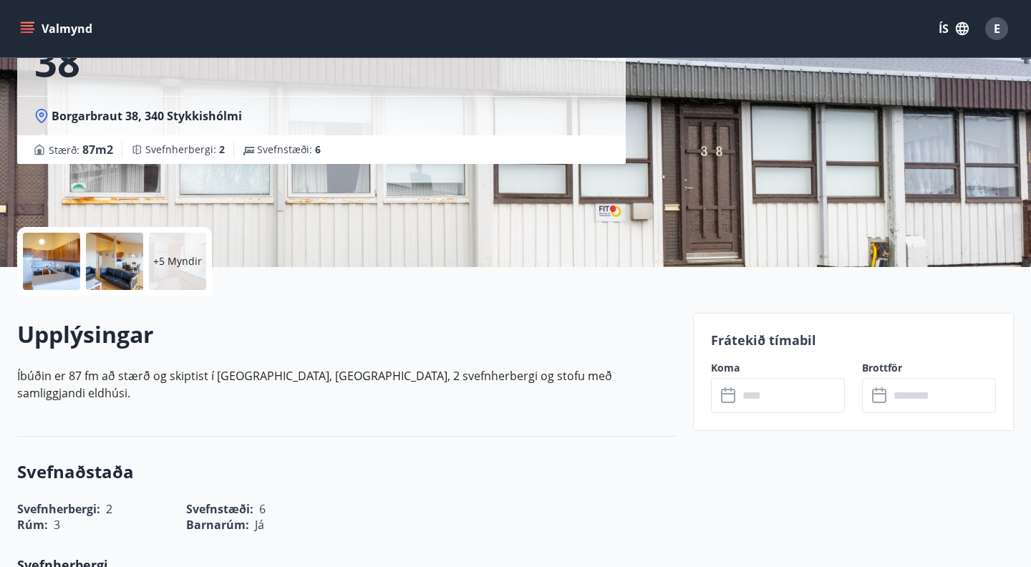
click at [762, 388] on input "text" at bounding box center [791, 395] width 107 height 35
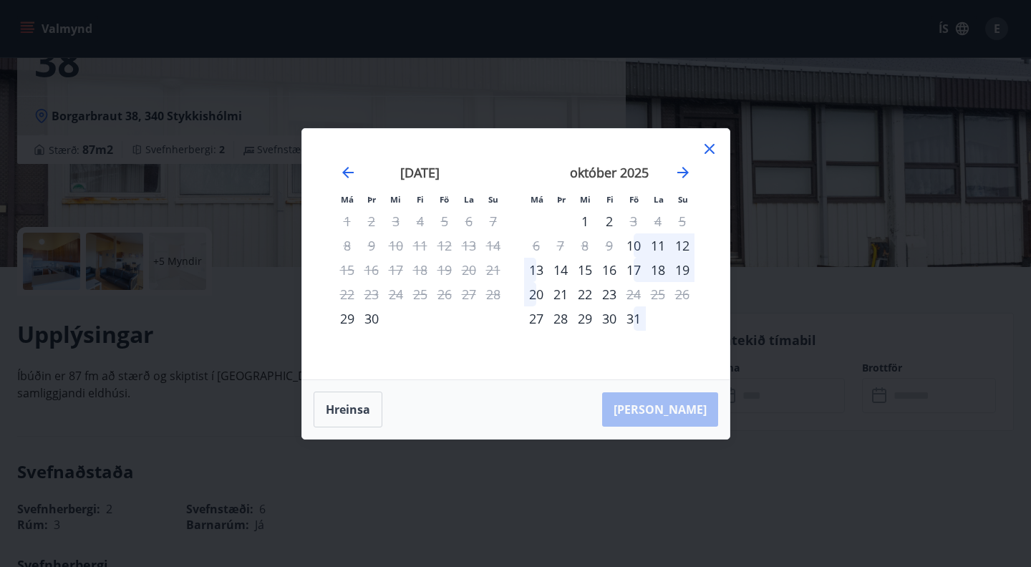
click at [710, 145] on icon at bounding box center [709, 148] width 17 height 17
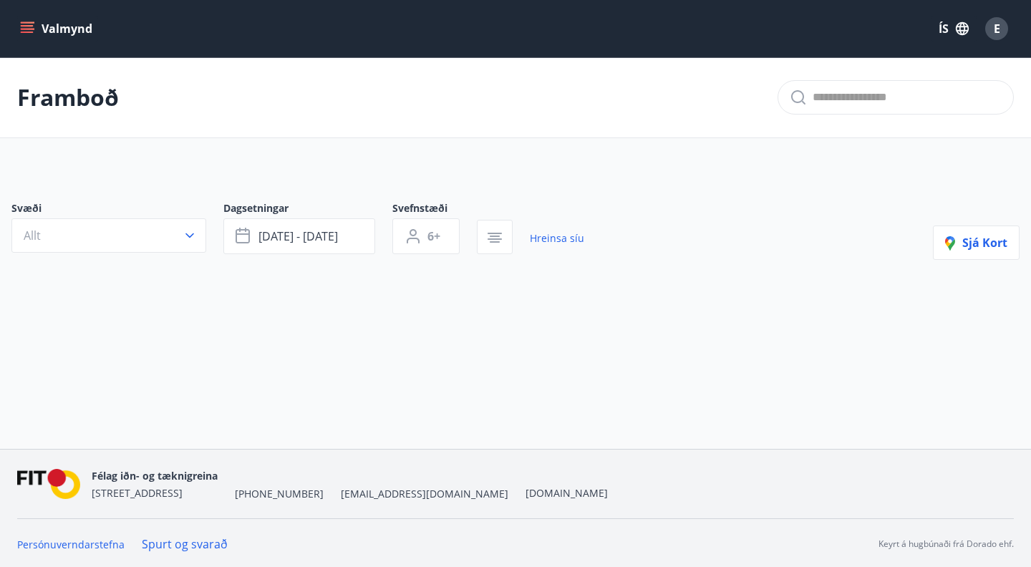
type input "*"
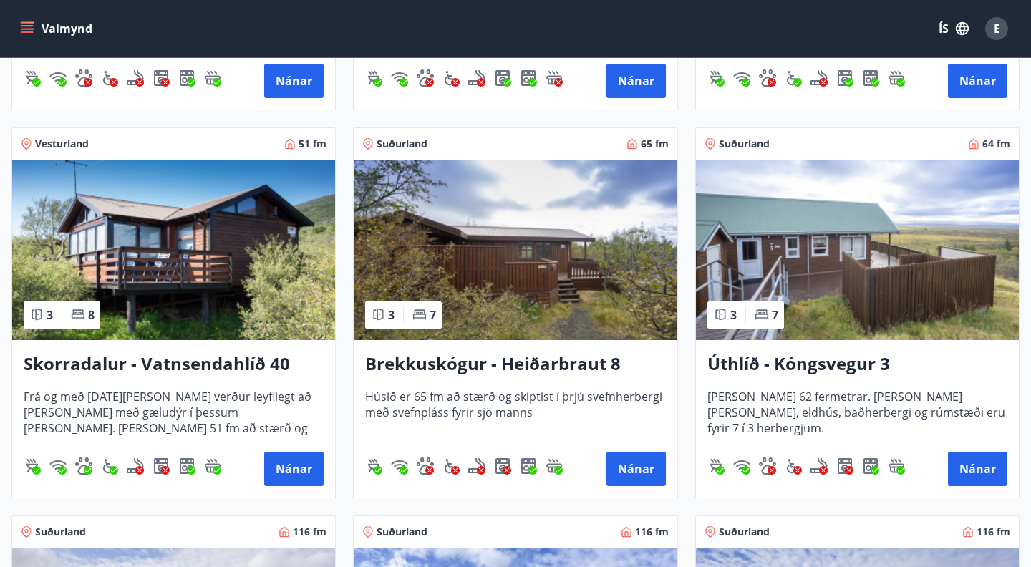
scroll to position [979, 0]
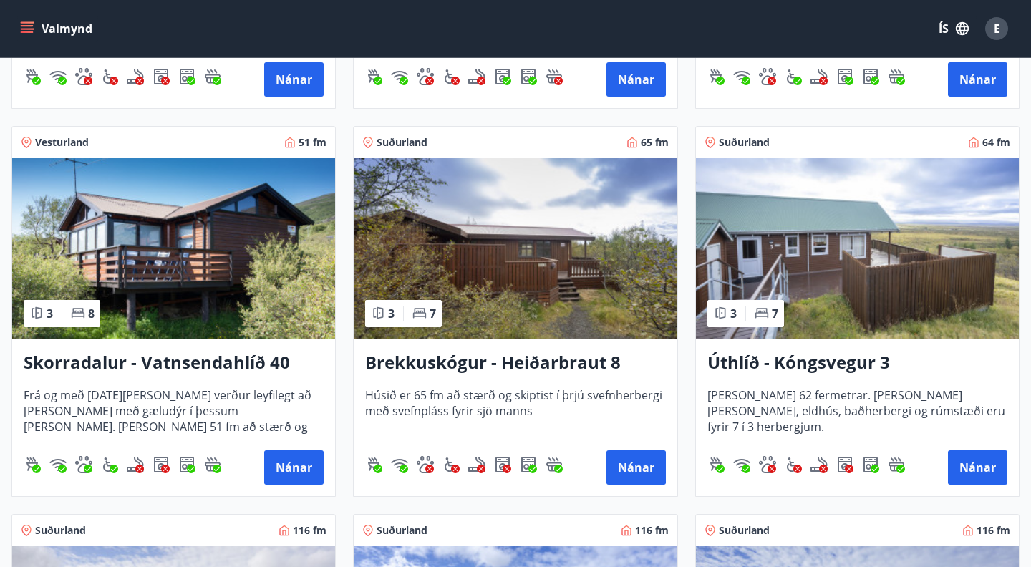
click at [822, 302] on img at bounding box center [857, 248] width 323 height 180
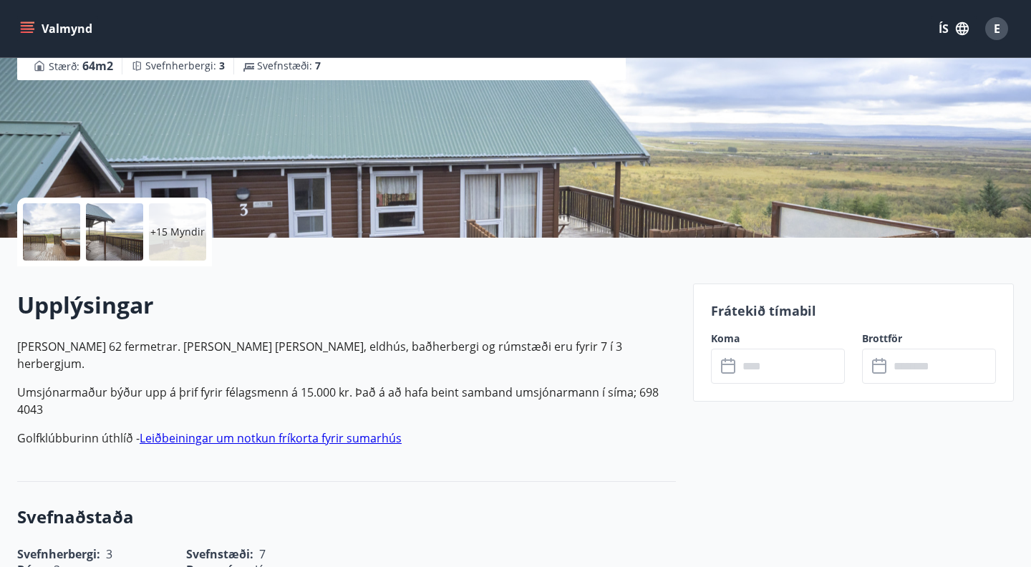
scroll to position [205, 0]
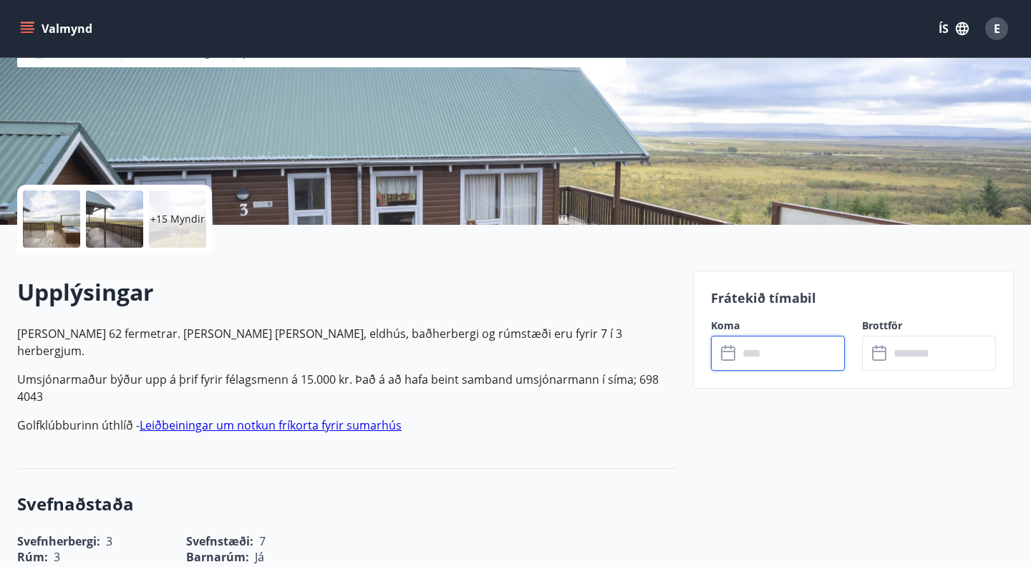
click at [759, 358] on input "text" at bounding box center [791, 353] width 107 height 35
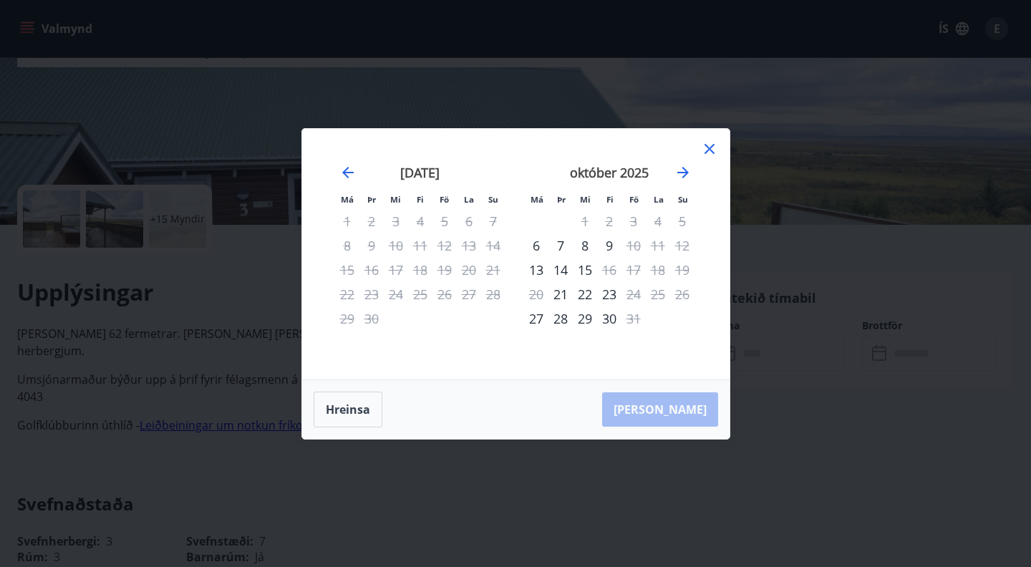
click at [711, 148] on icon at bounding box center [709, 148] width 17 height 17
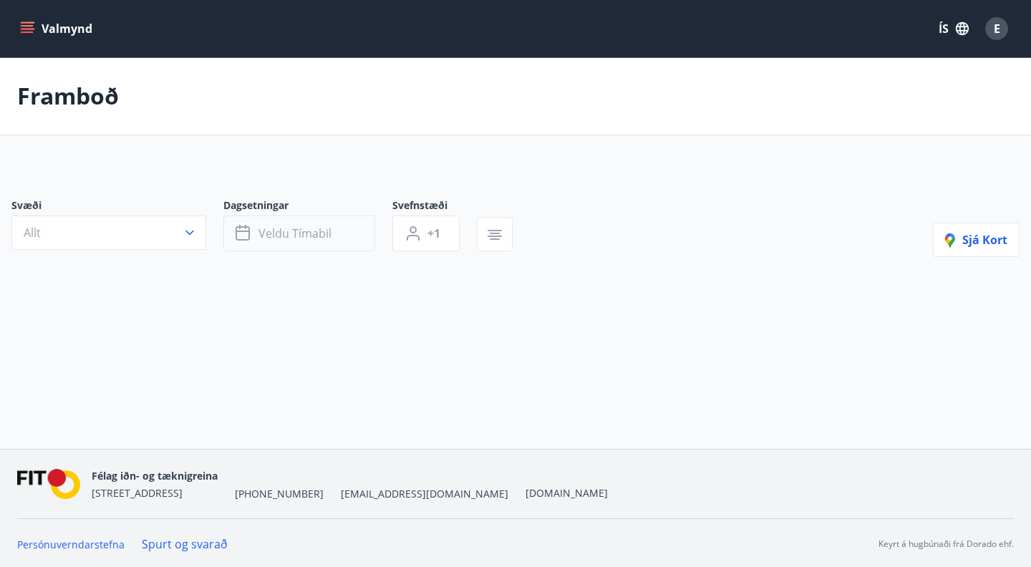
type input "*"
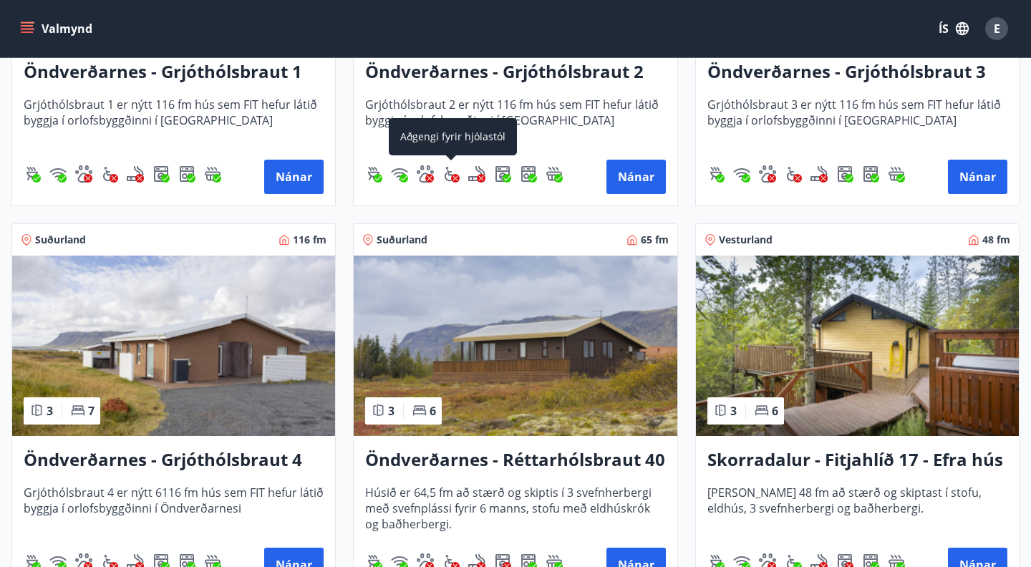
scroll to position [1668, 0]
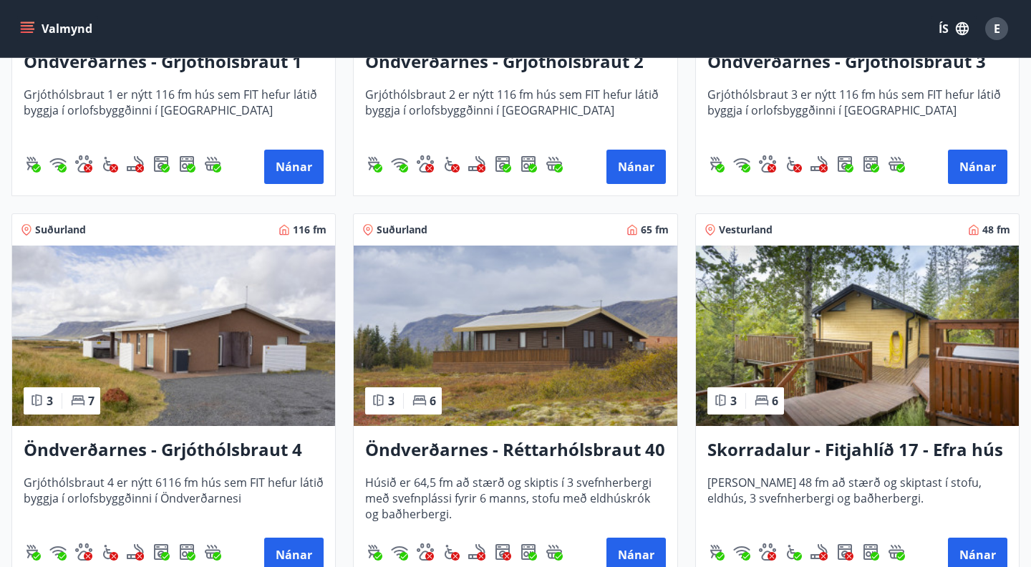
click at [826, 380] on img at bounding box center [857, 336] width 323 height 180
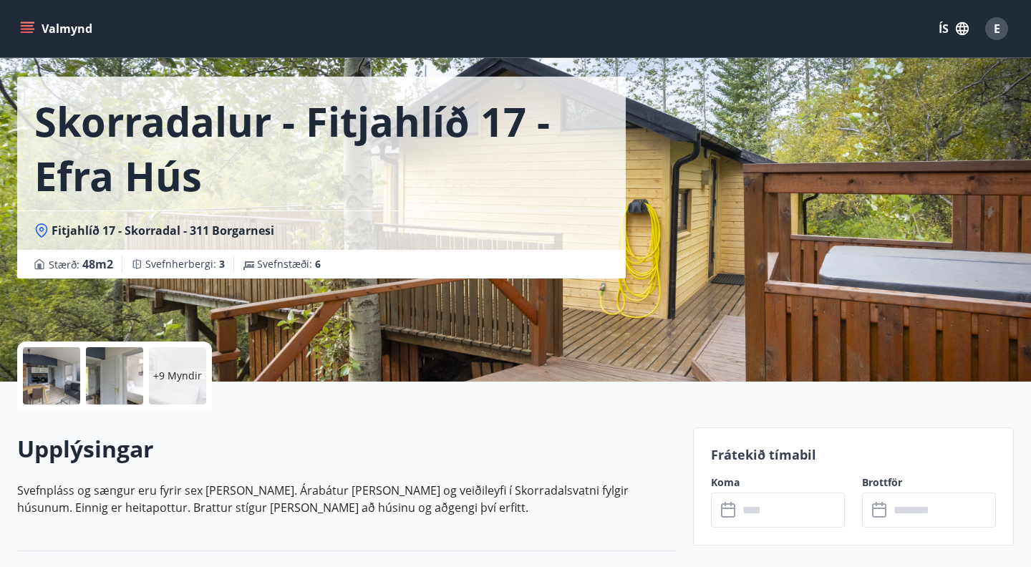
scroll to position [204, 0]
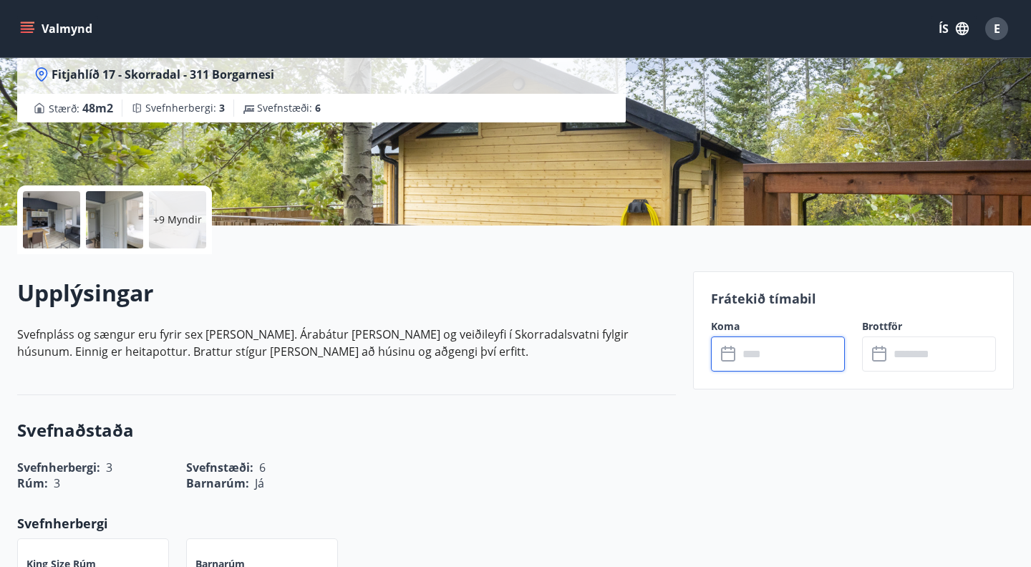
click at [786, 355] on input "text" at bounding box center [791, 354] width 107 height 35
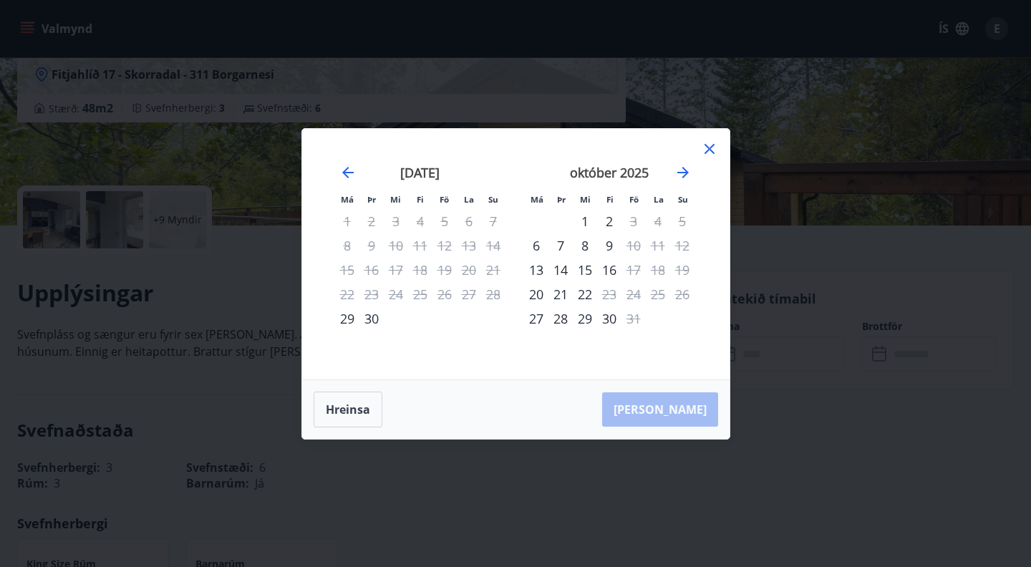
click at [709, 145] on icon at bounding box center [709, 148] width 17 height 17
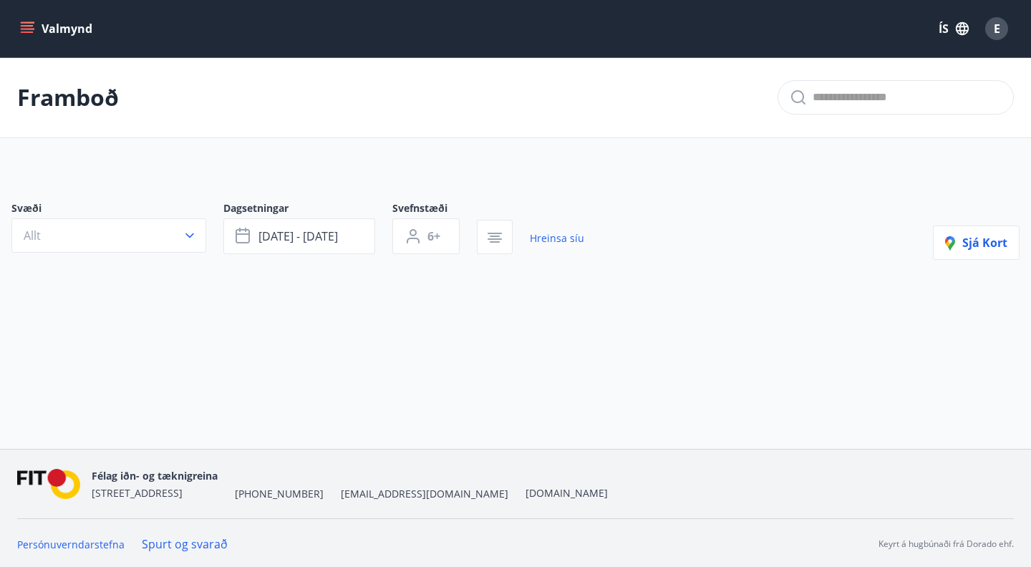
type input "*"
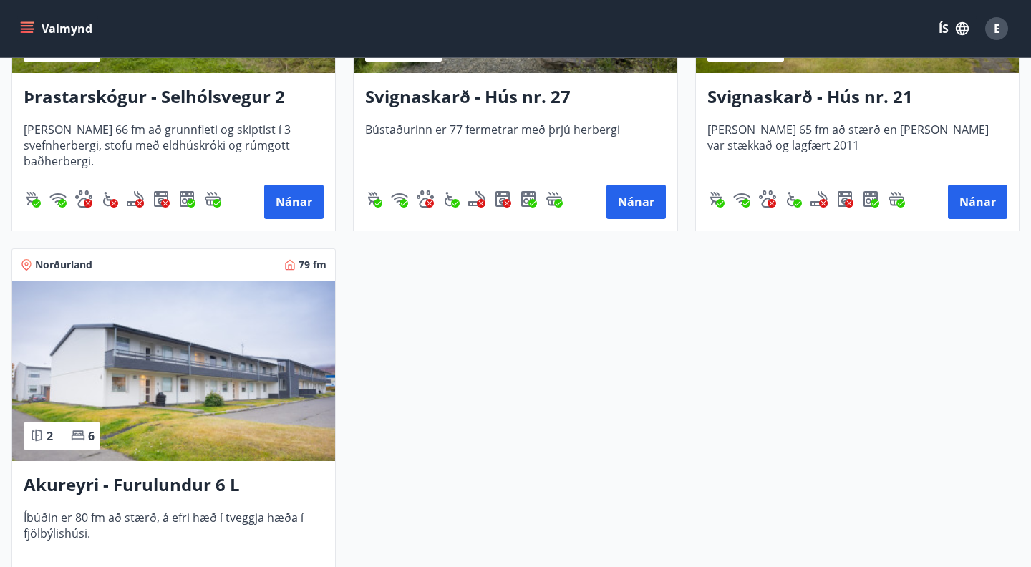
scroll to position [2412, 0]
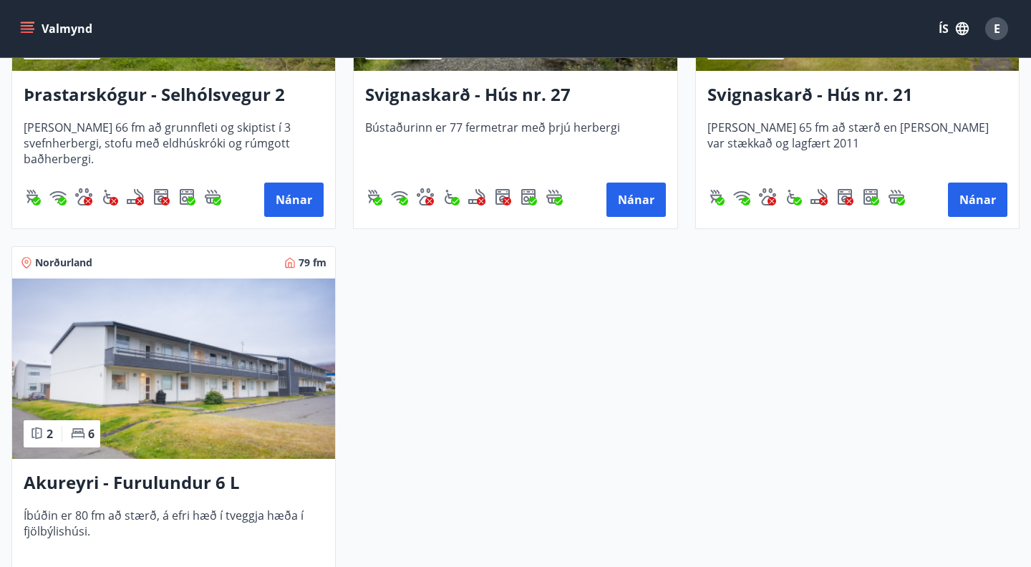
click at [196, 352] on img at bounding box center [173, 369] width 323 height 180
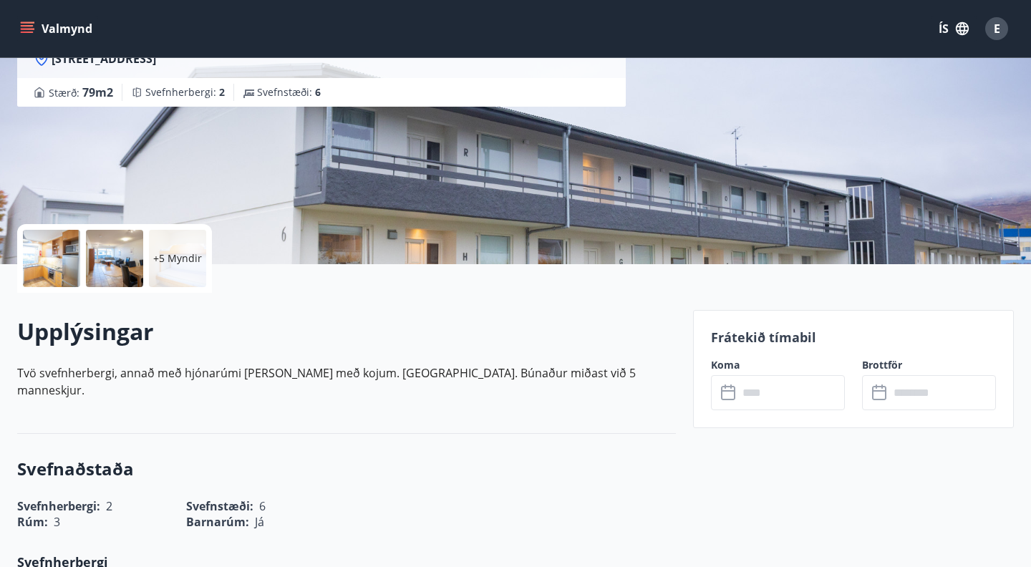
scroll to position [177, 0]
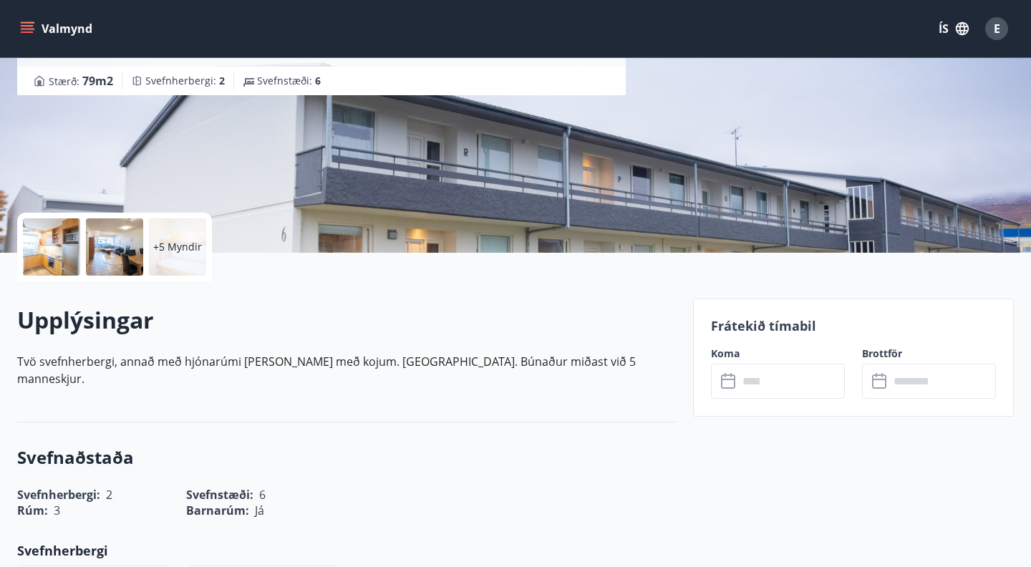
click at [763, 378] on input "text" at bounding box center [791, 381] width 107 height 35
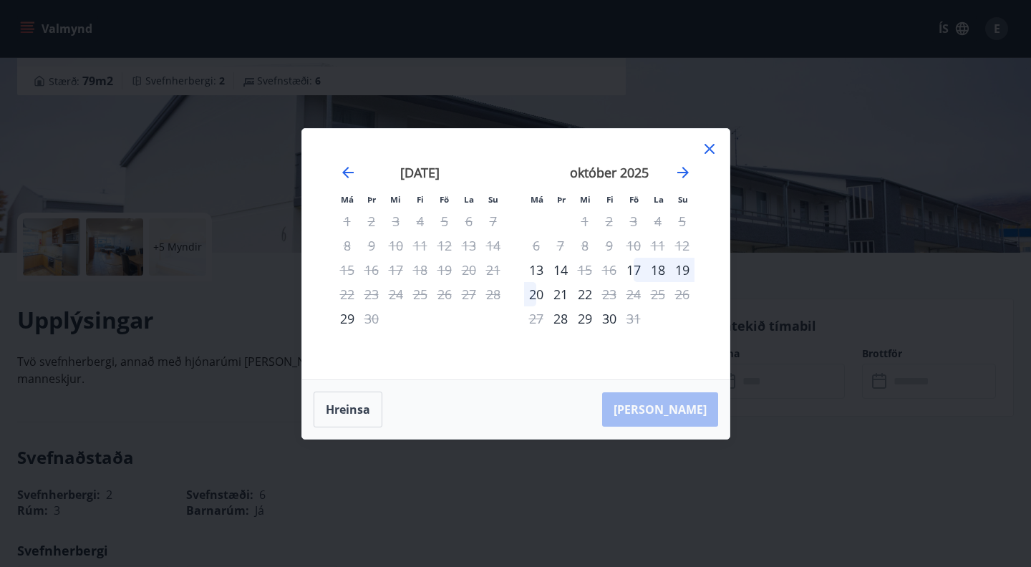
click at [713, 146] on icon at bounding box center [709, 148] width 17 height 17
